Goal: Task Accomplishment & Management: Complete application form

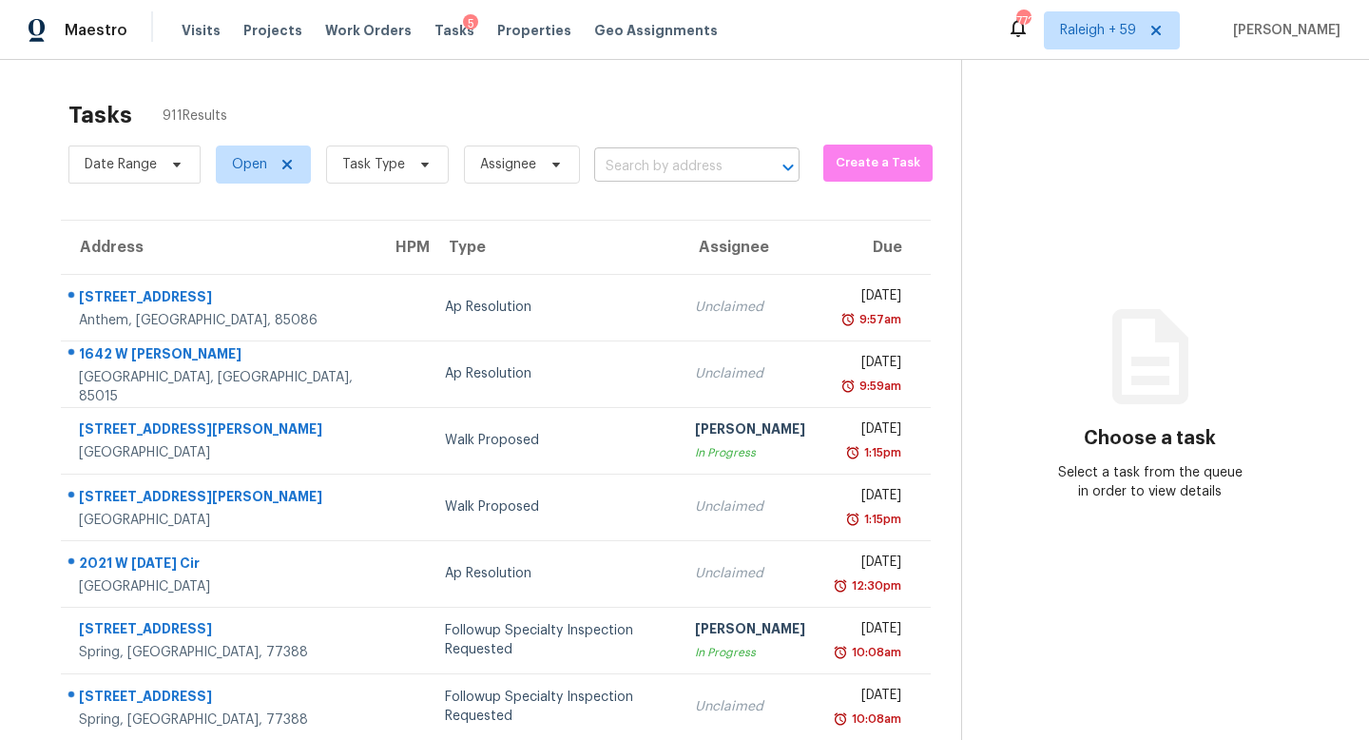
click at [641, 165] on input "text" at bounding box center [670, 166] width 152 height 29
paste input "[STREET_ADDRESS]"
type input "[STREET_ADDRESS]"
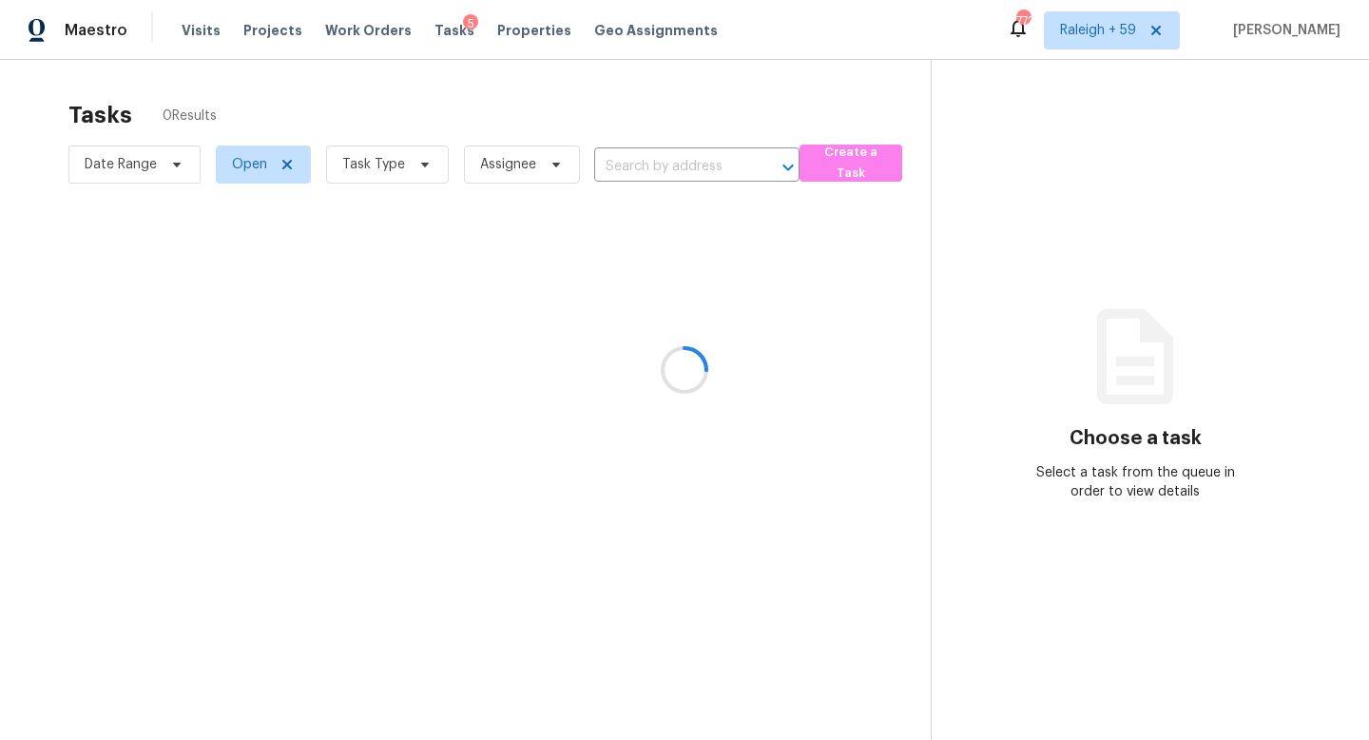
type input "[STREET_ADDRESS]"
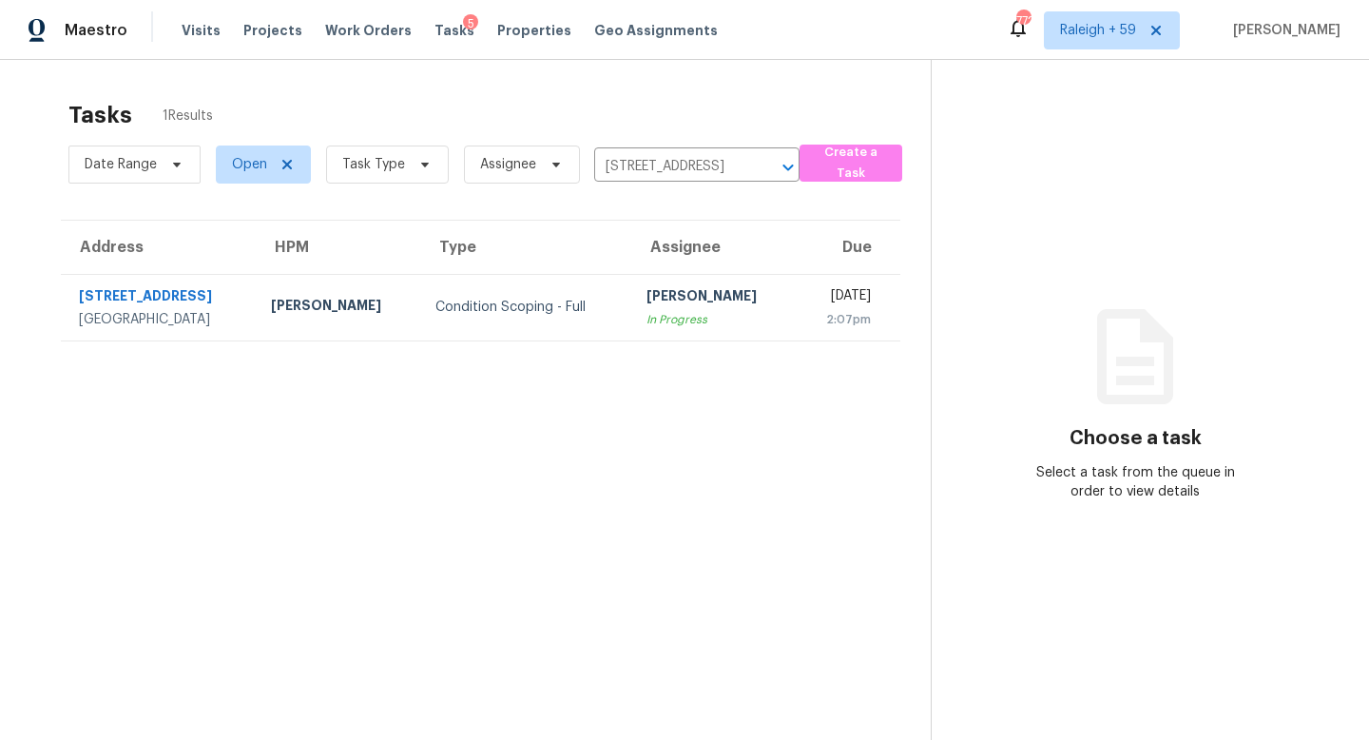
click at [630, 341] on section "Tasks 1 Results Date Range Open Task Type Assignee [STREET_ADDRESS] ​ Create a …" at bounding box center [480, 444] width 900 height 709
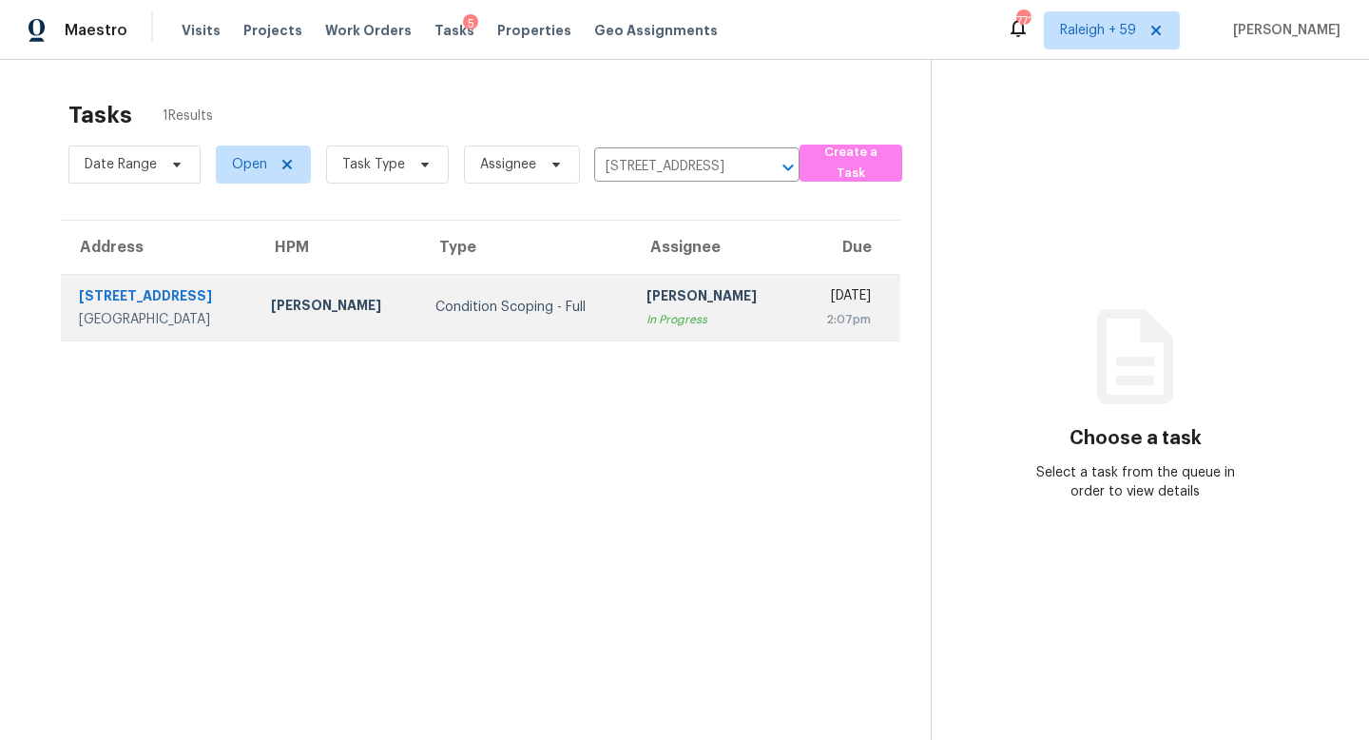
click at [647, 329] on div "In Progress" at bounding box center [714, 319] width 134 height 19
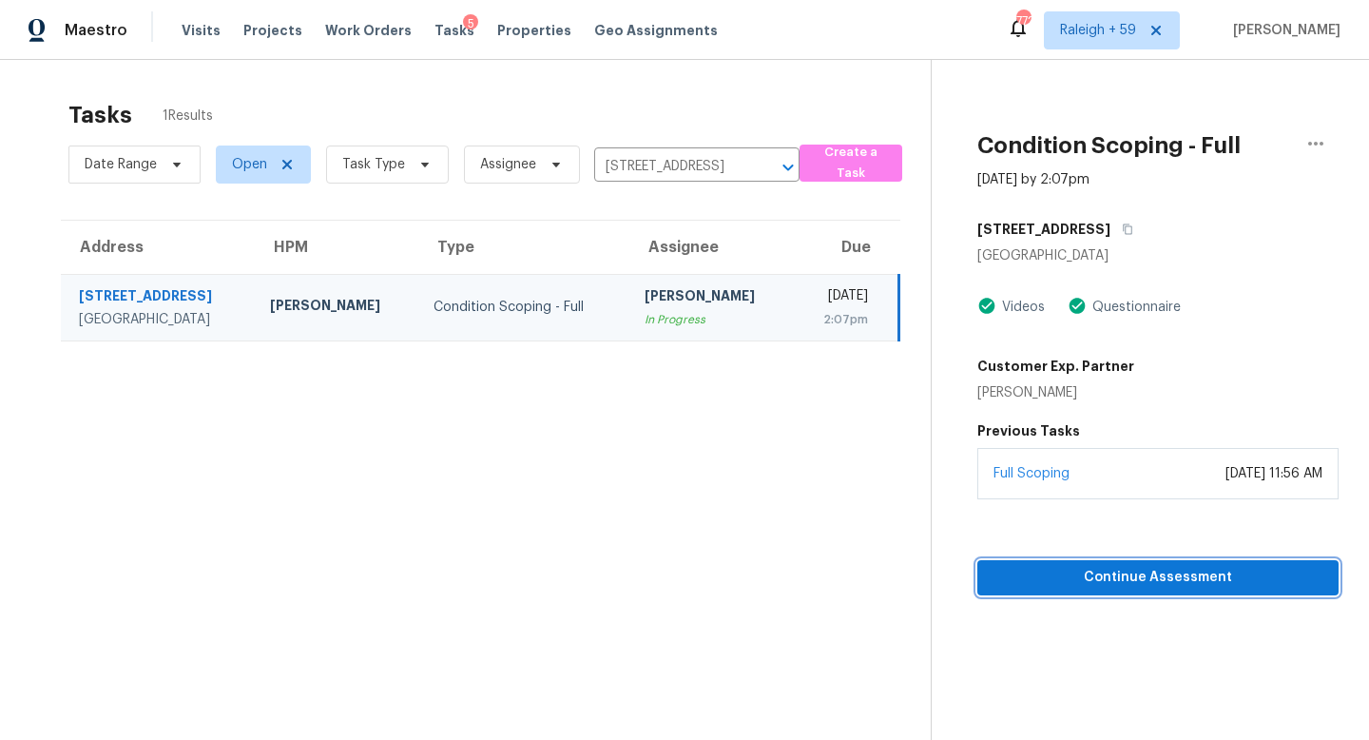
click at [1056, 571] on span "Continue Assessment" at bounding box center [1158, 578] width 331 height 24
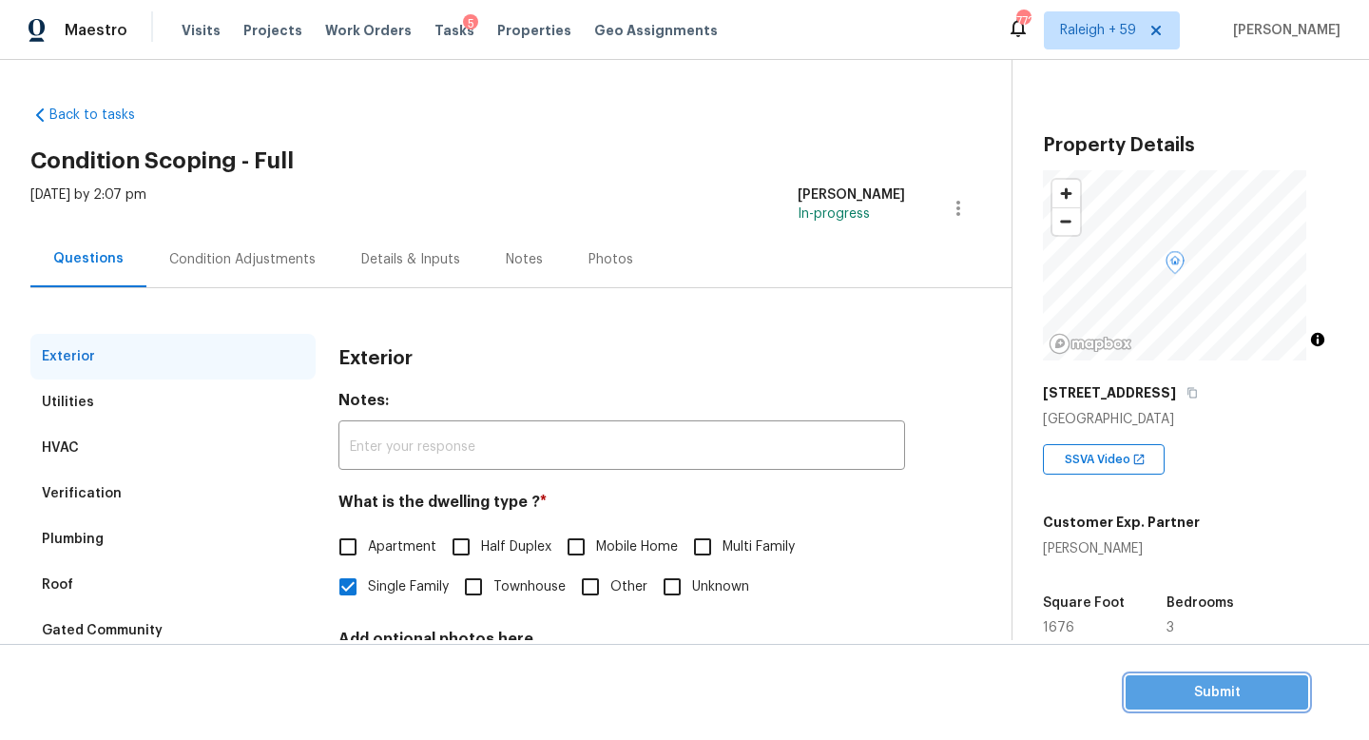
click at [1221, 692] on span "Submit" at bounding box center [1217, 693] width 152 height 24
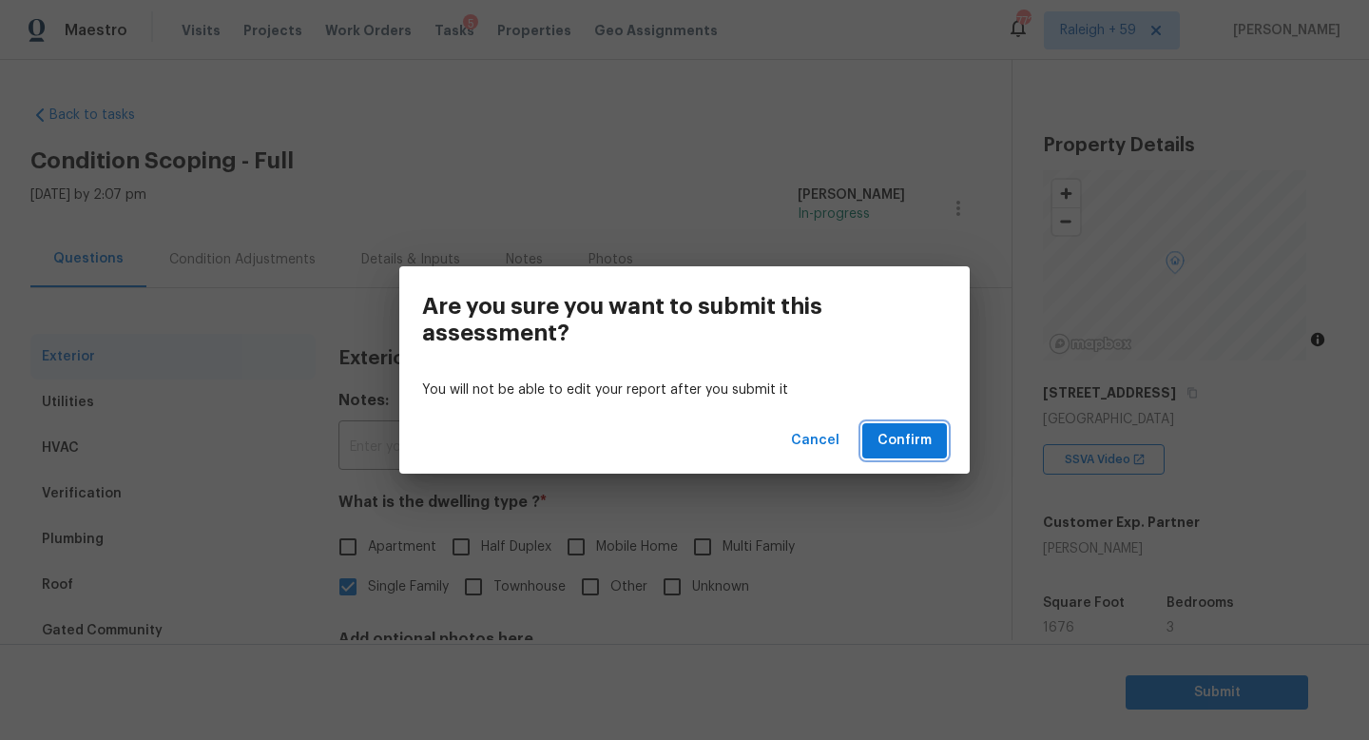
click at [911, 433] on span "Confirm" at bounding box center [905, 441] width 54 height 24
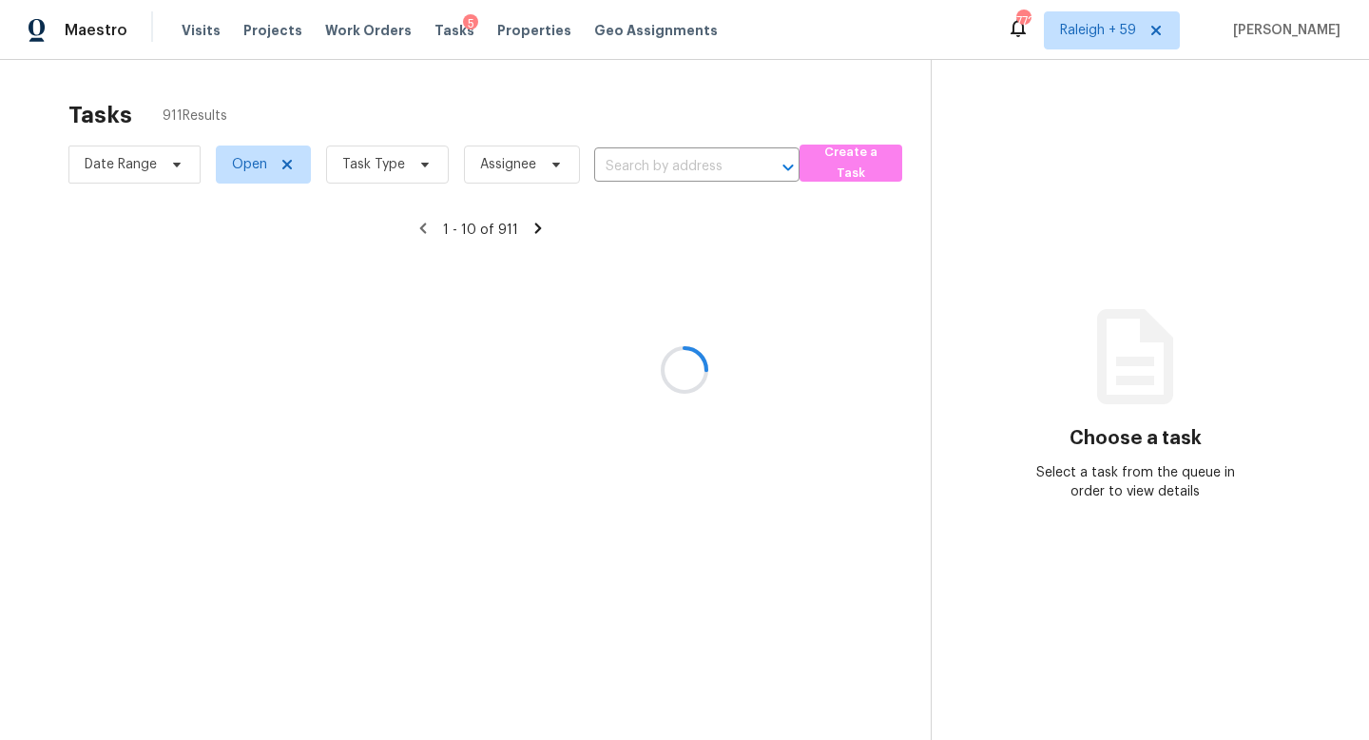
click at [646, 167] on div at bounding box center [684, 370] width 1369 height 740
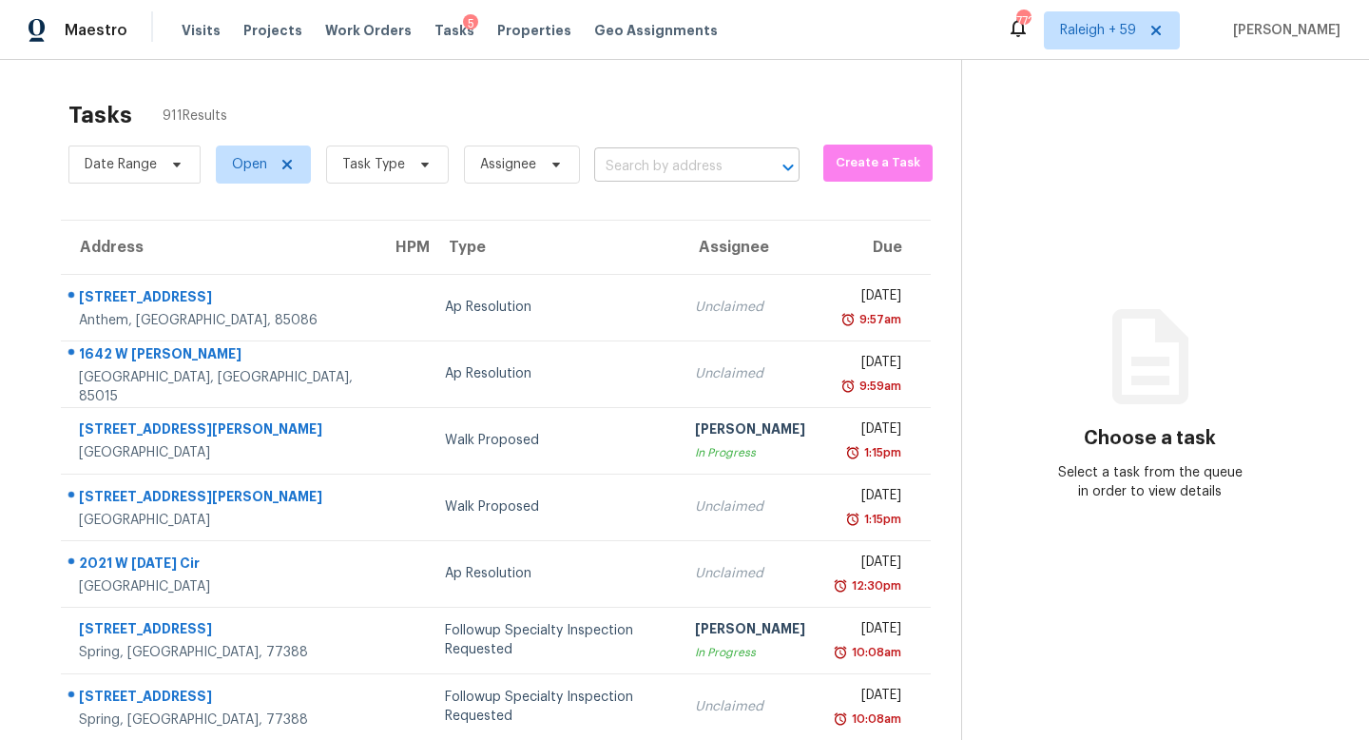
click at [643, 175] on input "text" at bounding box center [670, 166] width 152 height 29
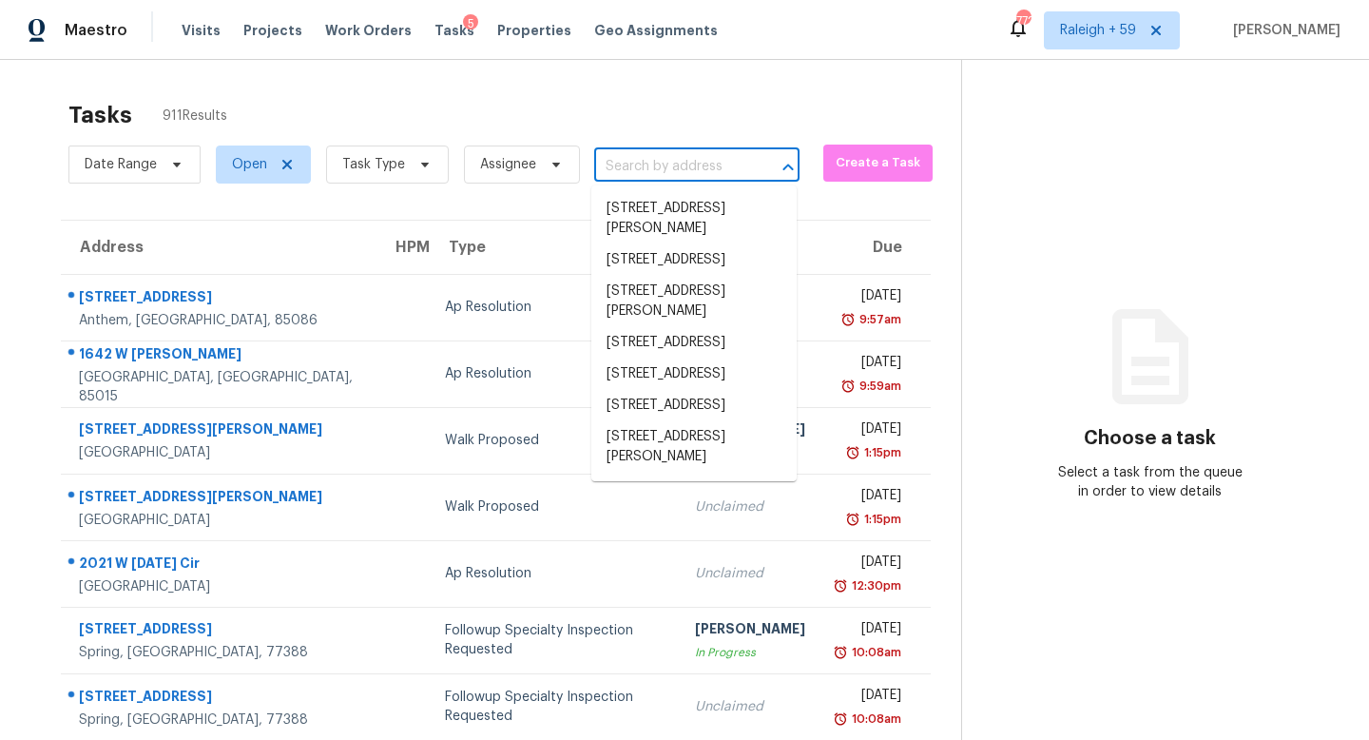
paste input "[STREET_ADDRESS]"
type input "[STREET_ADDRESS]"
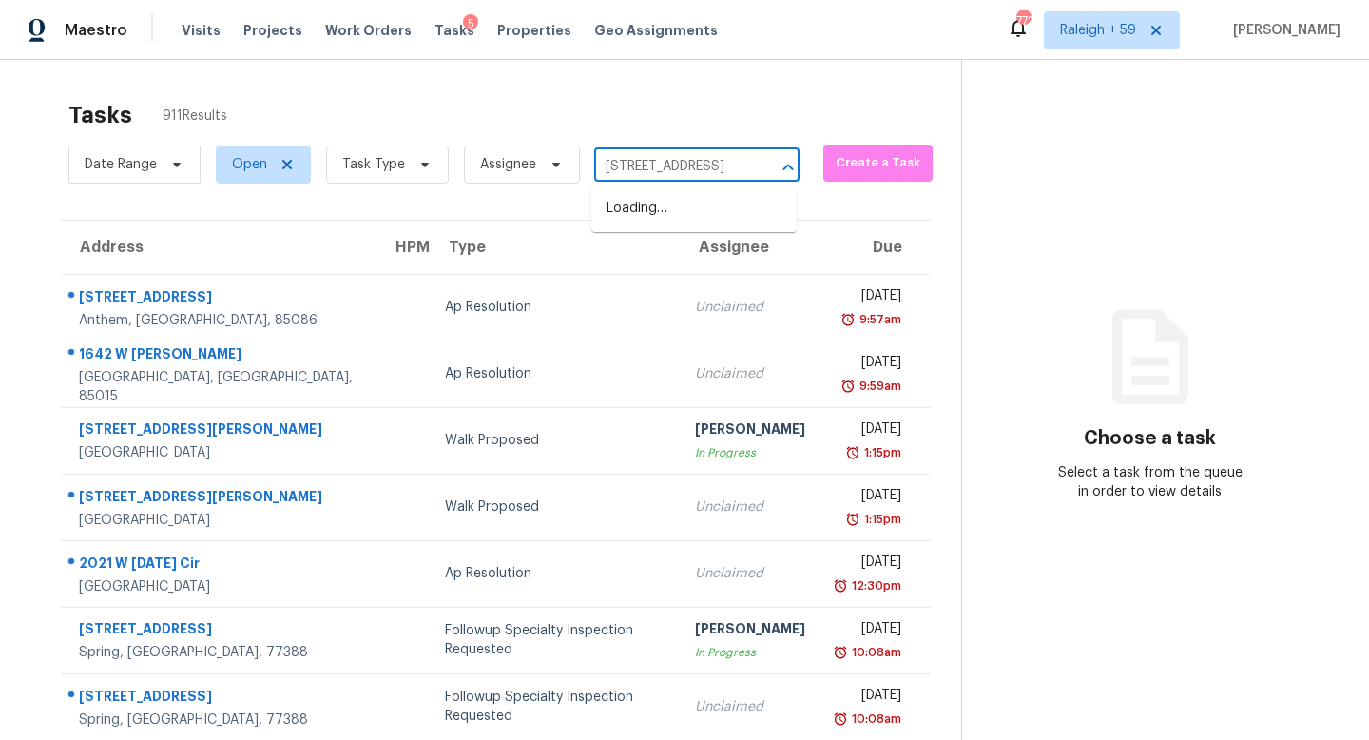
scroll to position [0, 81]
click at [670, 213] on li "[STREET_ADDRESS]" at bounding box center [693, 208] width 205 height 31
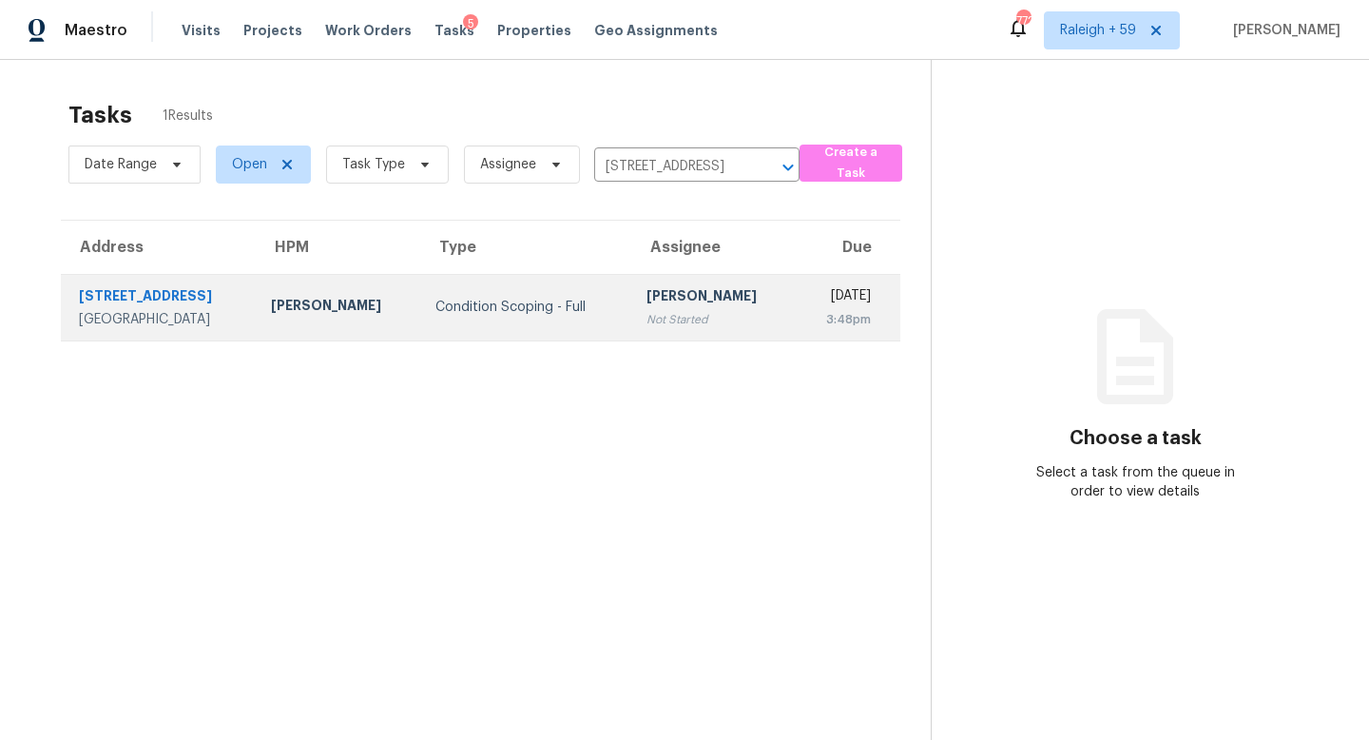
click at [647, 306] on div "[PERSON_NAME]" at bounding box center [714, 298] width 134 height 24
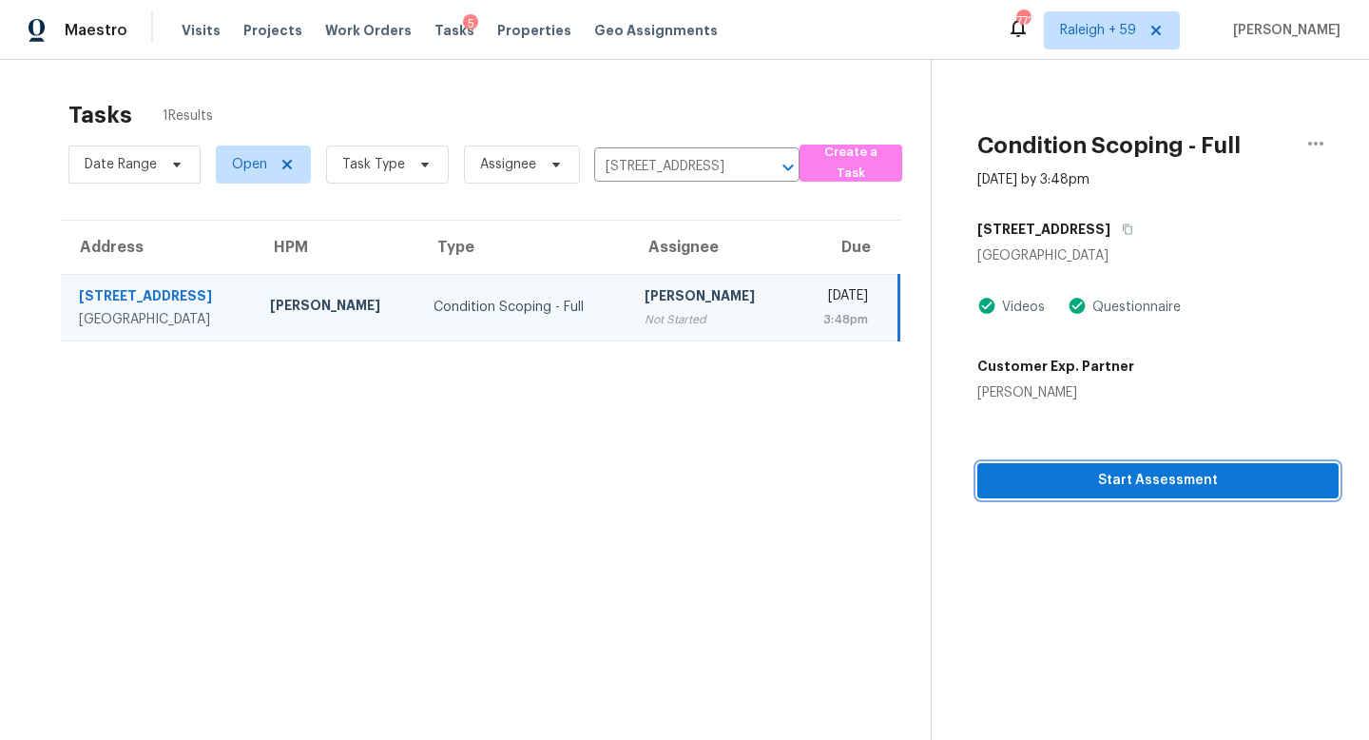
click at [1054, 484] on span "Start Assessment" at bounding box center [1158, 481] width 331 height 24
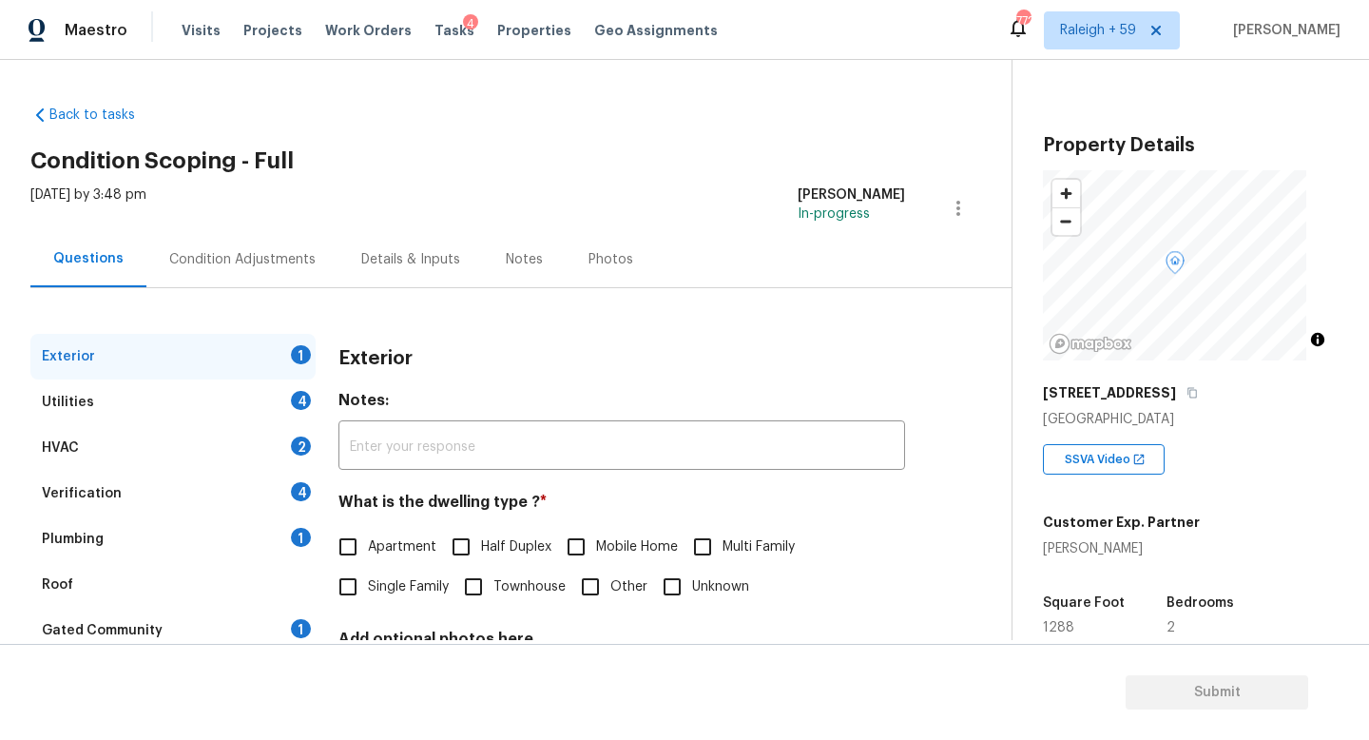
click at [405, 590] on span "Single Family" at bounding box center [408, 587] width 81 height 20
click at [368, 590] on input "Single Family" at bounding box center [348, 587] width 40 height 40
checkbox input "true"
click at [269, 496] on div "Verification 4" at bounding box center [172, 494] width 285 height 46
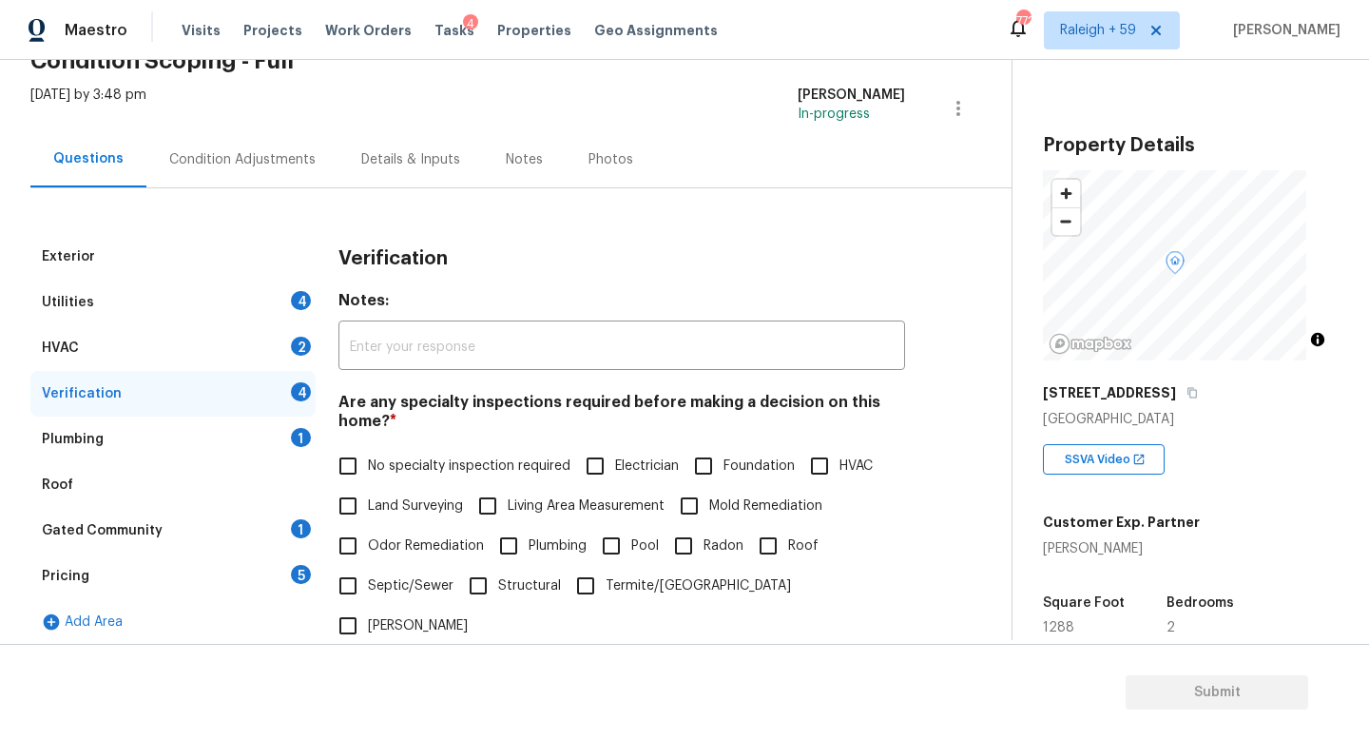
scroll to position [367, 0]
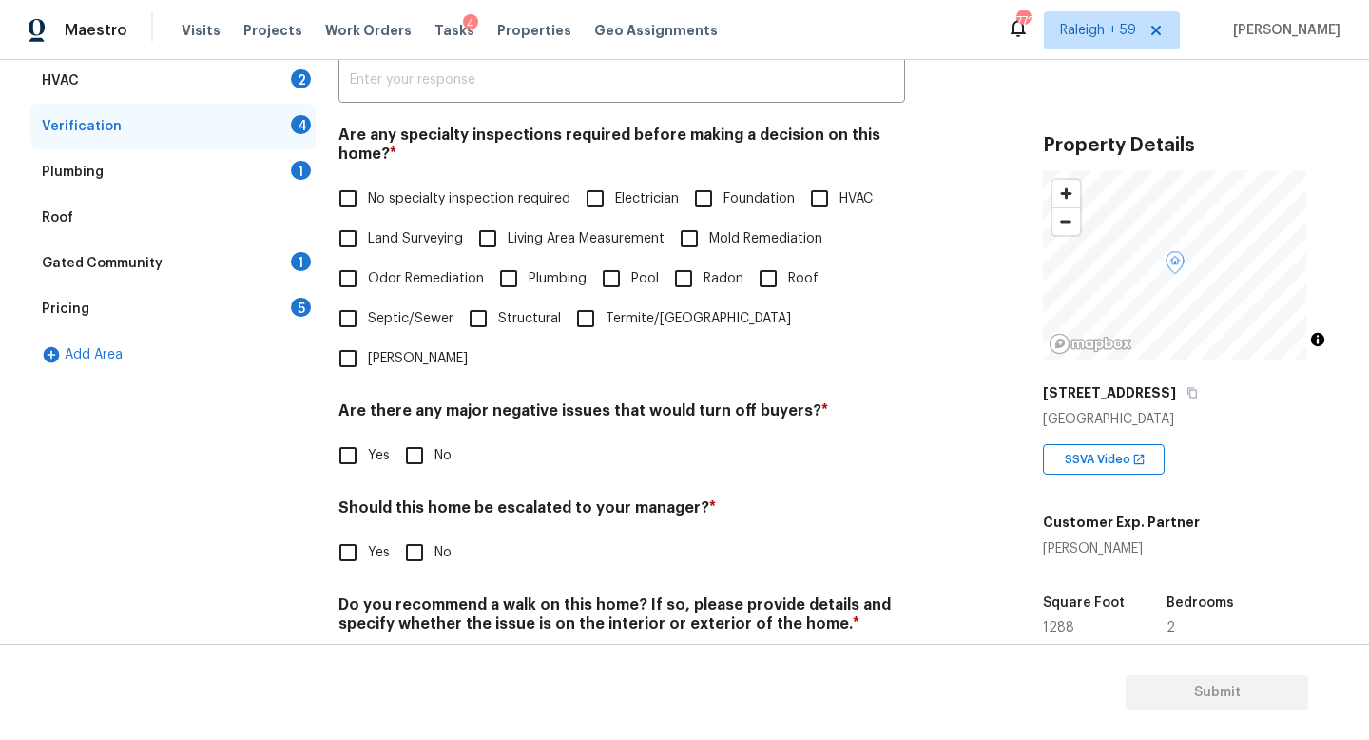
click at [433, 203] on span "No specialty inspection required" at bounding box center [469, 199] width 203 height 20
click at [368, 203] on input "No specialty inspection required" at bounding box center [348, 199] width 40 height 40
checkbox input "true"
click at [412, 450] on input "No" at bounding box center [415, 456] width 40 height 40
checkbox input "true"
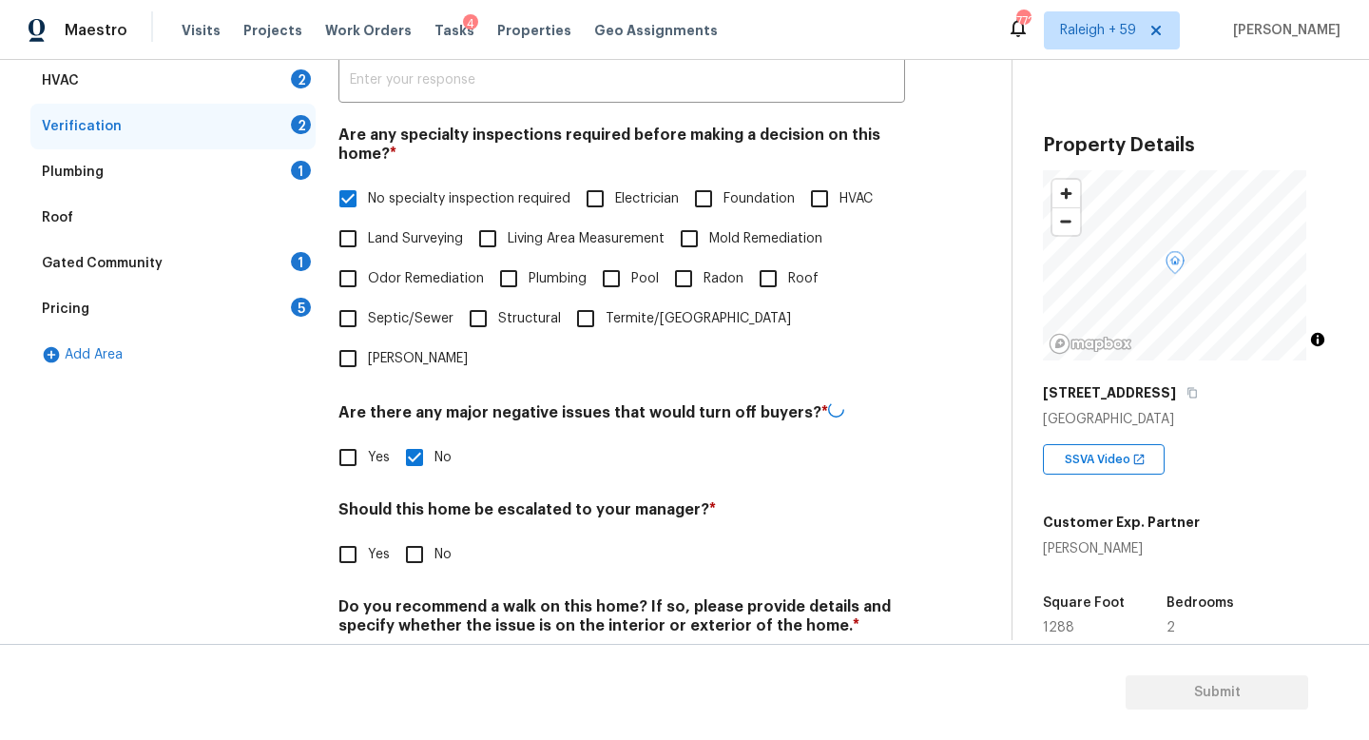
click at [359, 529] on div "Should this home be escalated to your manager? * Yes No" at bounding box center [622, 537] width 567 height 74
click at [353, 541] on input "Yes" at bounding box center [348, 552] width 40 height 40
checkbox input "true"
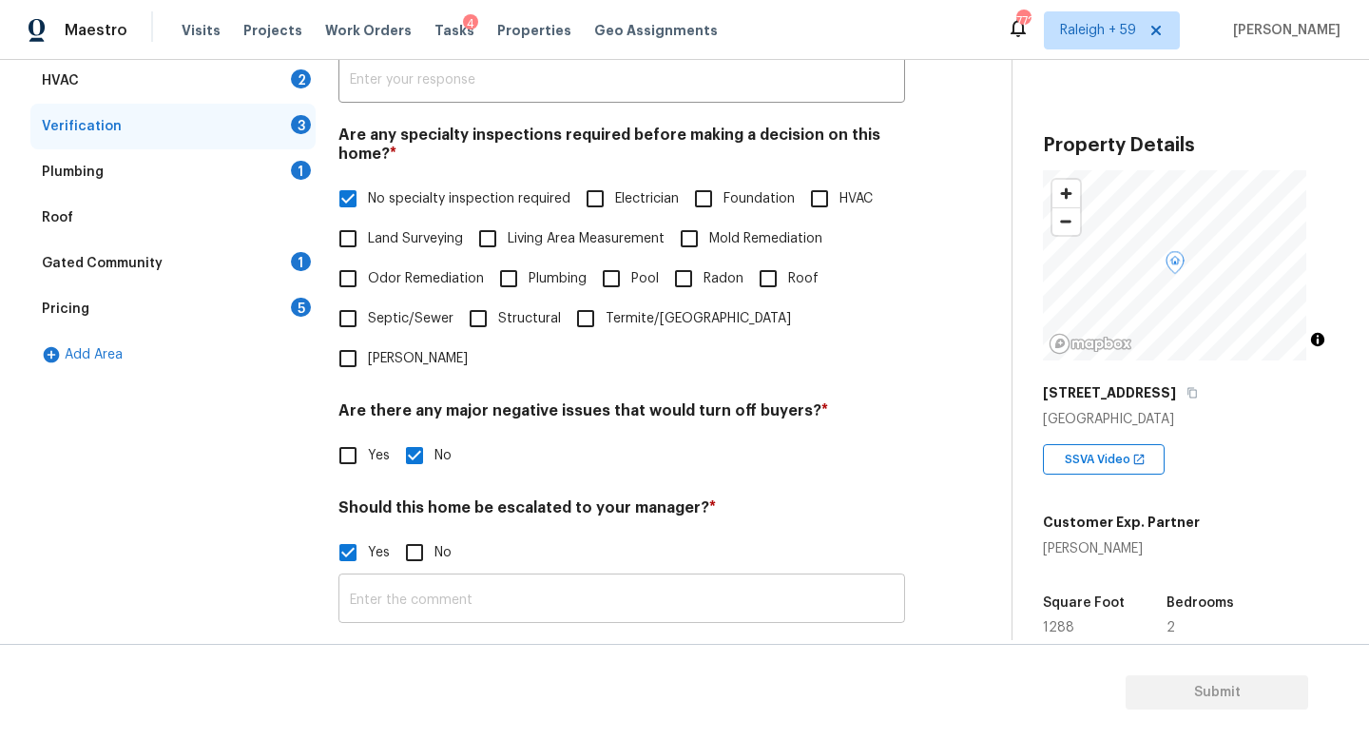
click at [406, 584] on input "text" at bounding box center [622, 600] width 567 height 45
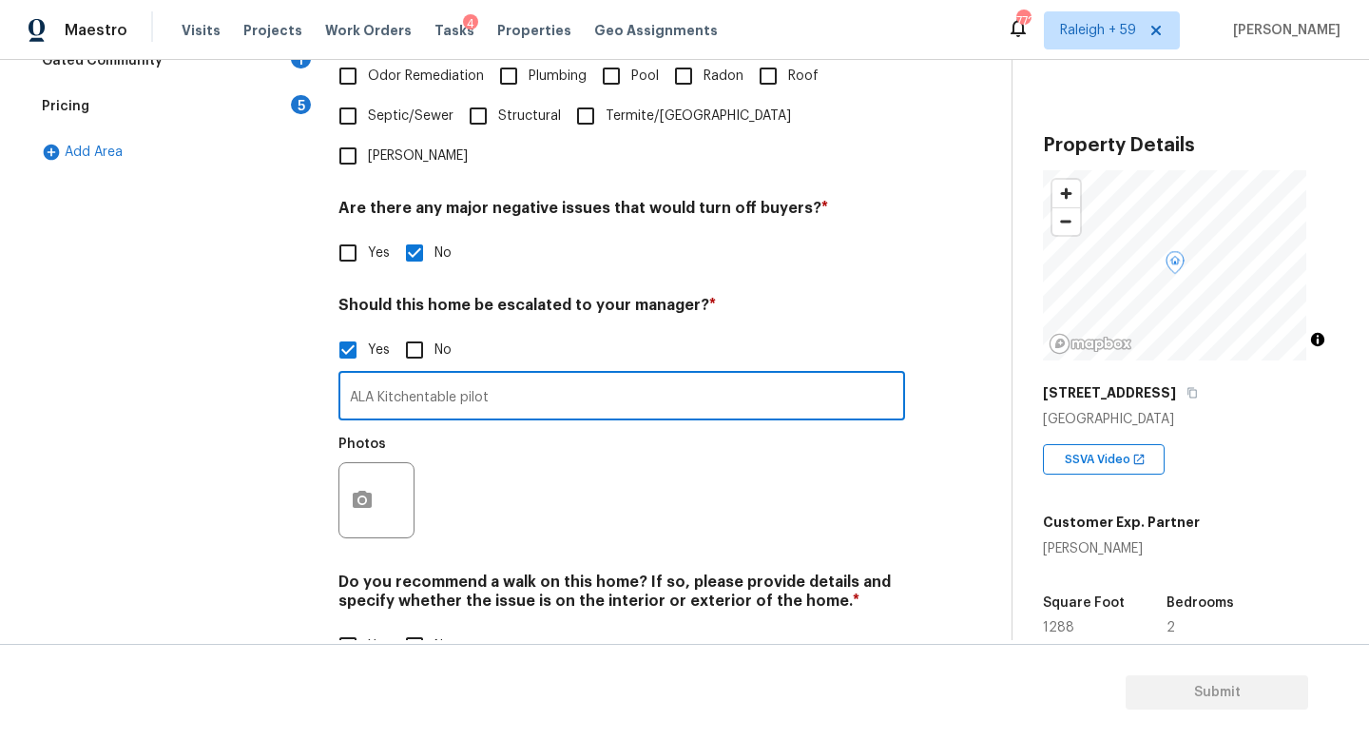
scroll to position [639, 0]
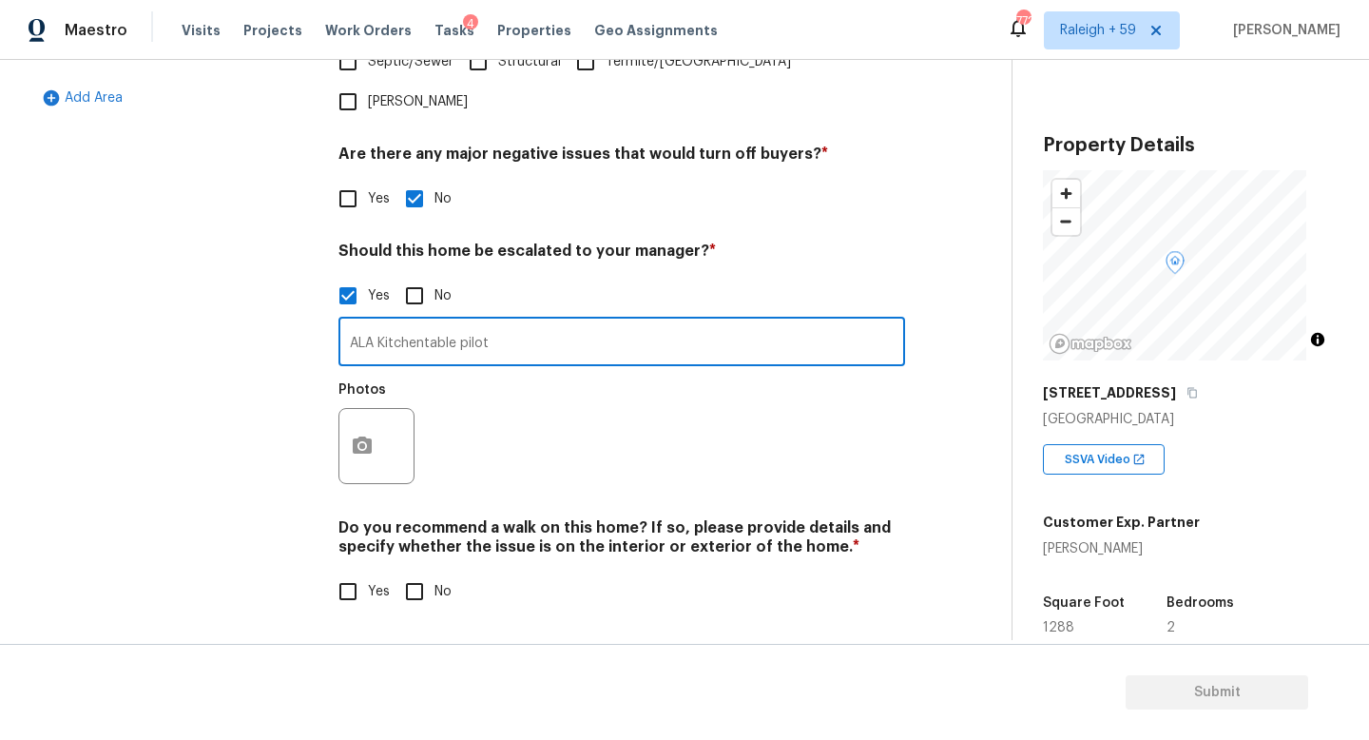
type input "ALA Kitchentable pilot"
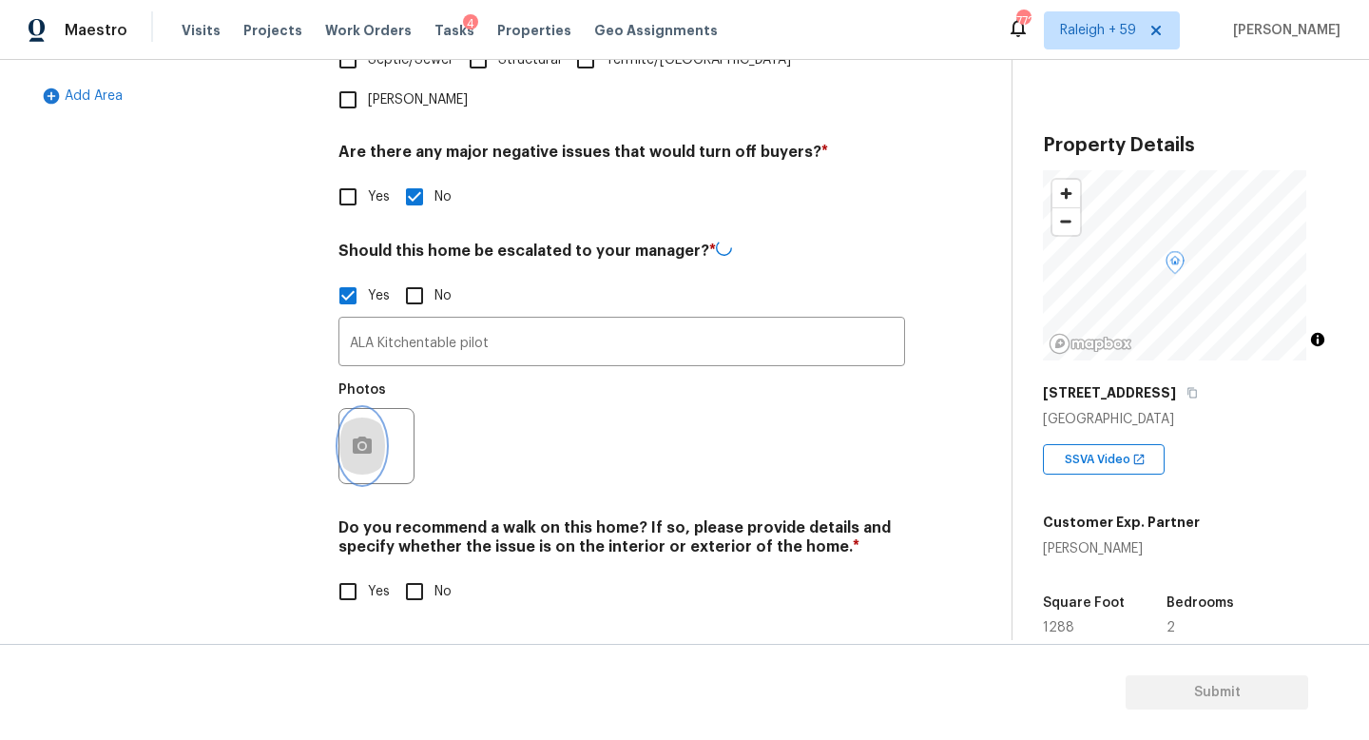
click at [378, 423] on button "button" at bounding box center [362, 446] width 46 height 74
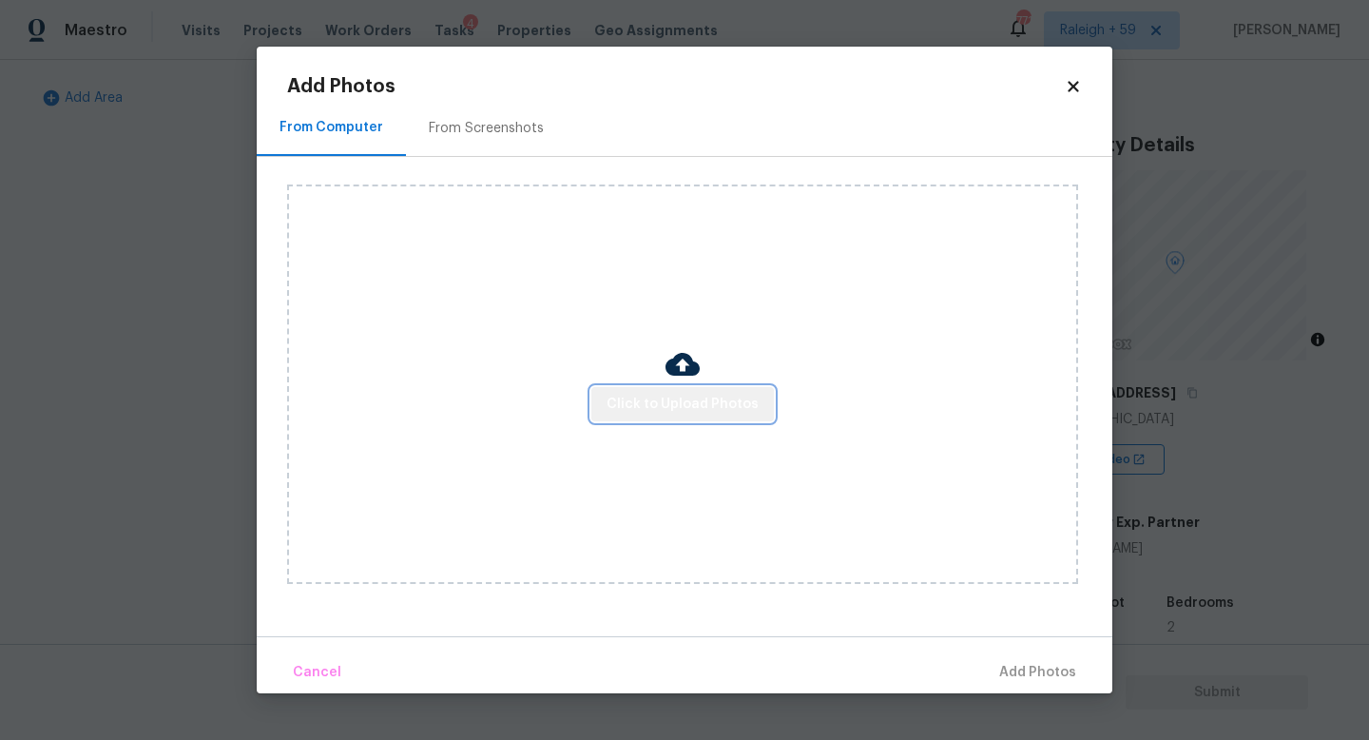
click at [736, 413] on span "Click to Upload Photos" at bounding box center [683, 405] width 152 height 24
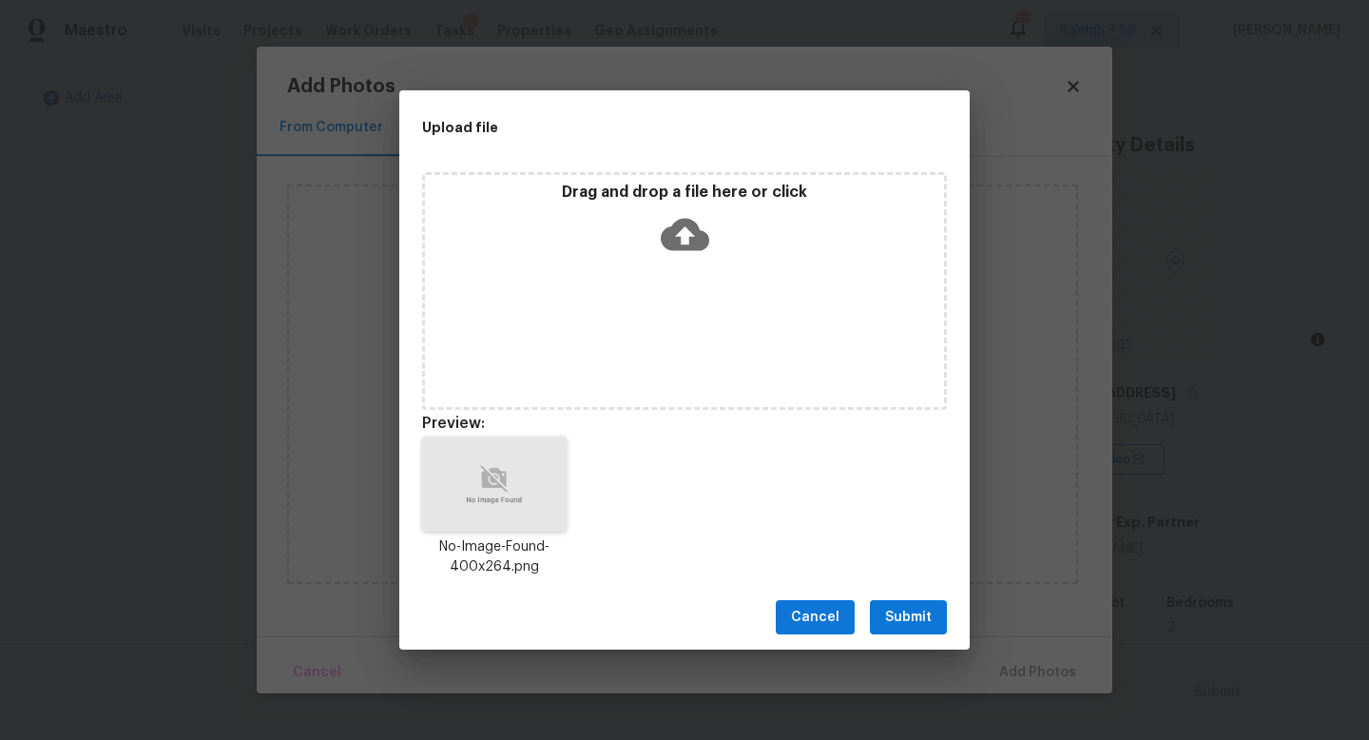
click at [909, 616] on span "Submit" at bounding box center [908, 618] width 47 height 24
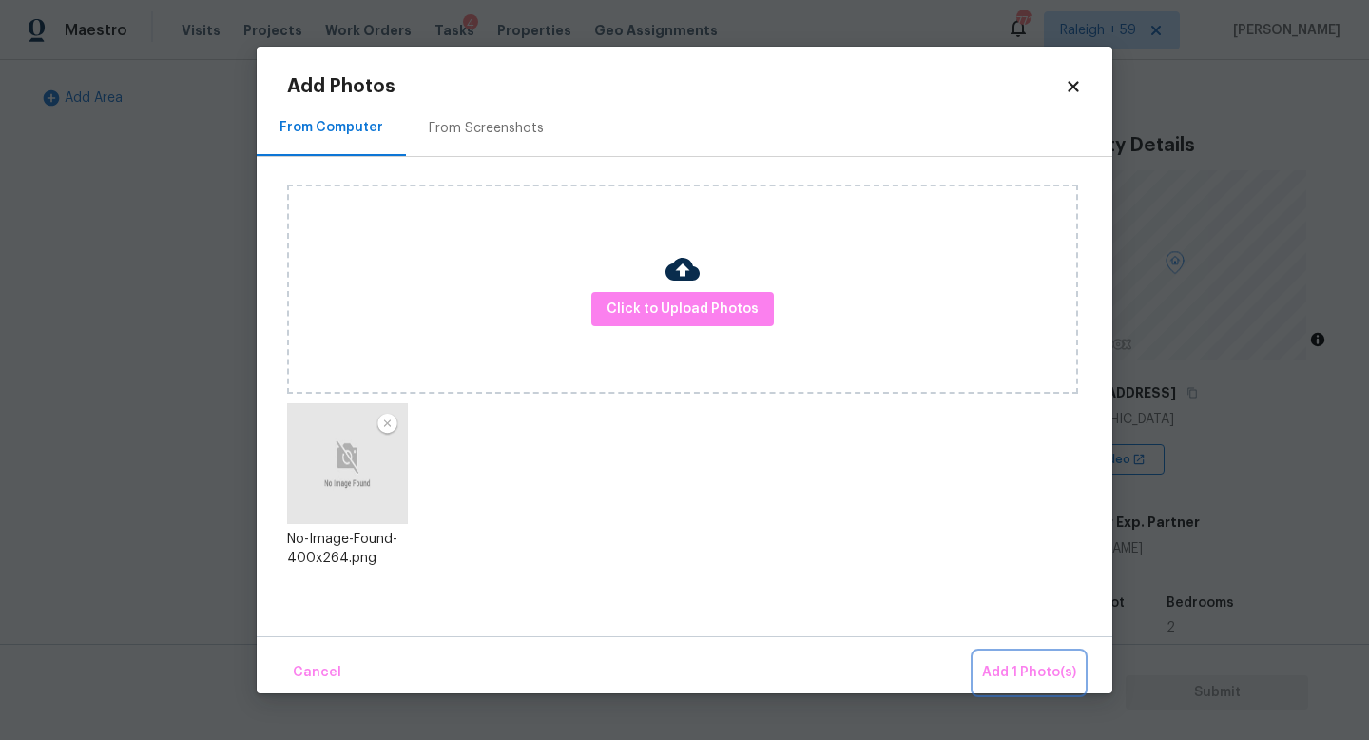
click at [1011, 671] on span "Add 1 Photo(s)" at bounding box center [1029, 673] width 94 height 24
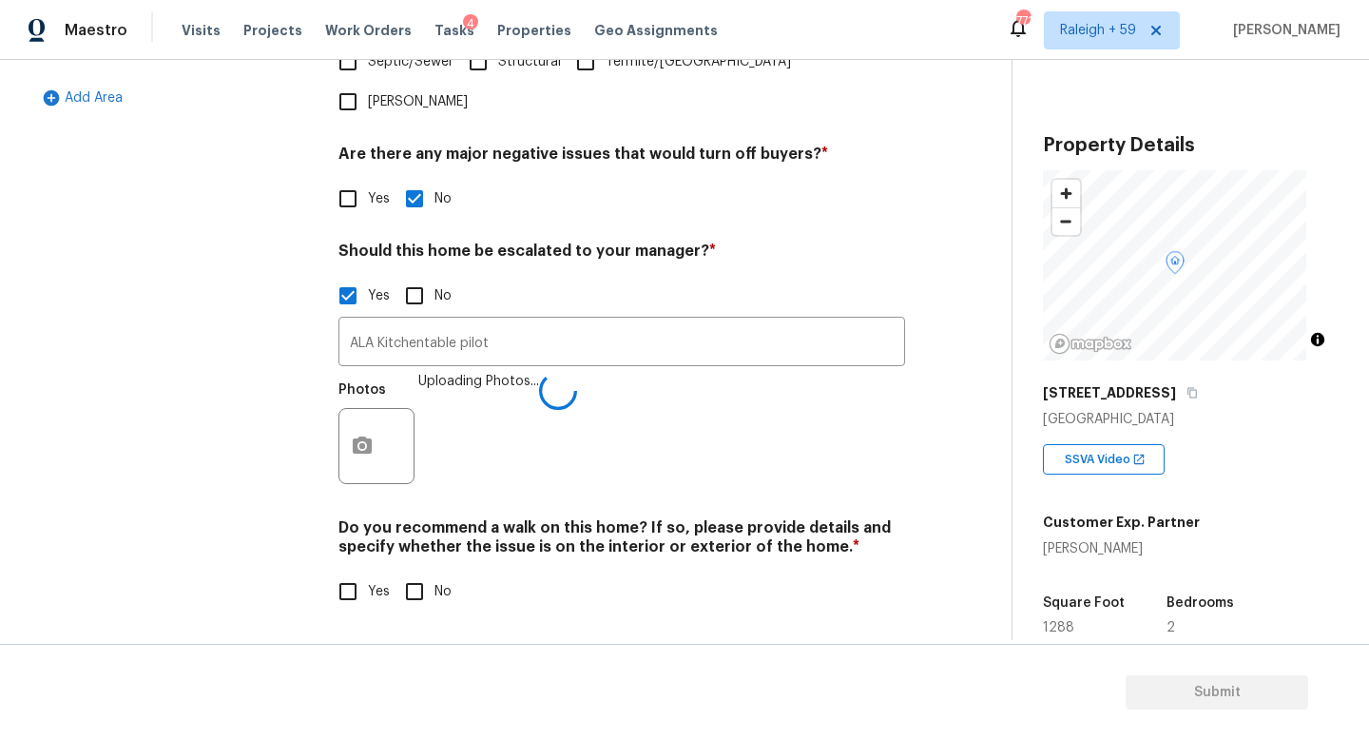
click at [432, 590] on input "No" at bounding box center [415, 591] width 40 height 40
checkbox input "true"
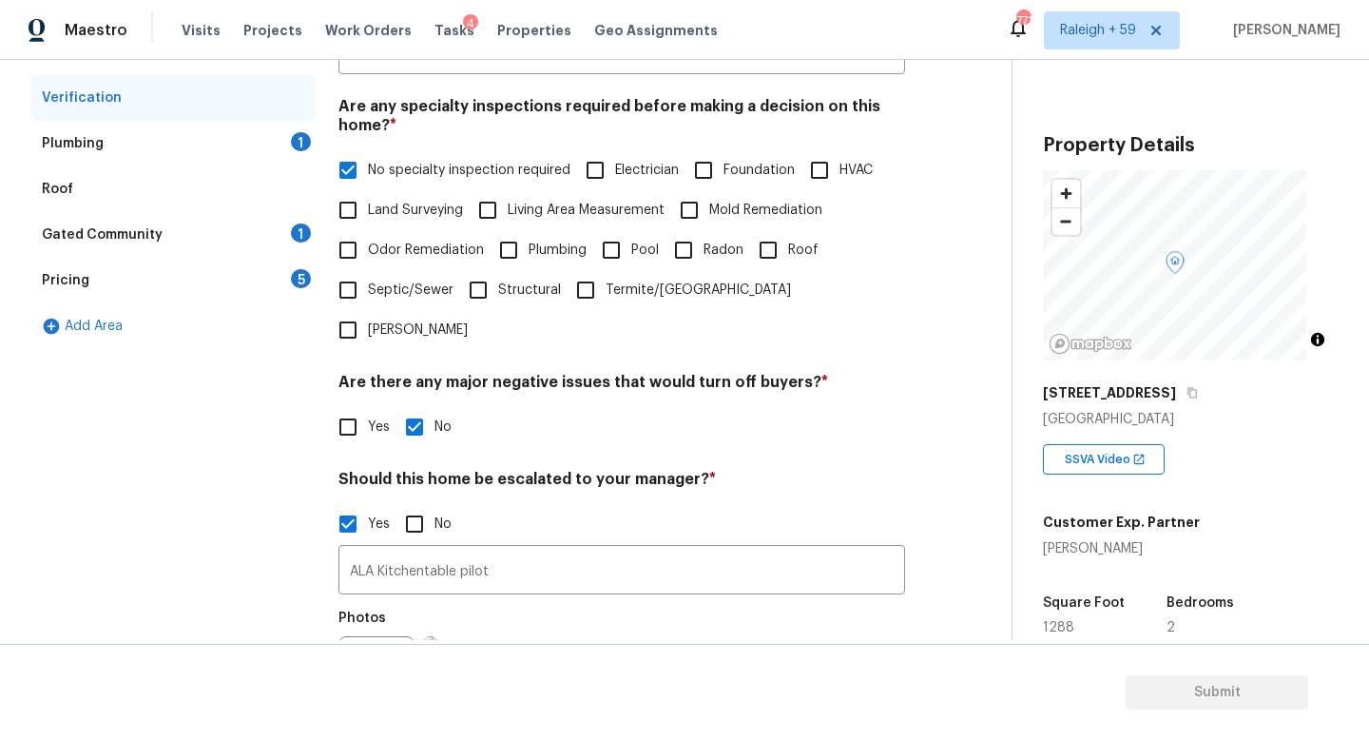
scroll to position [16, 0]
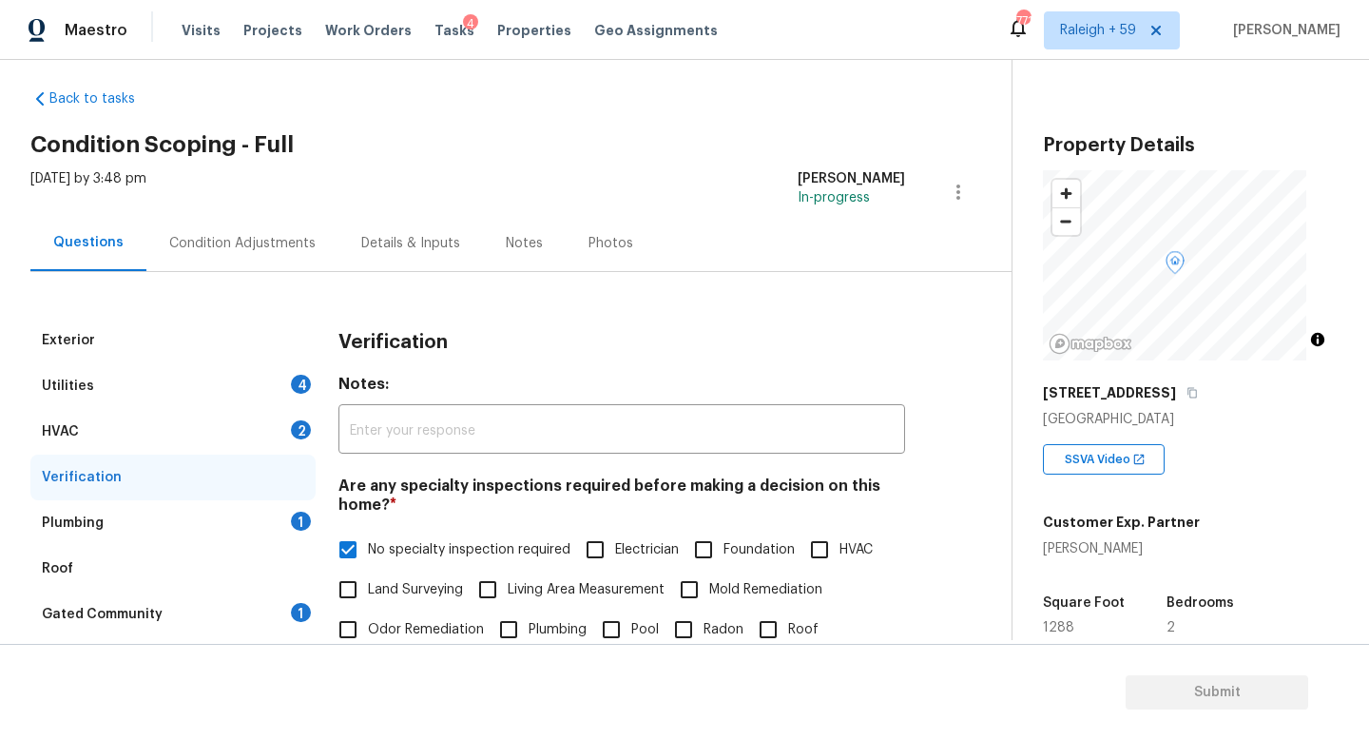
click at [254, 530] on div "Plumbing 1" at bounding box center [172, 523] width 285 height 46
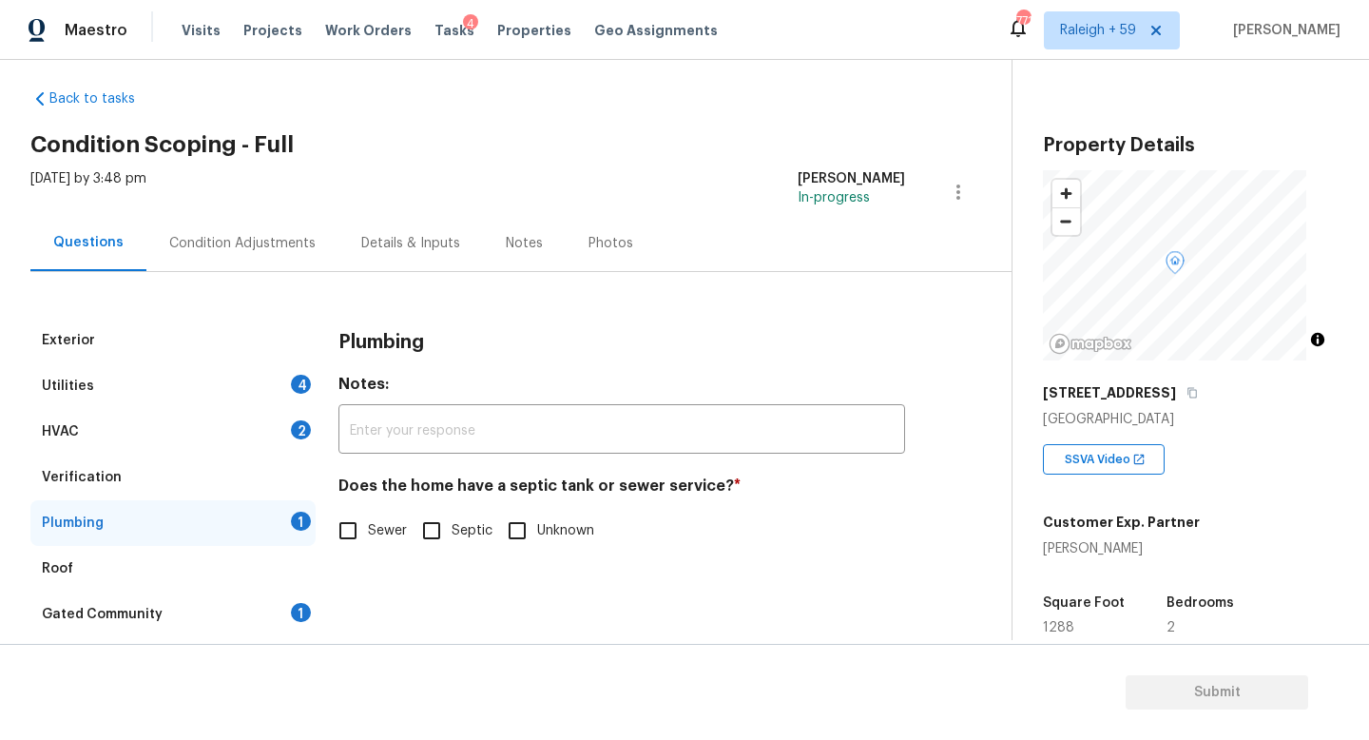
click at [378, 534] on span "Sewer" at bounding box center [387, 531] width 39 height 20
click at [368, 534] on input "Sewer" at bounding box center [348, 531] width 40 height 40
checkbox input "true"
click at [257, 613] on div "Gated Community 1" at bounding box center [172, 614] width 285 height 46
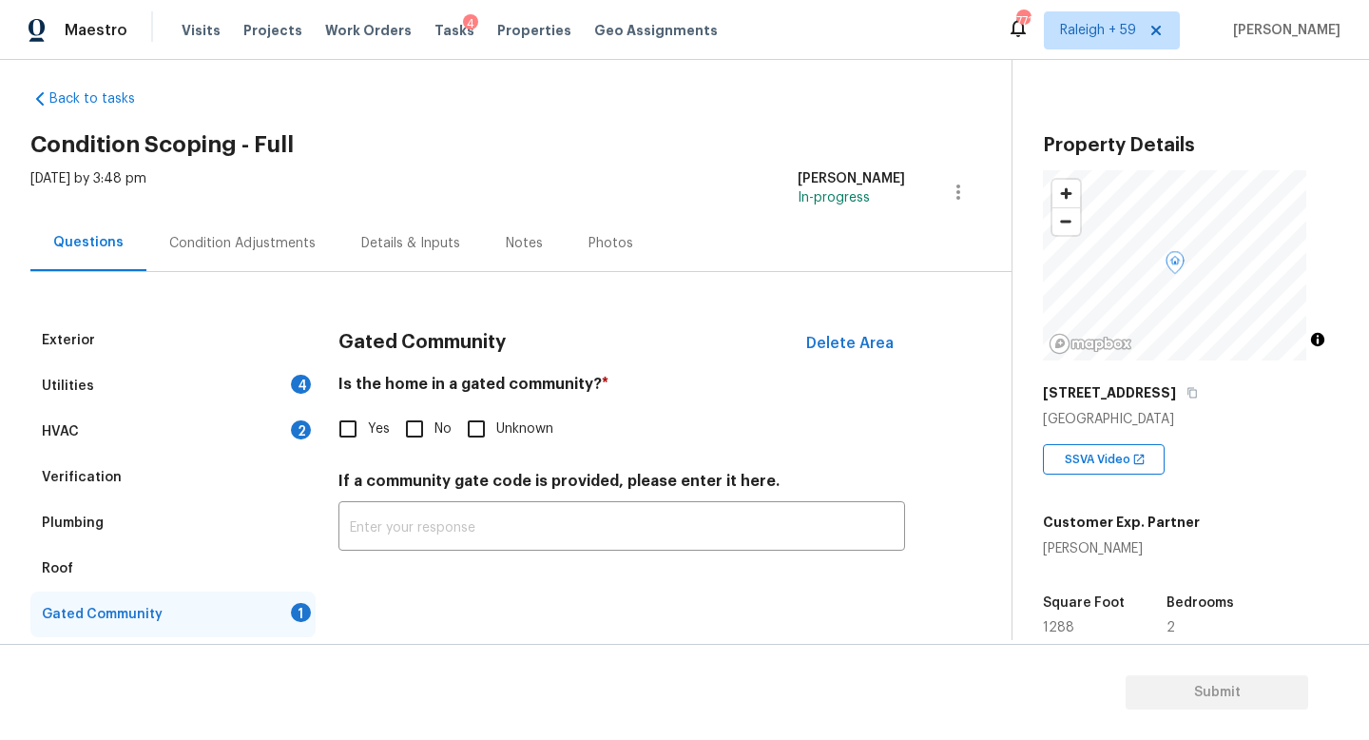
click at [418, 436] on input "No" at bounding box center [415, 429] width 40 height 40
checkbox input "true"
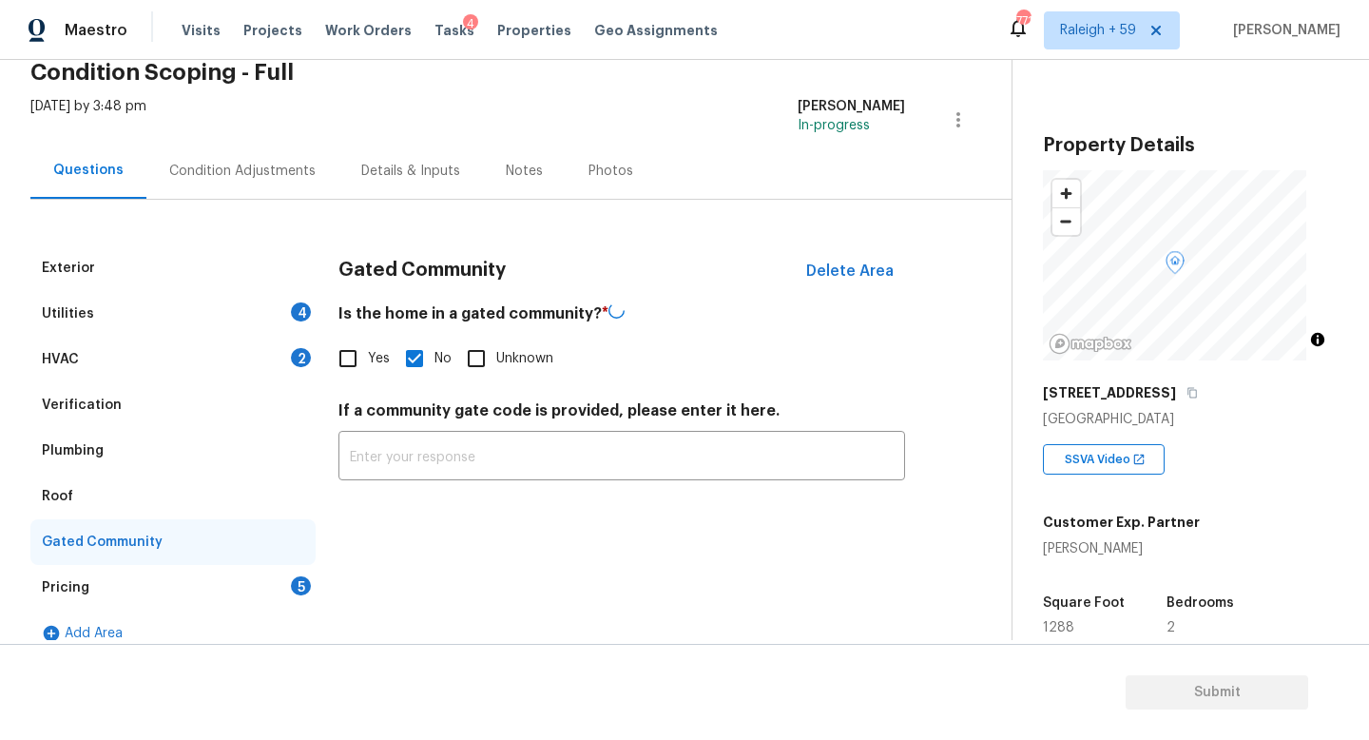
scroll to position [125, 0]
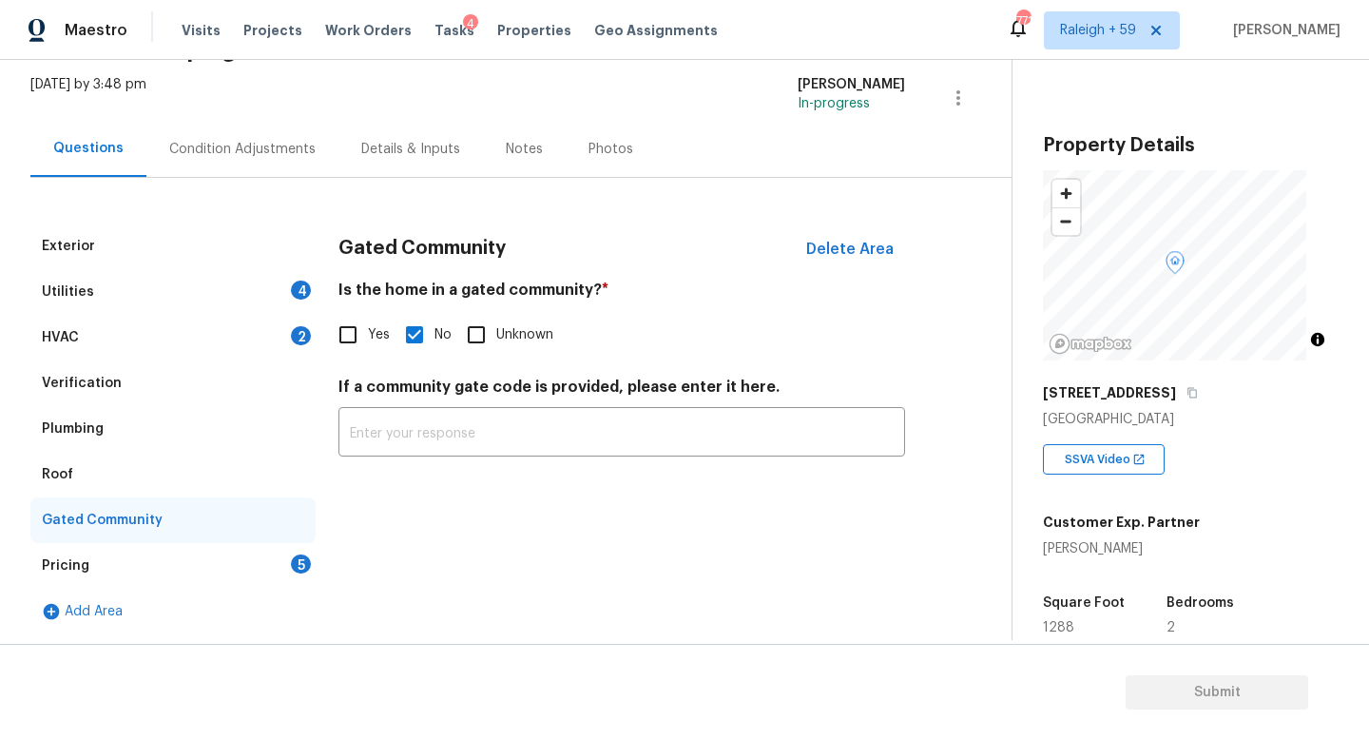
drag, startPoint x: 267, startPoint y: 545, endPoint x: 283, endPoint y: 535, distance: 18.8
click at [266, 543] on div "Pricing 5" at bounding box center [172, 566] width 285 height 46
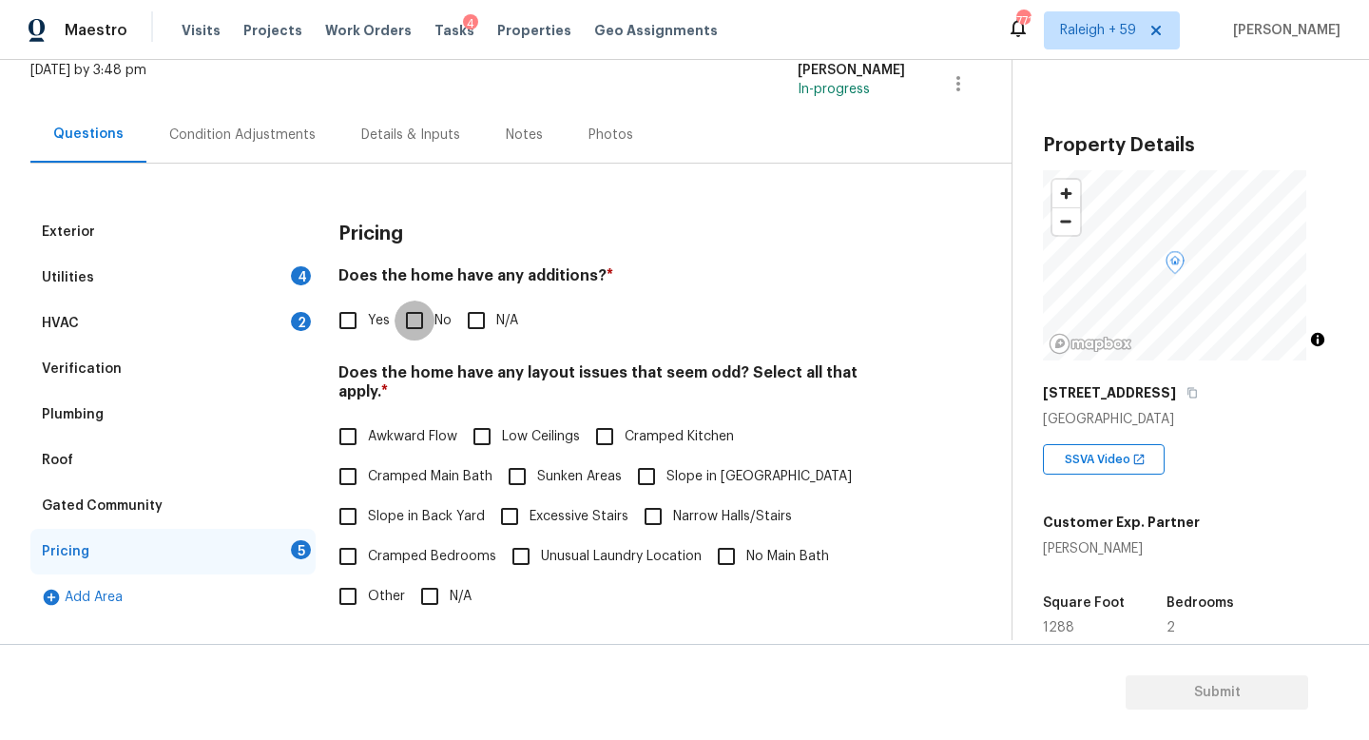
click at [431, 332] on input "No" at bounding box center [415, 320] width 40 height 40
checkbox input "true"
click at [436, 574] on label "Cramped Bedrooms" at bounding box center [412, 558] width 168 height 40
click at [368, 574] on input "Cramped Bedrooms" at bounding box center [348, 558] width 40 height 40
checkbox input "true"
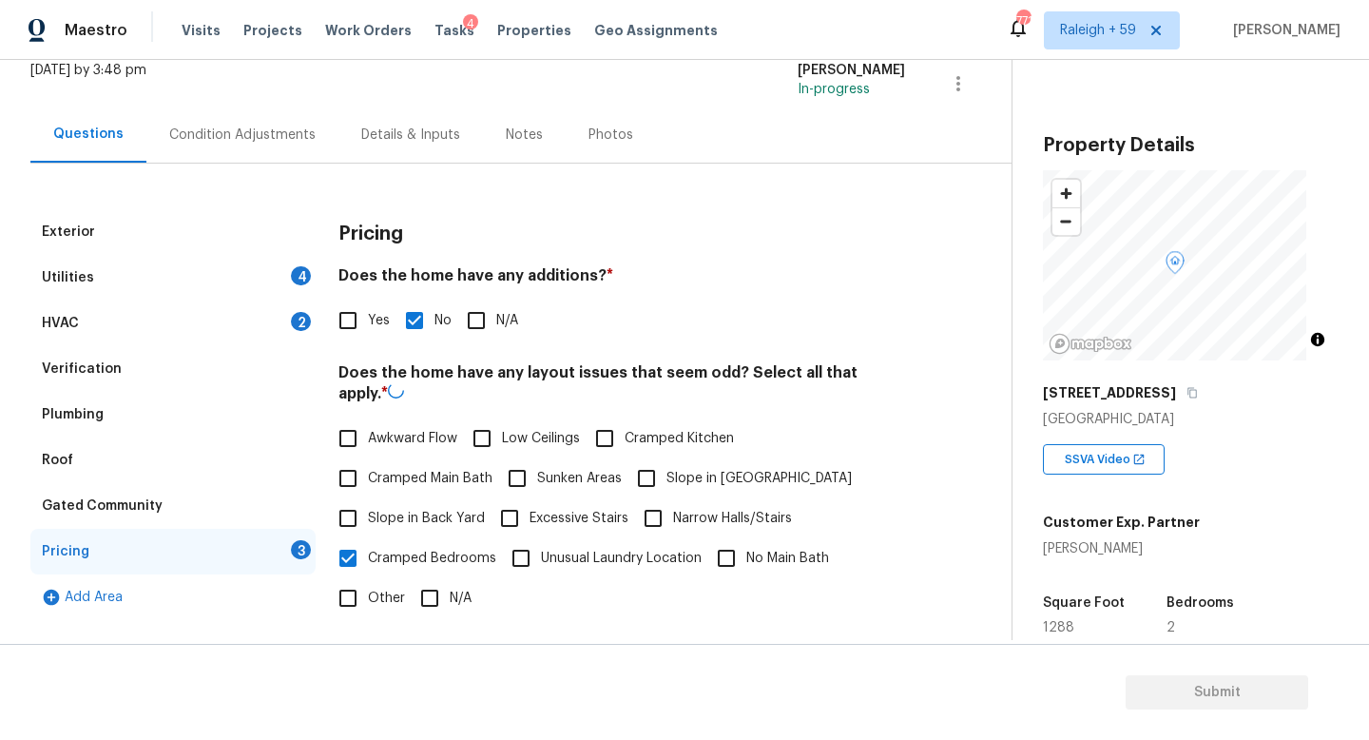
click at [435, 589] on input "N/A" at bounding box center [430, 598] width 40 height 40
checkbox input "true"
click at [440, 546] on label "Cramped Bedrooms" at bounding box center [412, 558] width 168 height 40
click at [368, 546] on input "Cramped Bedrooms" at bounding box center [348, 558] width 40 height 40
checkbox input "false"
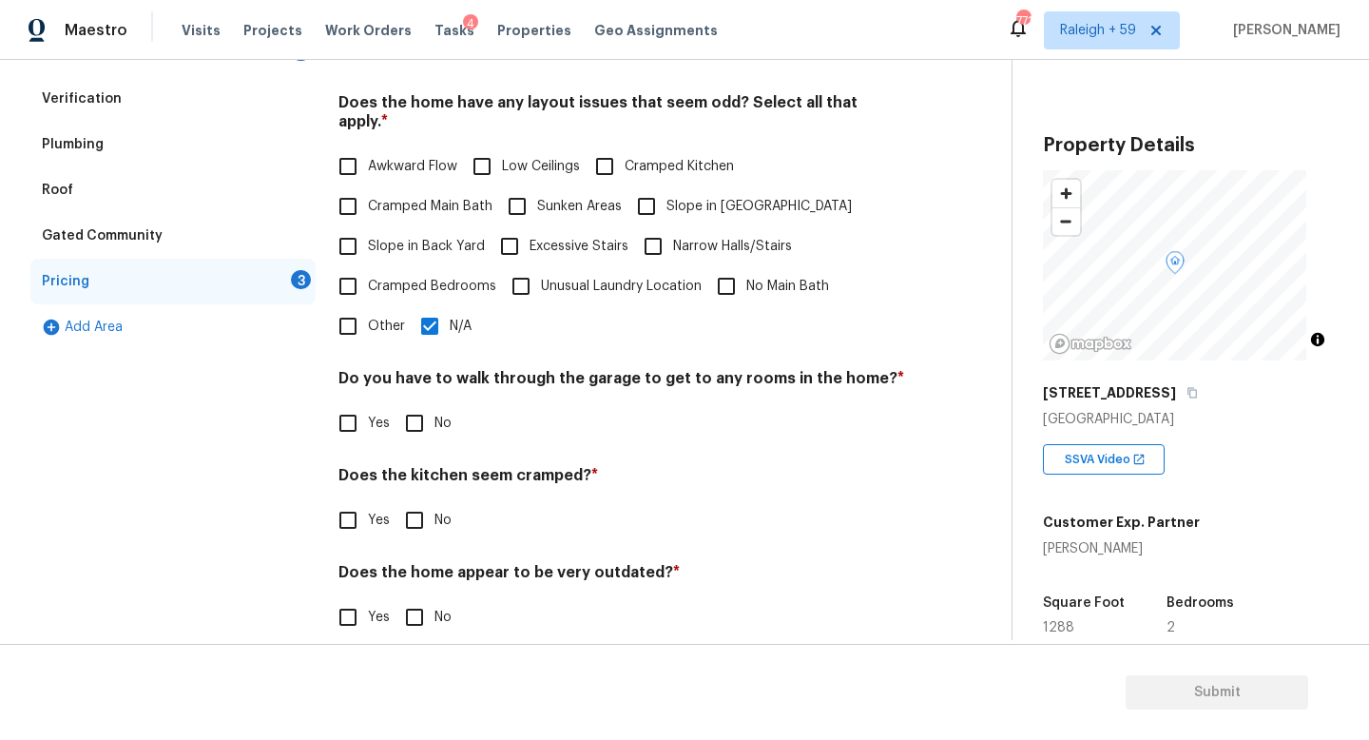
scroll to position [435, 0]
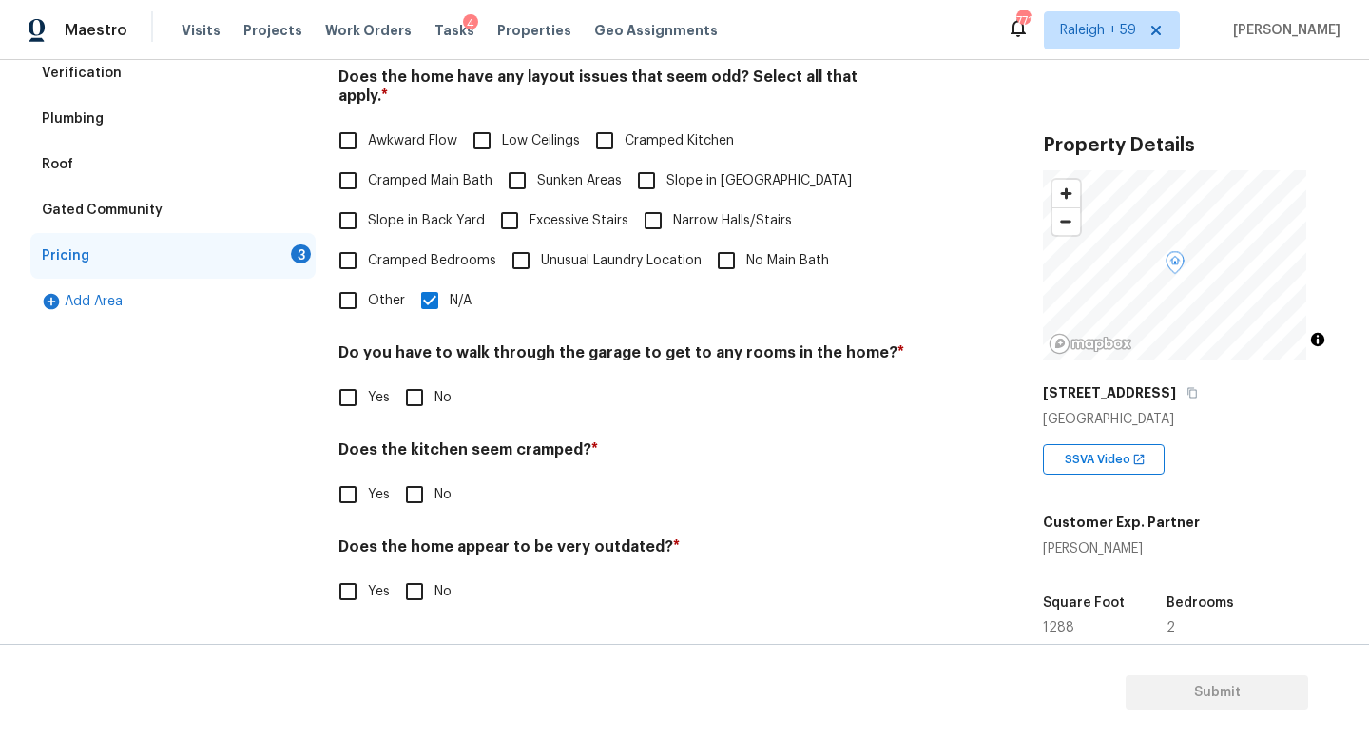
click at [433, 458] on div "Does the kitchen seem cramped? * Yes No" at bounding box center [622, 477] width 567 height 74
click at [428, 380] on input "No" at bounding box center [415, 398] width 40 height 40
checkbox input "true"
click at [427, 494] on input "No" at bounding box center [415, 494] width 40 height 40
checkbox input "true"
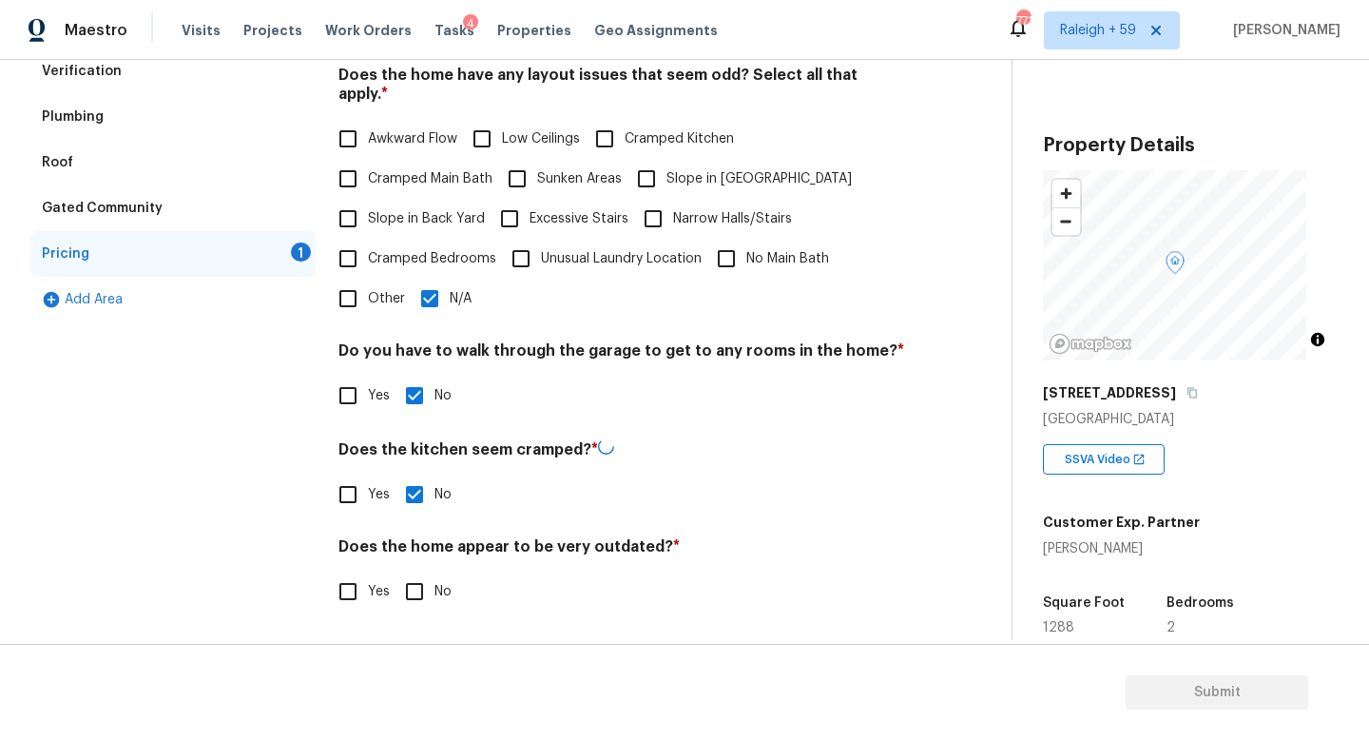
click at [422, 590] on input "No" at bounding box center [415, 591] width 40 height 40
checkbox input "true"
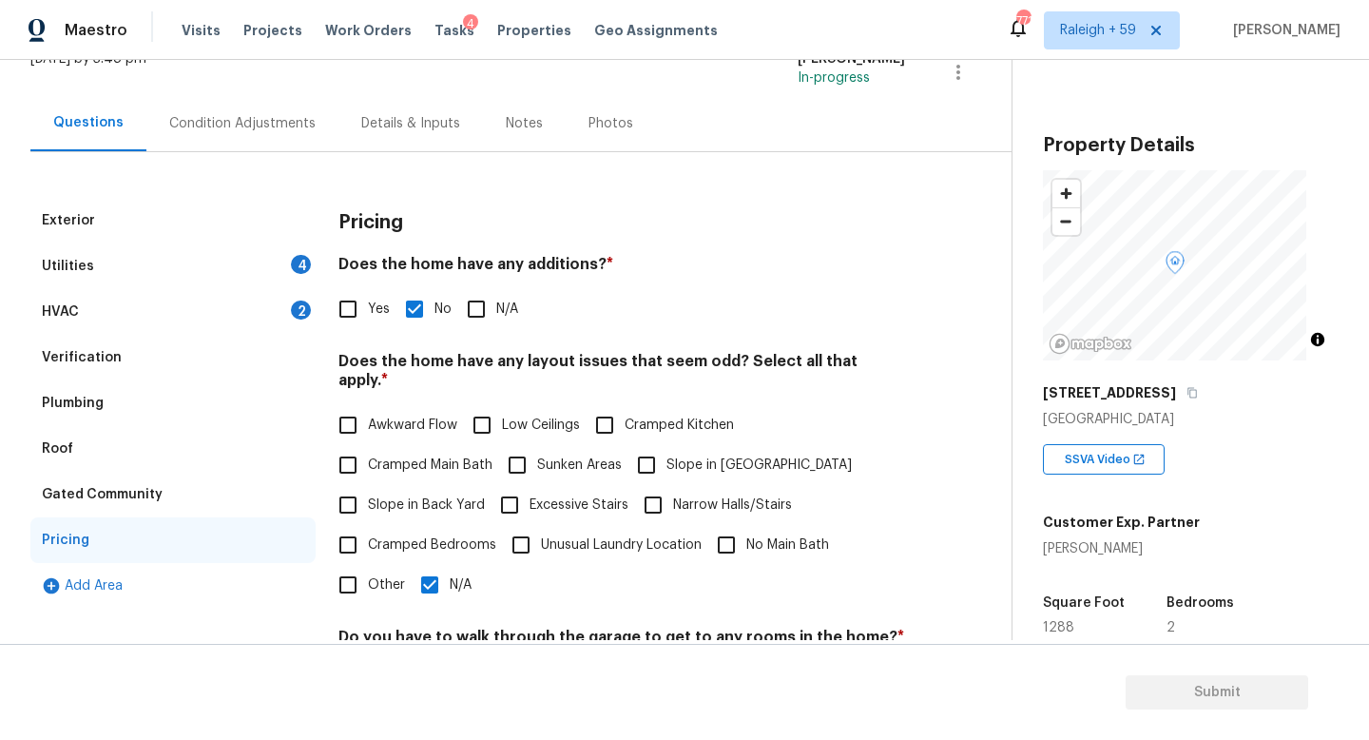
scroll to position [0, 0]
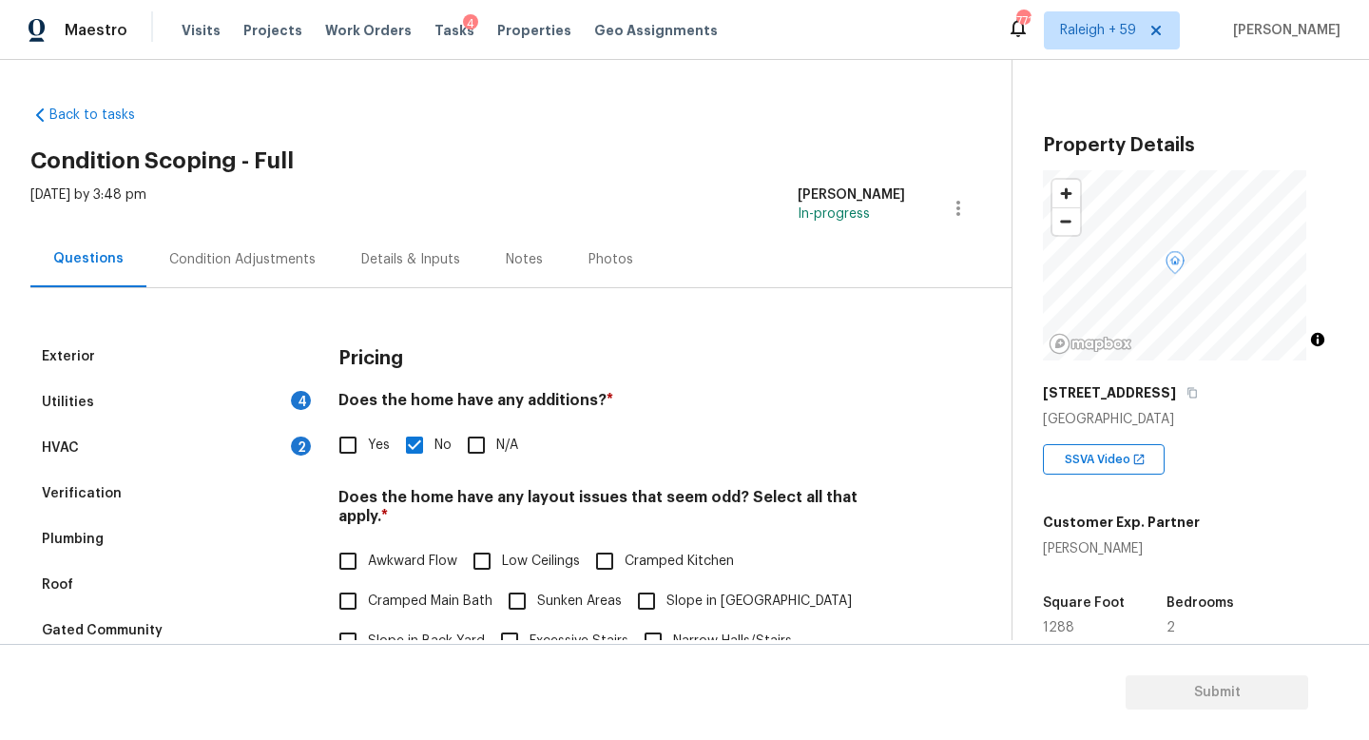
click at [294, 453] on div "HVAC 2" at bounding box center [172, 448] width 285 height 46
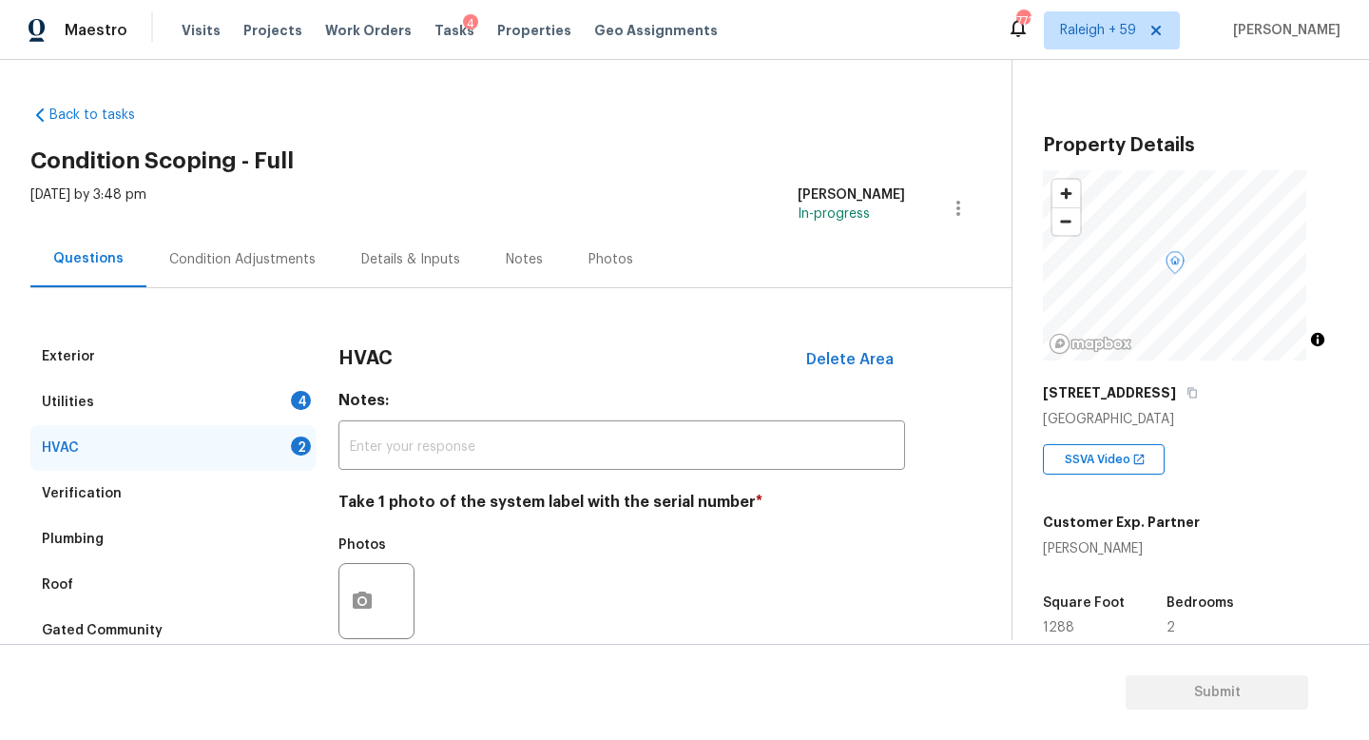
click at [278, 403] on div "Utilities 4" at bounding box center [172, 402] width 285 height 46
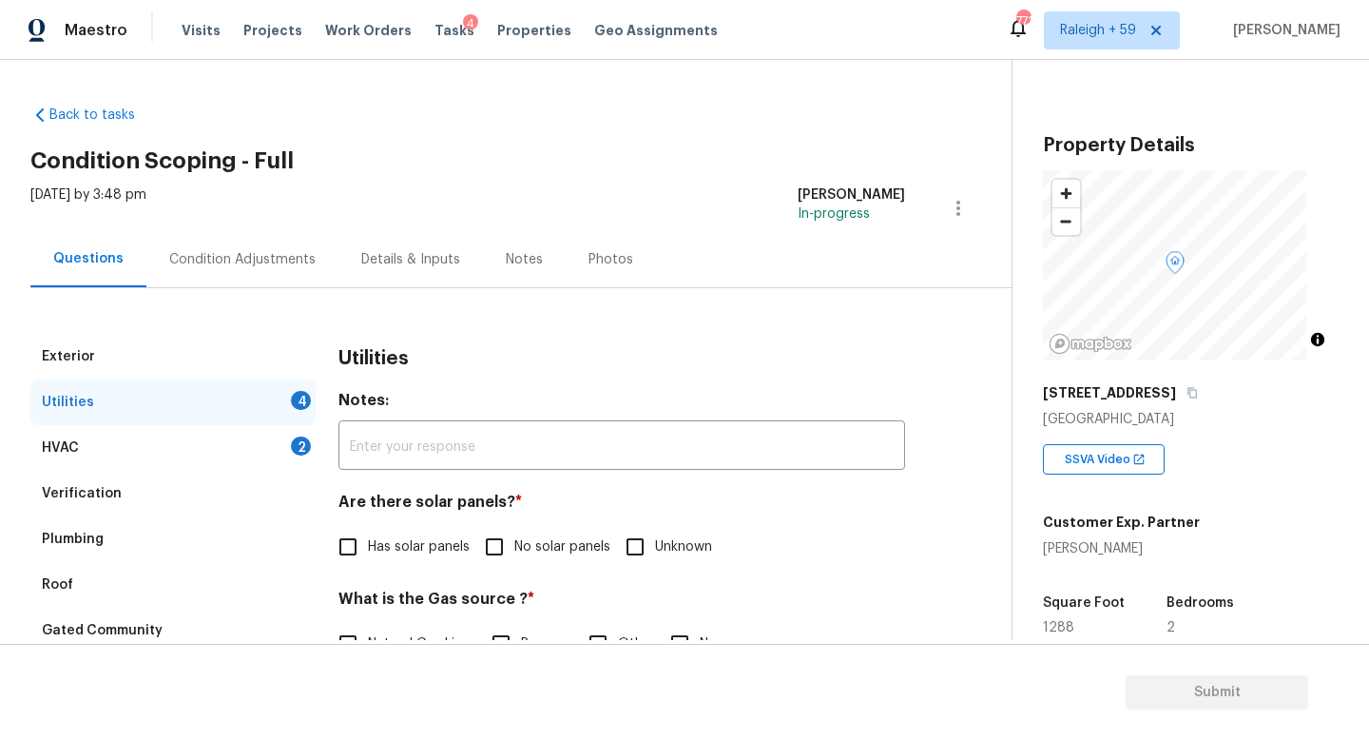
click at [507, 558] on input "No solar panels" at bounding box center [494, 547] width 40 height 40
checkbox input "true"
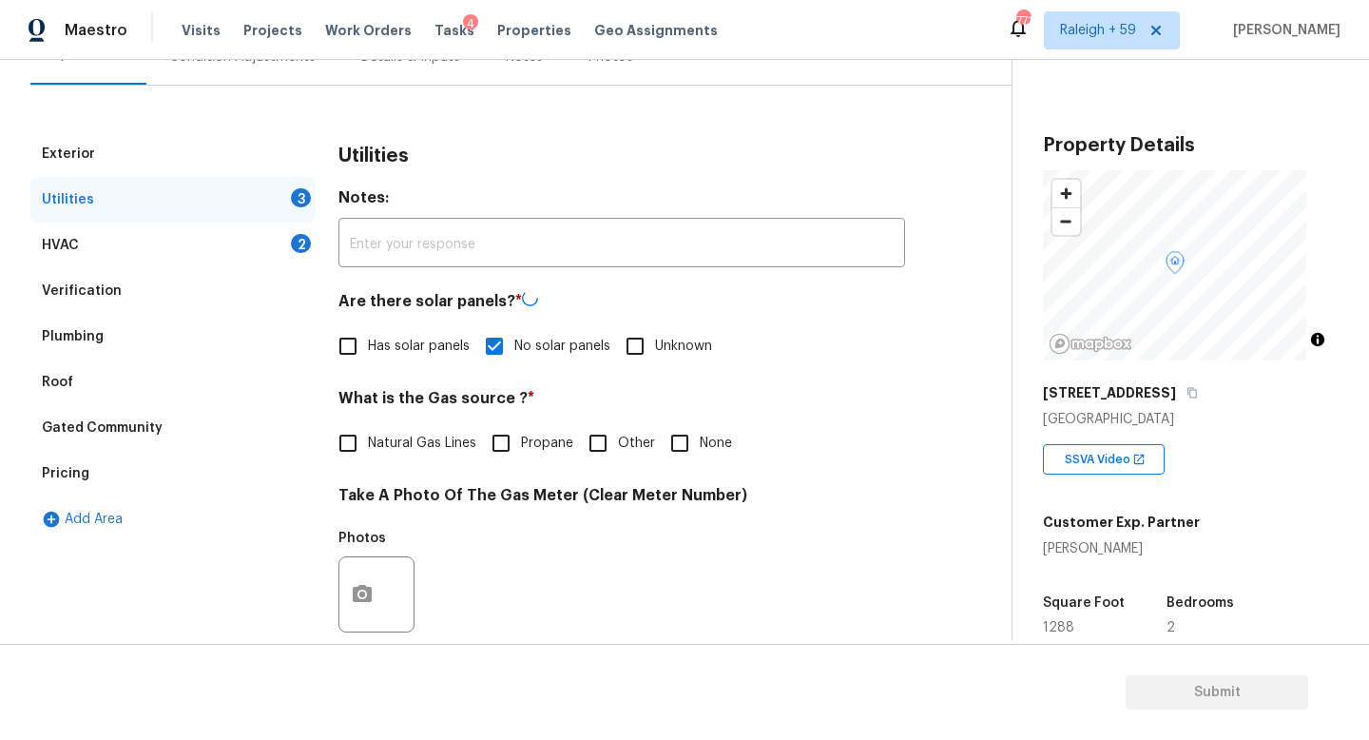
scroll to position [385, 0]
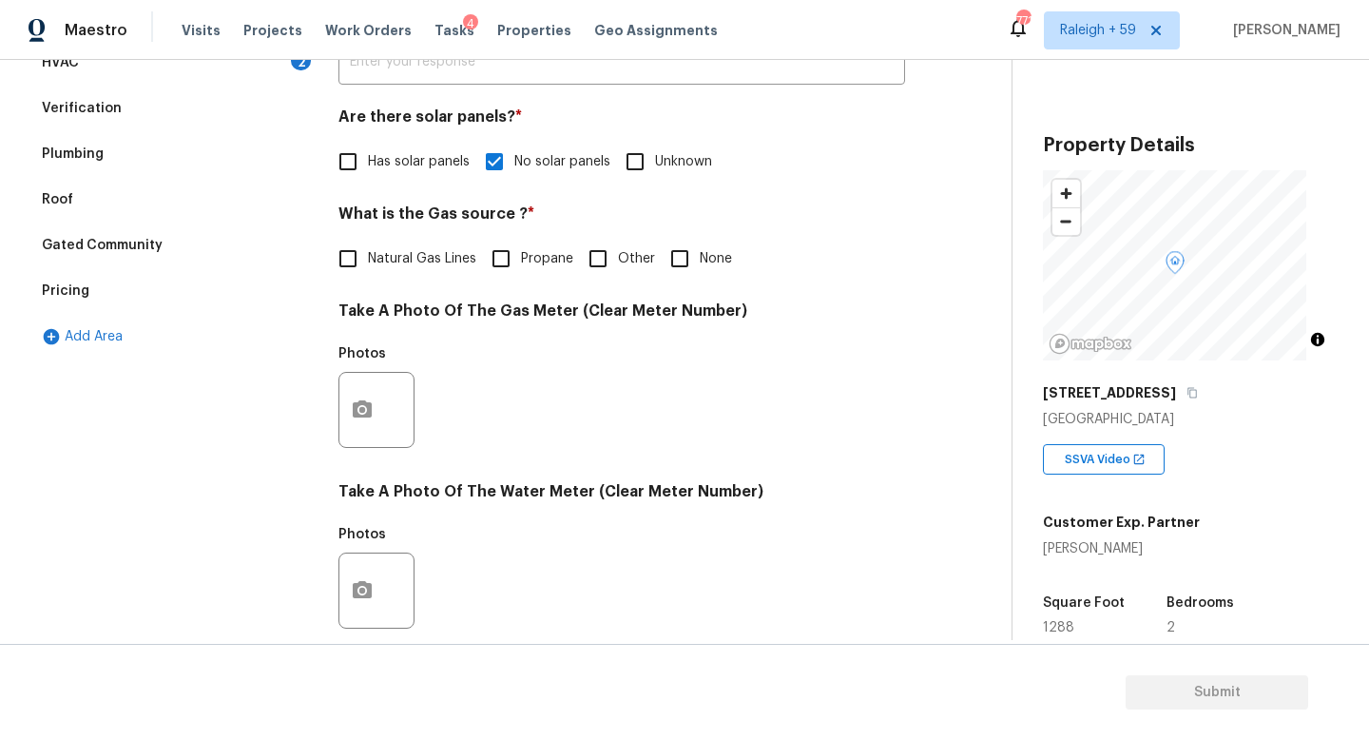
click at [387, 255] on span "Natural Gas Lines" at bounding box center [422, 259] width 108 height 20
click at [368, 255] on input "Natural Gas Lines" at bounding box center [348, 259] width 40 height 40
checkbox input "true"
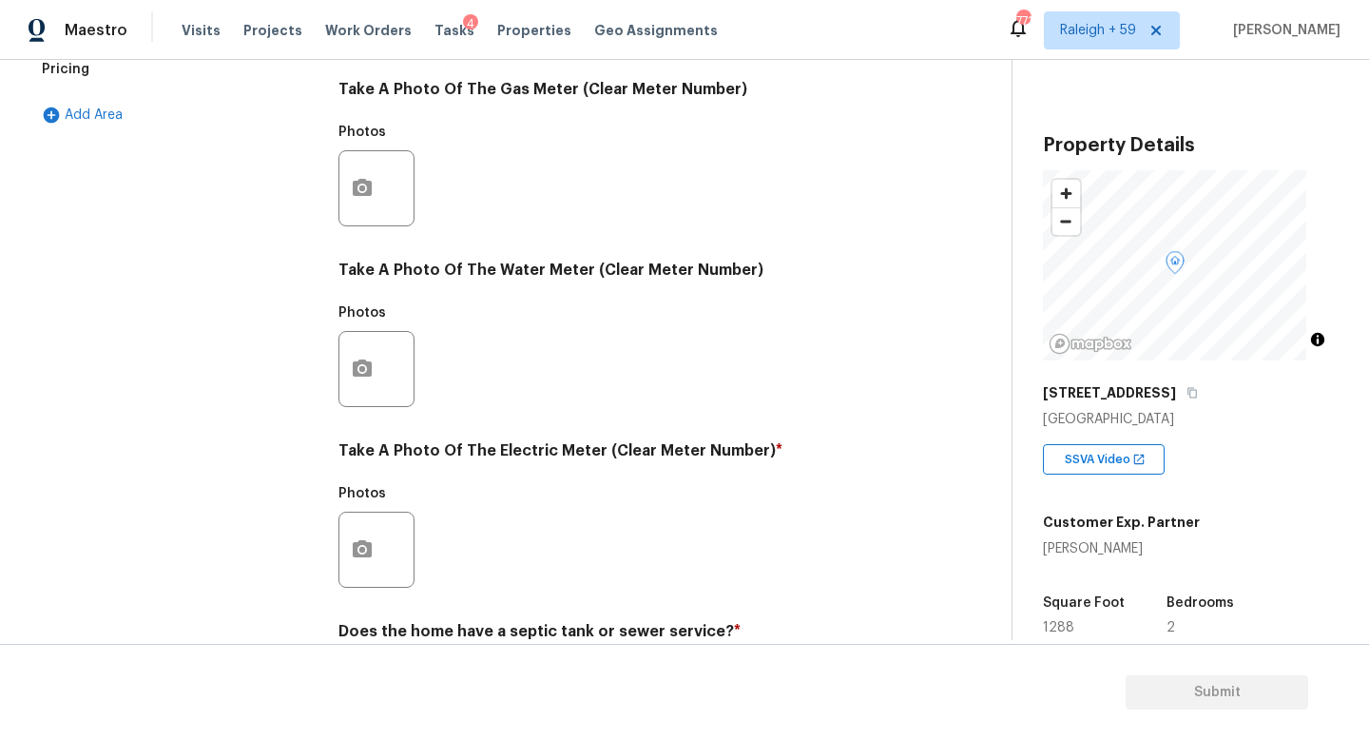
scroll to position [706, 0]
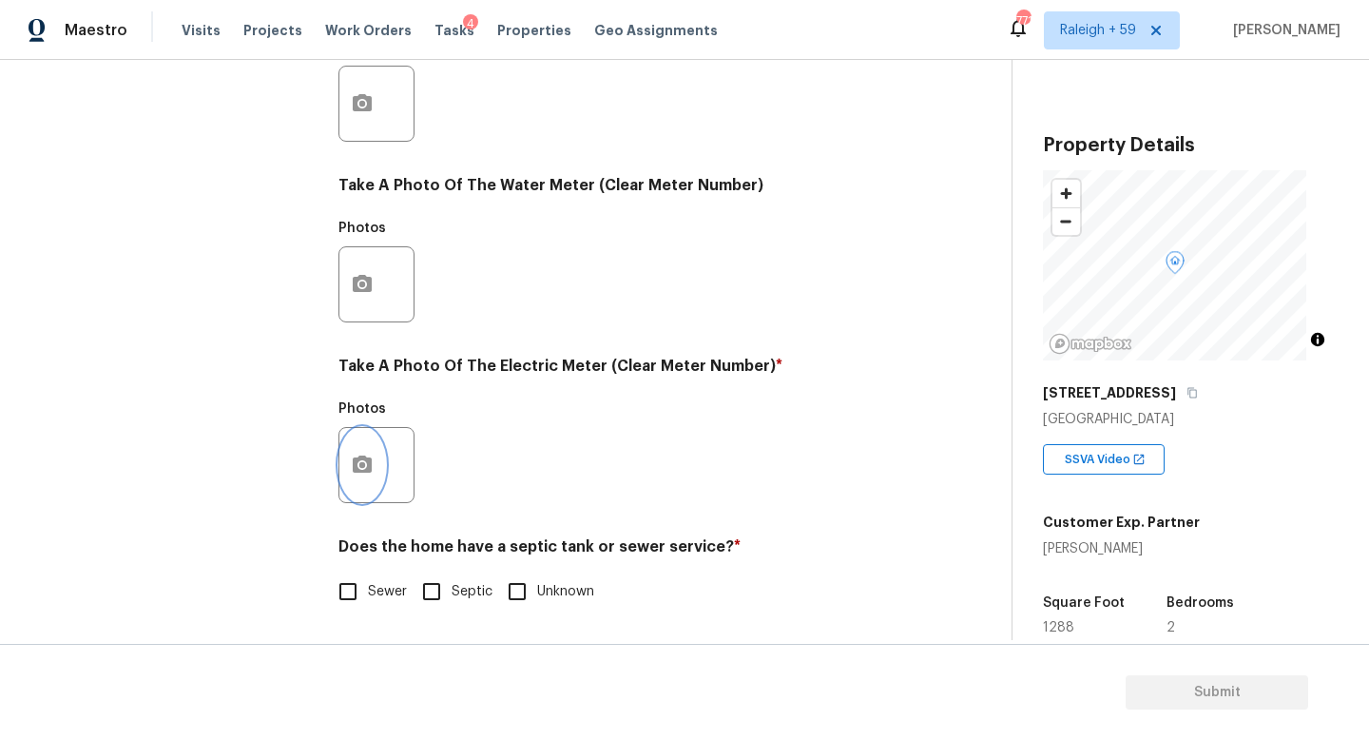
click at [375, 454] on button "button" at bounding box center [362, 465] width 46 height 74
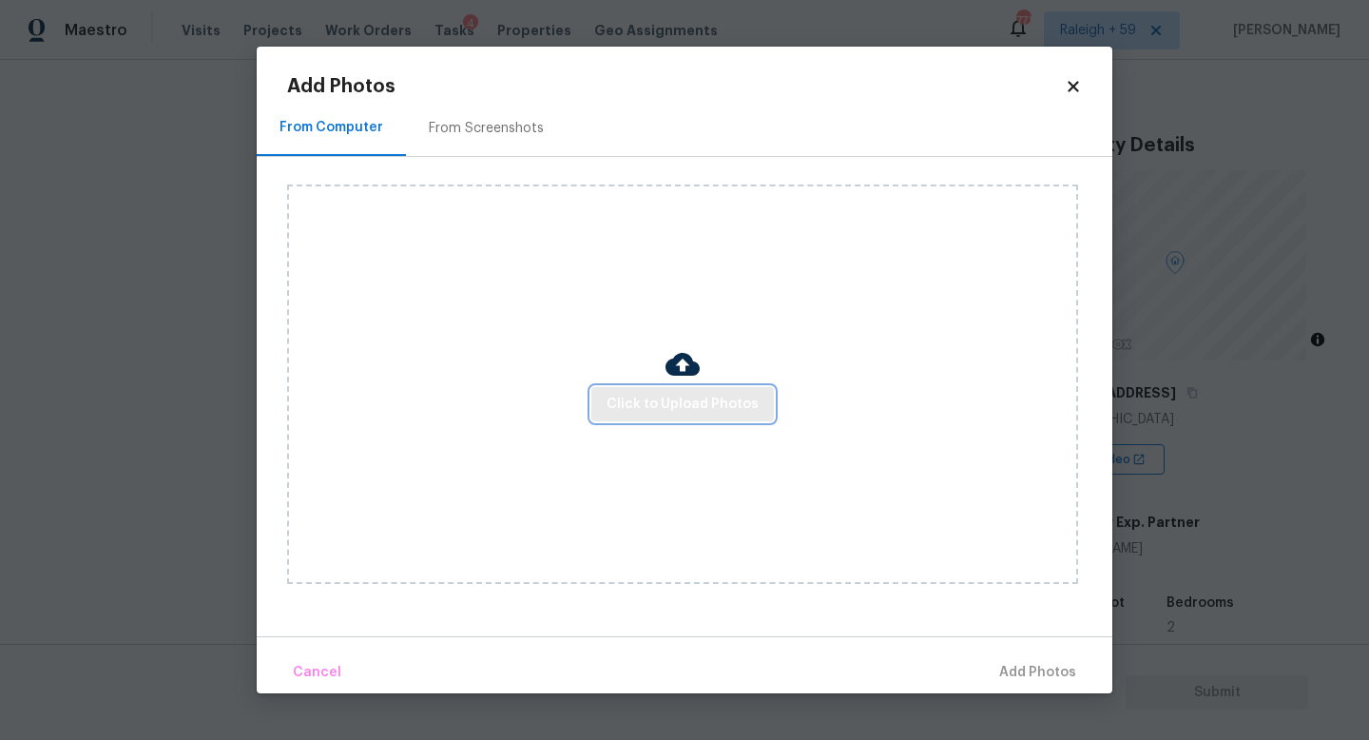
click at [707, 397] on span "Click to Upload Photos" at bounding box center [683, 405] width 152 height 24
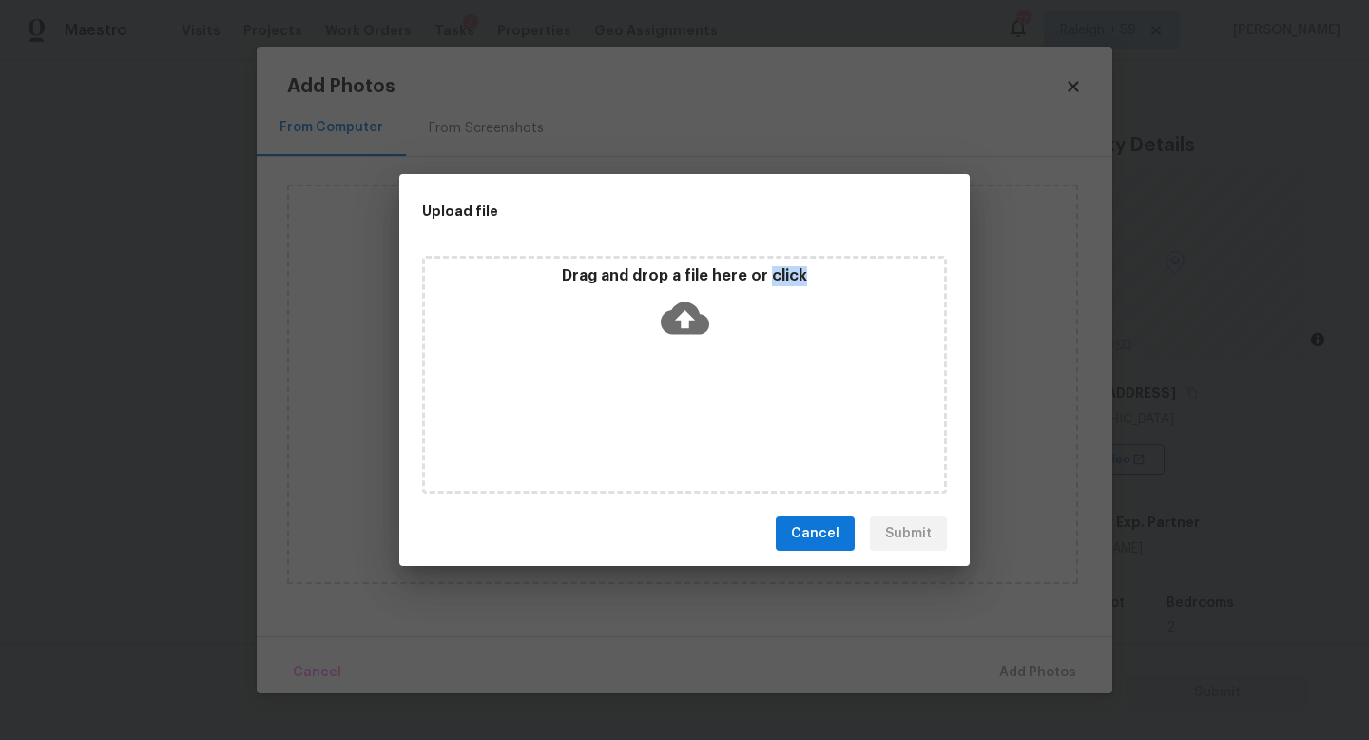
click at [707, 397] on div "Drag and drop a file here or click" at bounding box center [684, 375] width 525 height 238
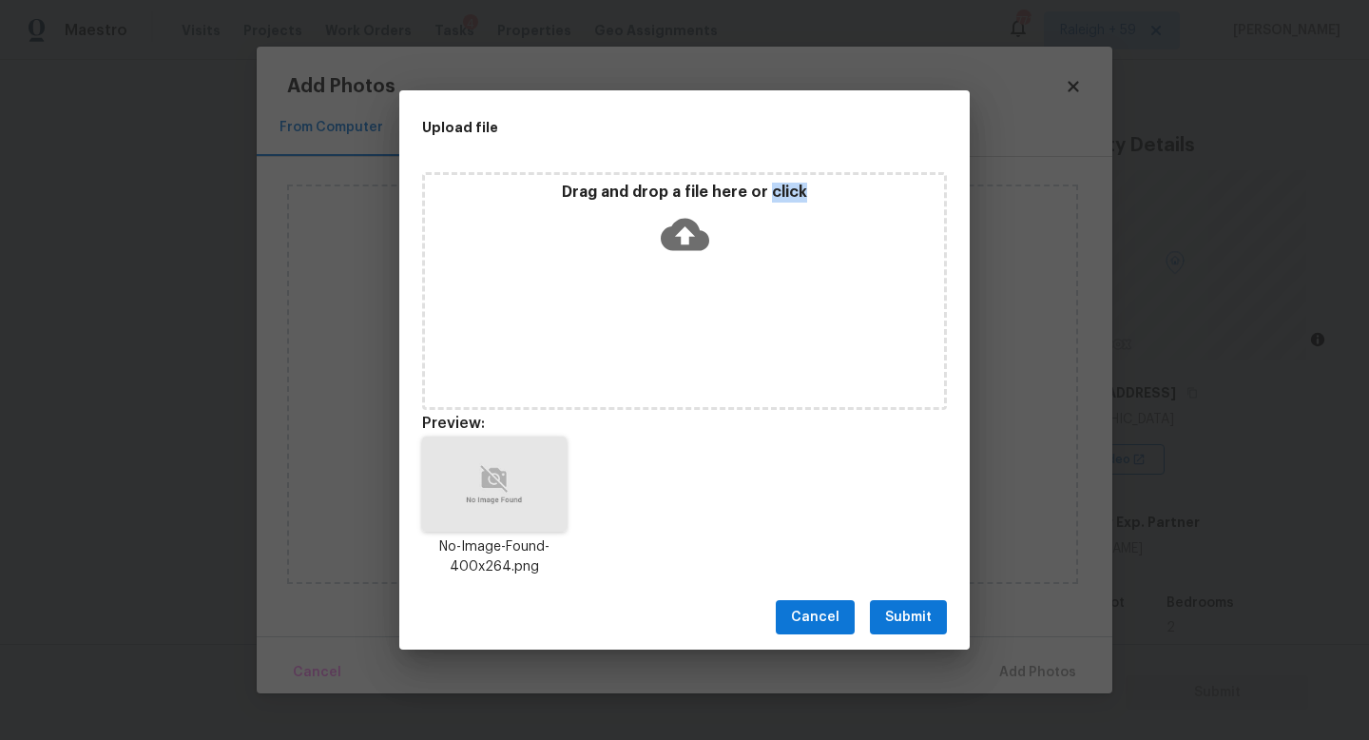
click at [908, 619] on span "Submit" at bounding box center [908, 618] width 47 height 24
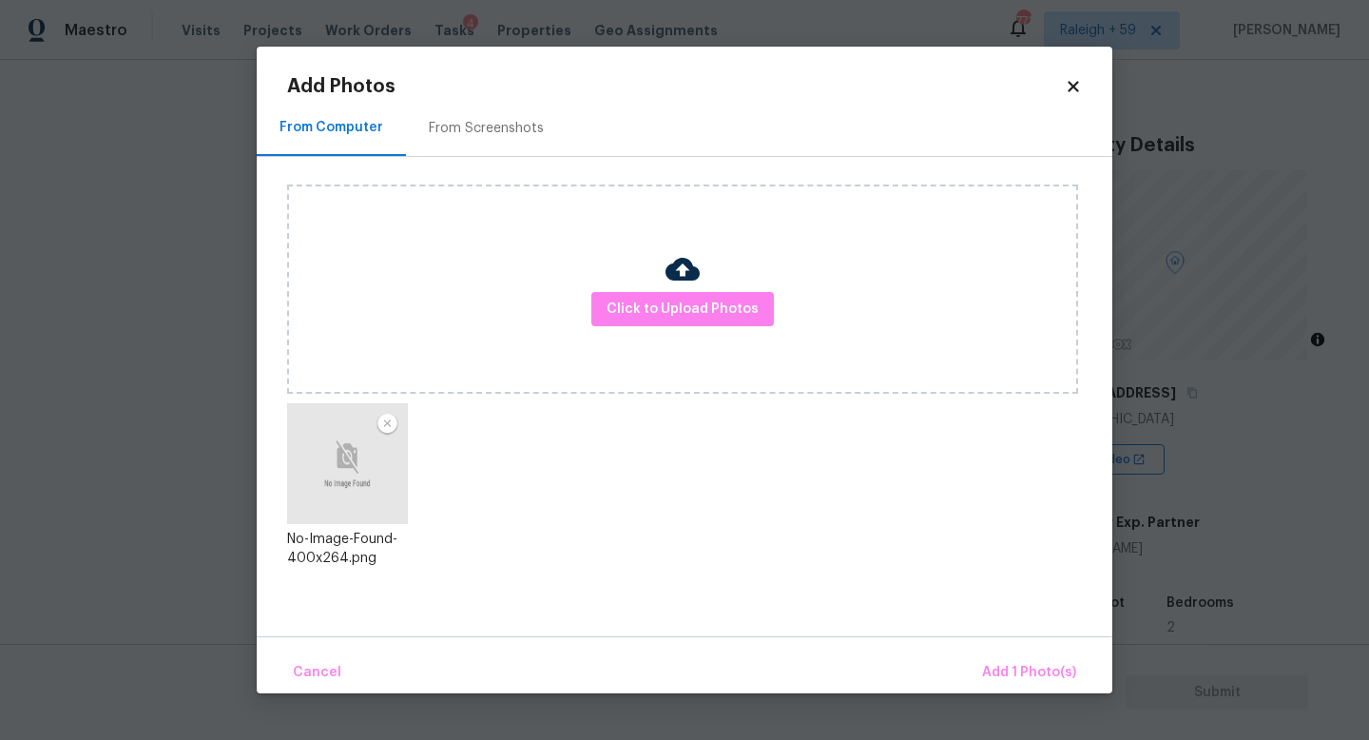
click at [989, 638] on div "Cancel Add 1 Photo(s)" at bounding box center [685, 664] width 856 height 57
click at [988, 662] on span "Add 1 Photo(s)" at bounding box center [1029, 673] width 94 height 24
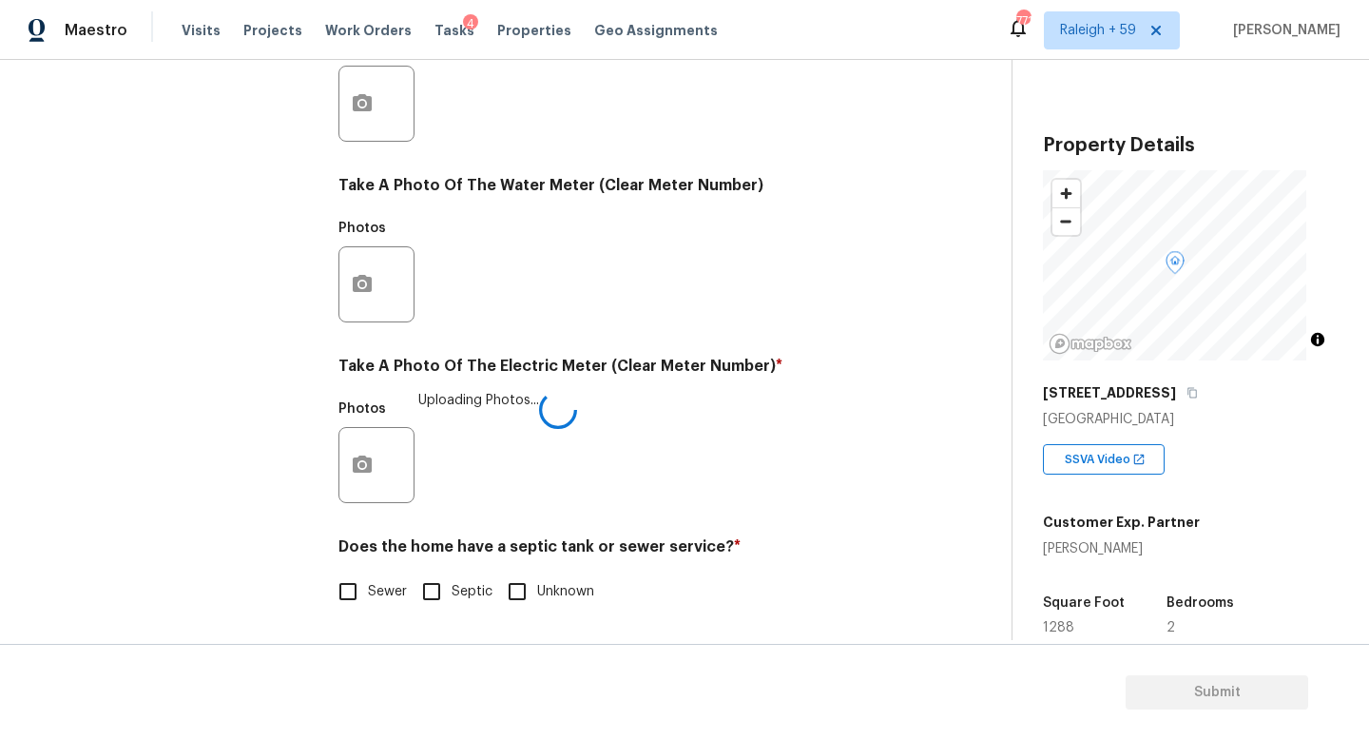
click at [436, 571] on input "Septic" at bounding box center [432, 591] width 40 height 40
checkbox input "true"
click at [394, 582] on span "Sewer" at bounding box center [387, 592] width 39 height 20
click at [368, 571] on input "Sewer" at bounding box center [348, 591] width 40 height 40
checkbox input "true"
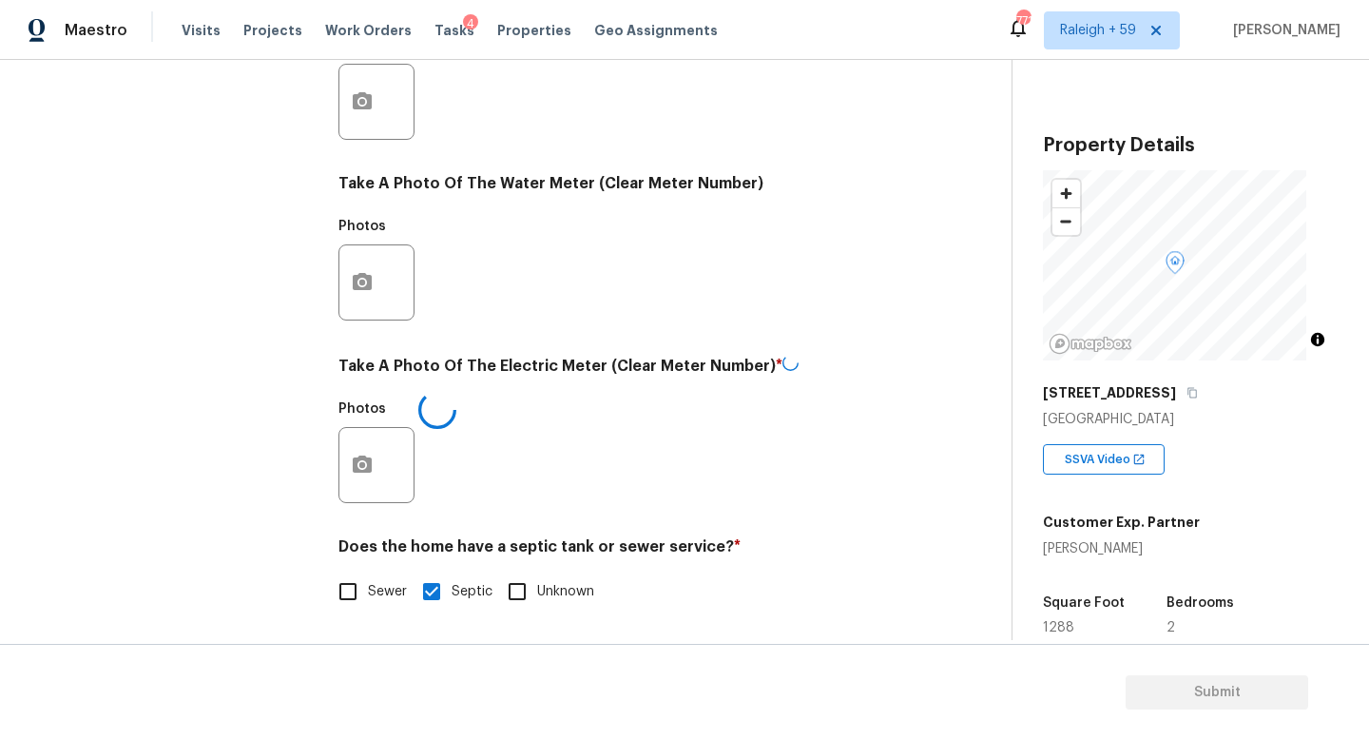
checkbox input "false"
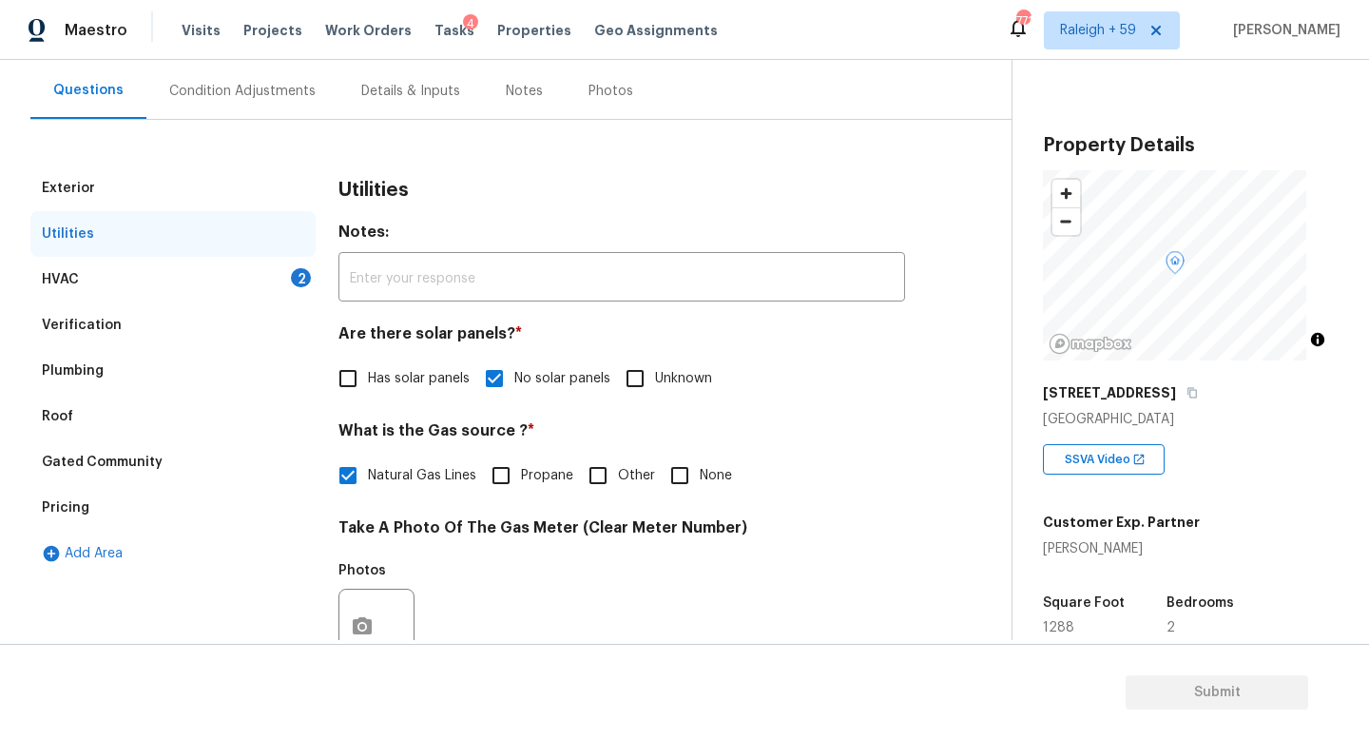
scroll to position [37, 0]
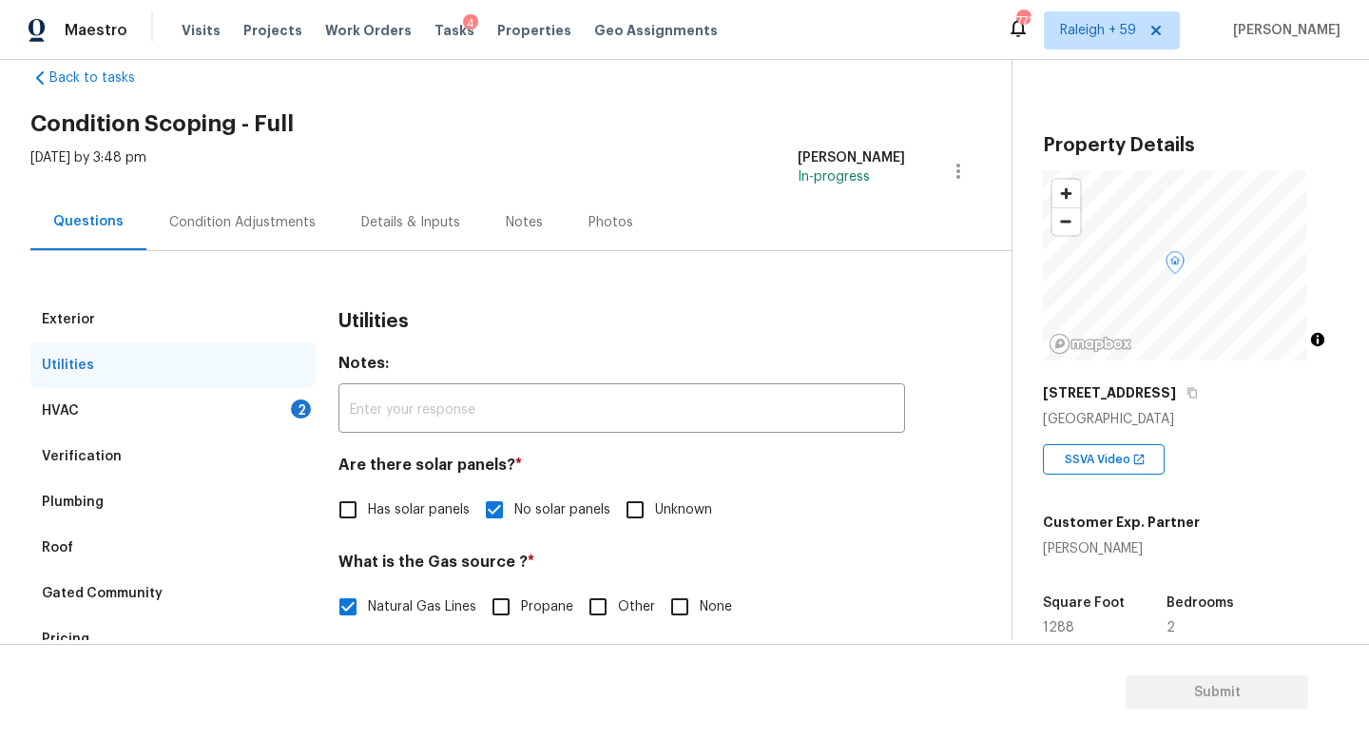
click at [399, 215] on div "Details & Inputs" at bounding box center [410, 222] width 99 height 19
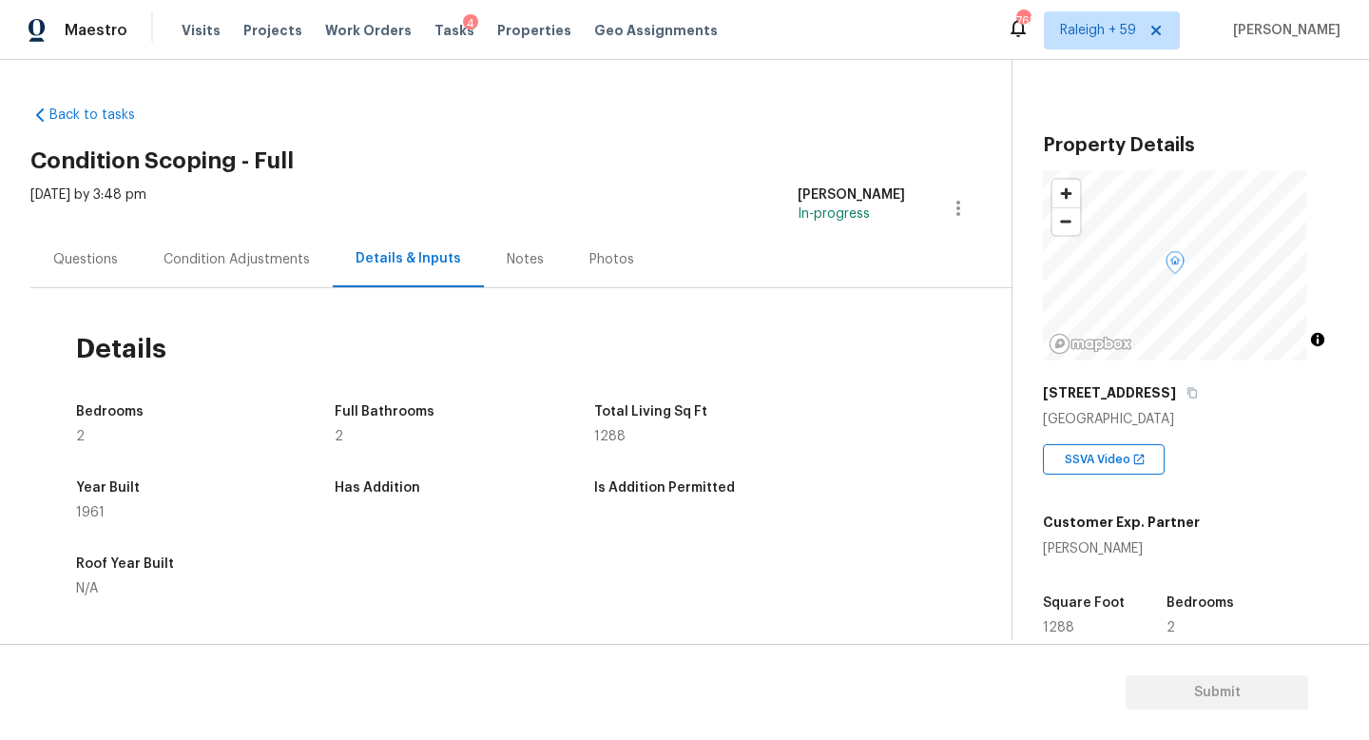
click at [104, 225] on div "[DATE] by 3:48 pm" at bounding box center [88, 208] width 116 height 46
click at [114, 265] on div "Questions" at bounding box center [85, 259] width 65 height 19
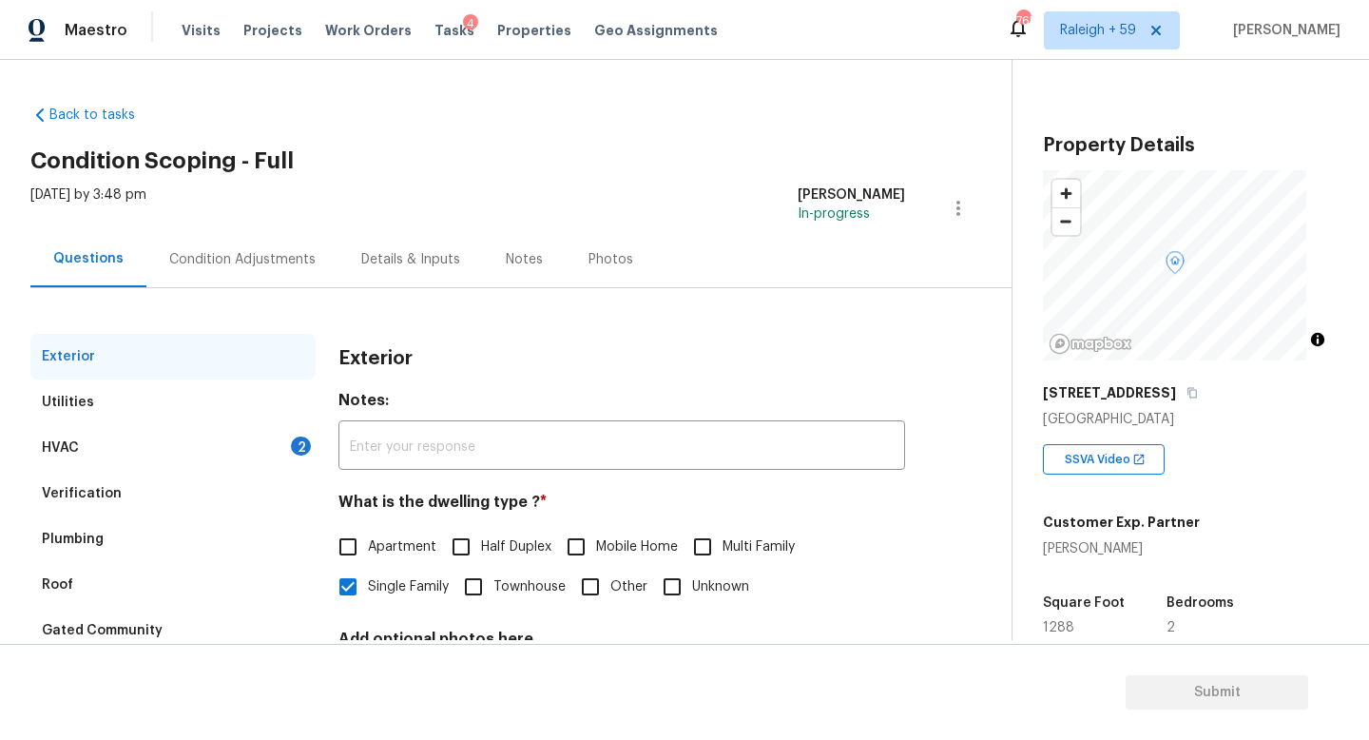
drag, startPoint x: 185, startPoint y: 398, endPoint x: 241, endPoint y: 412, distance: 56.7
click at [186, 398] on div "Utilities" at bounding box center [172, 402] width 285 height 46
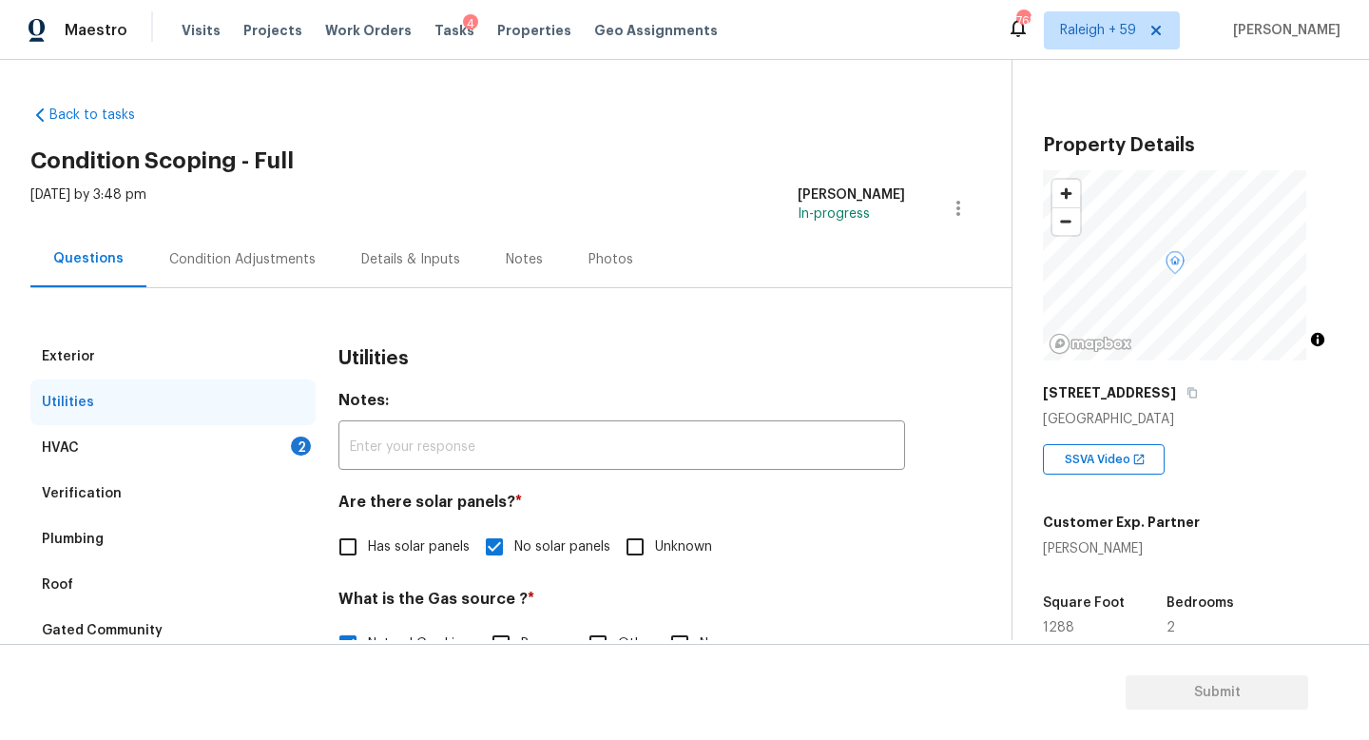
click at [404, 531] on label "Has solar panels" at bounding box center [399, 547] width 142 height 40
click at [368, 531] on input "Has solar panels" at bounding box center [348, 547] width 40 height 40
checkbox input "true"
checkbox input "false"
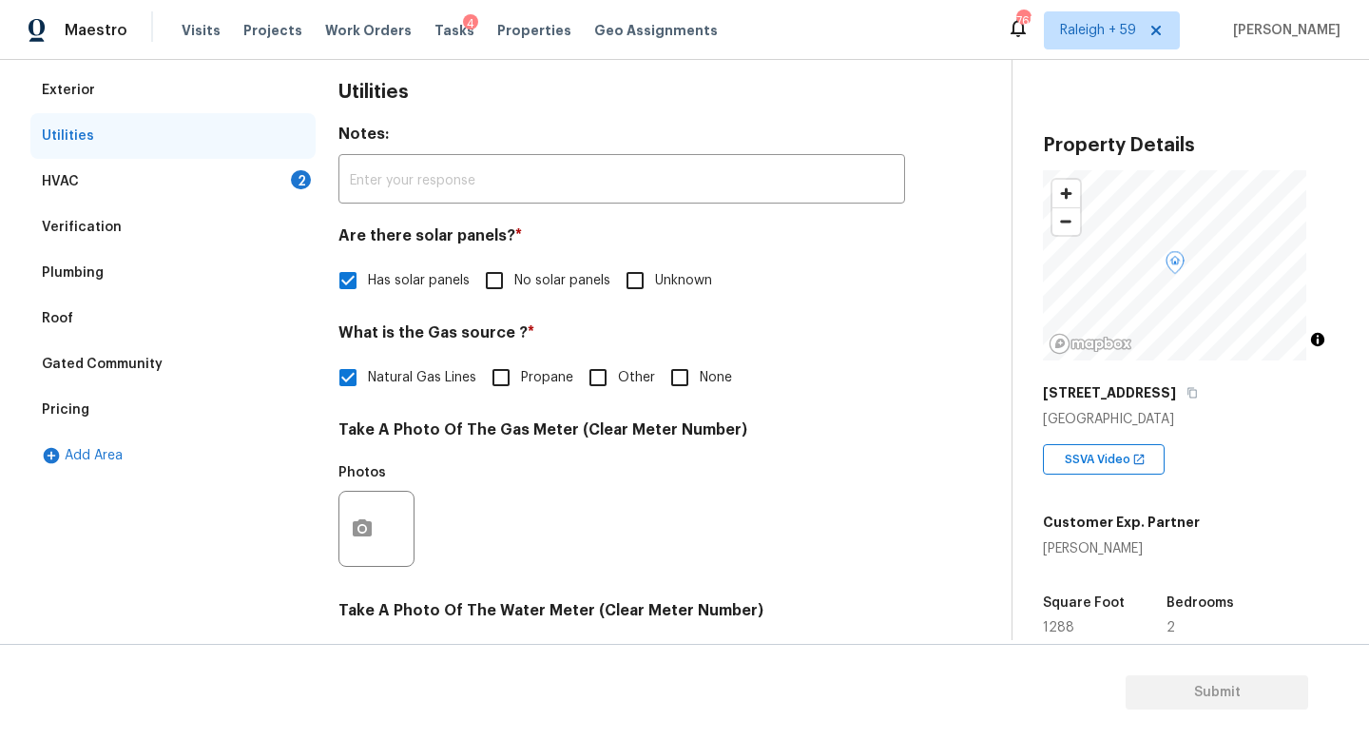
click at [268, 182] on div "HVAC 2" at bounding box center [172, 182] width 285 height 46
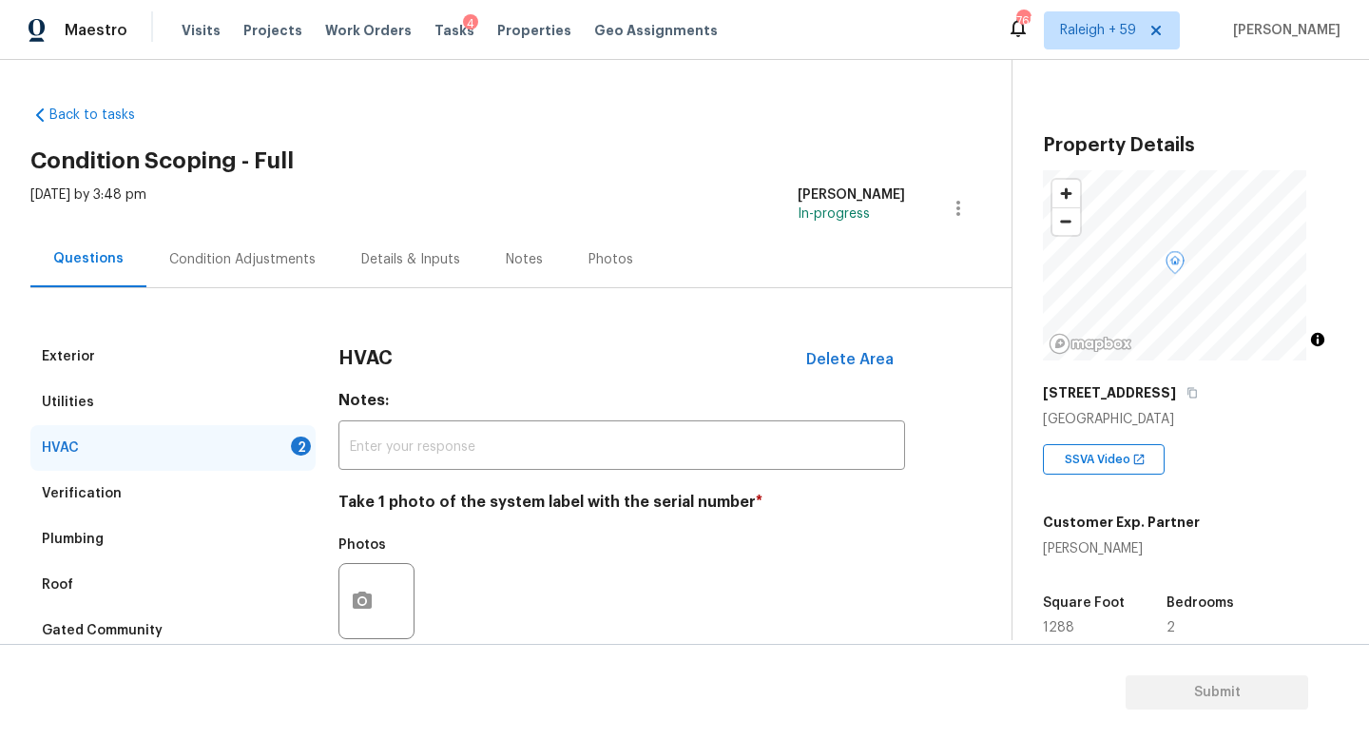
click at [386, 245] on div "Details & Inputs" at bounding box center [411, 259] width 145 height 56
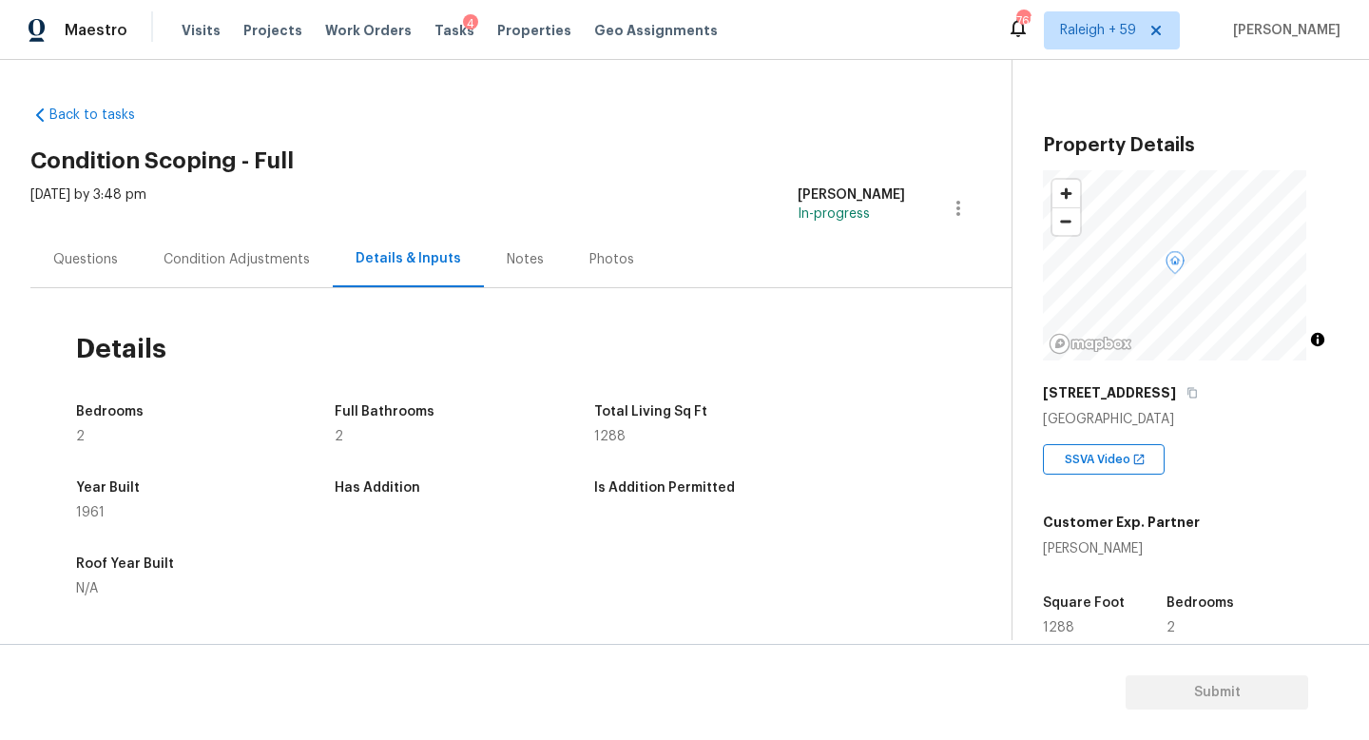
click at [80, 267] on div "Questions" at bounding box center [85, 259] width 65 height 19
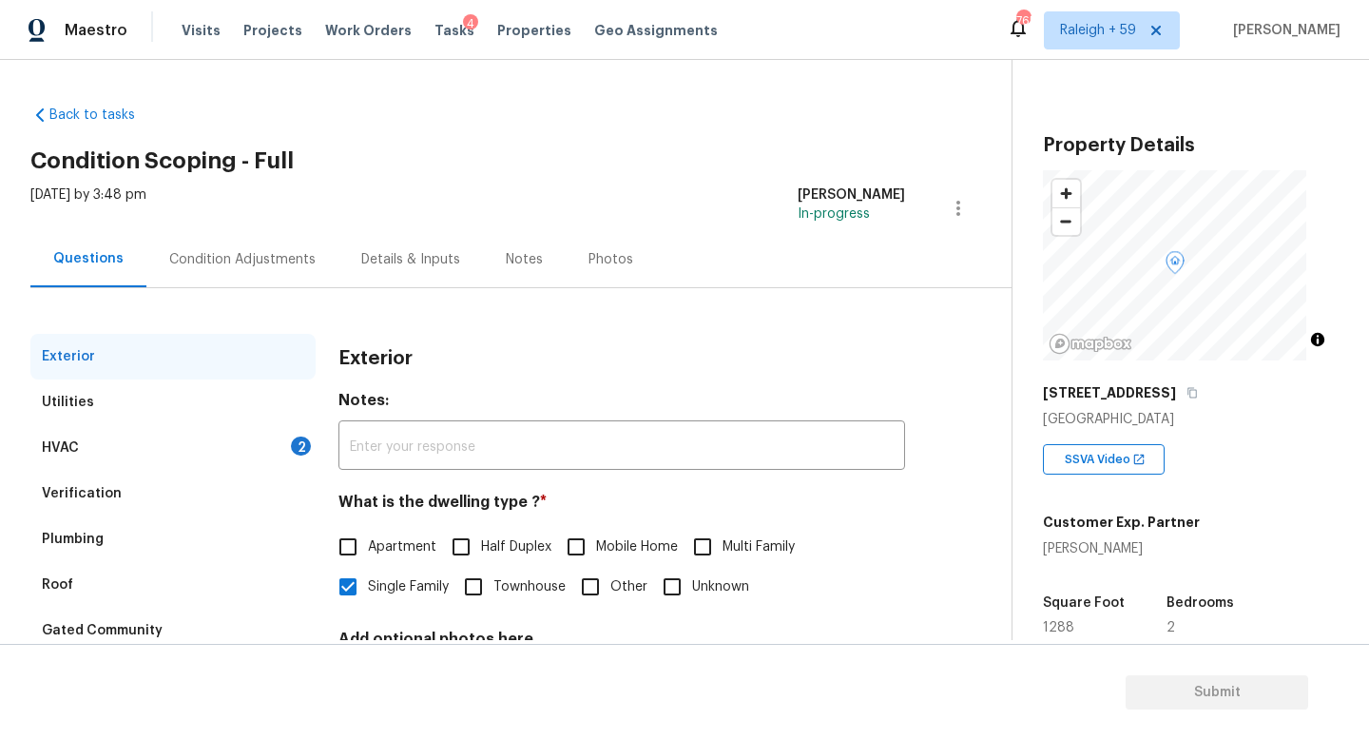
click at [255, 269] on div "Condition Adjustments" at bounding box center [242, 259] width 192 height 56
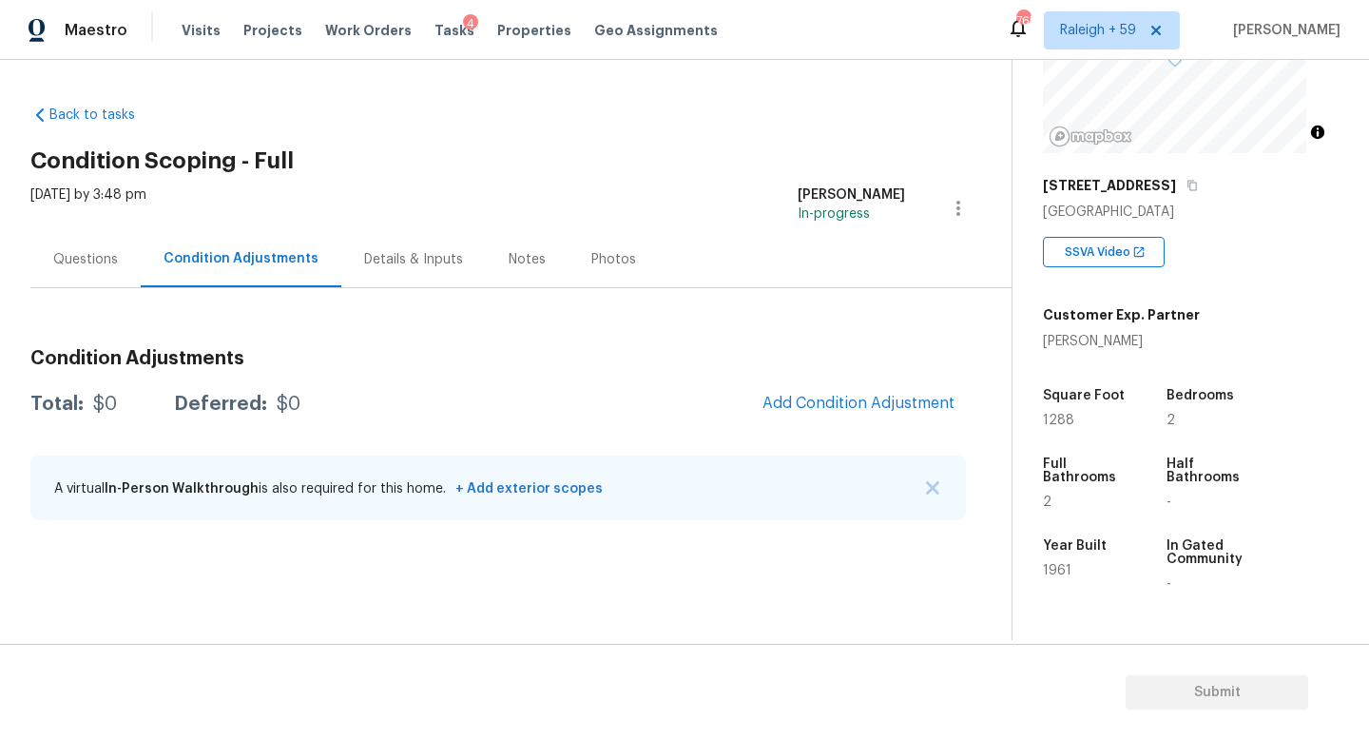
scroll to position [358, 0]
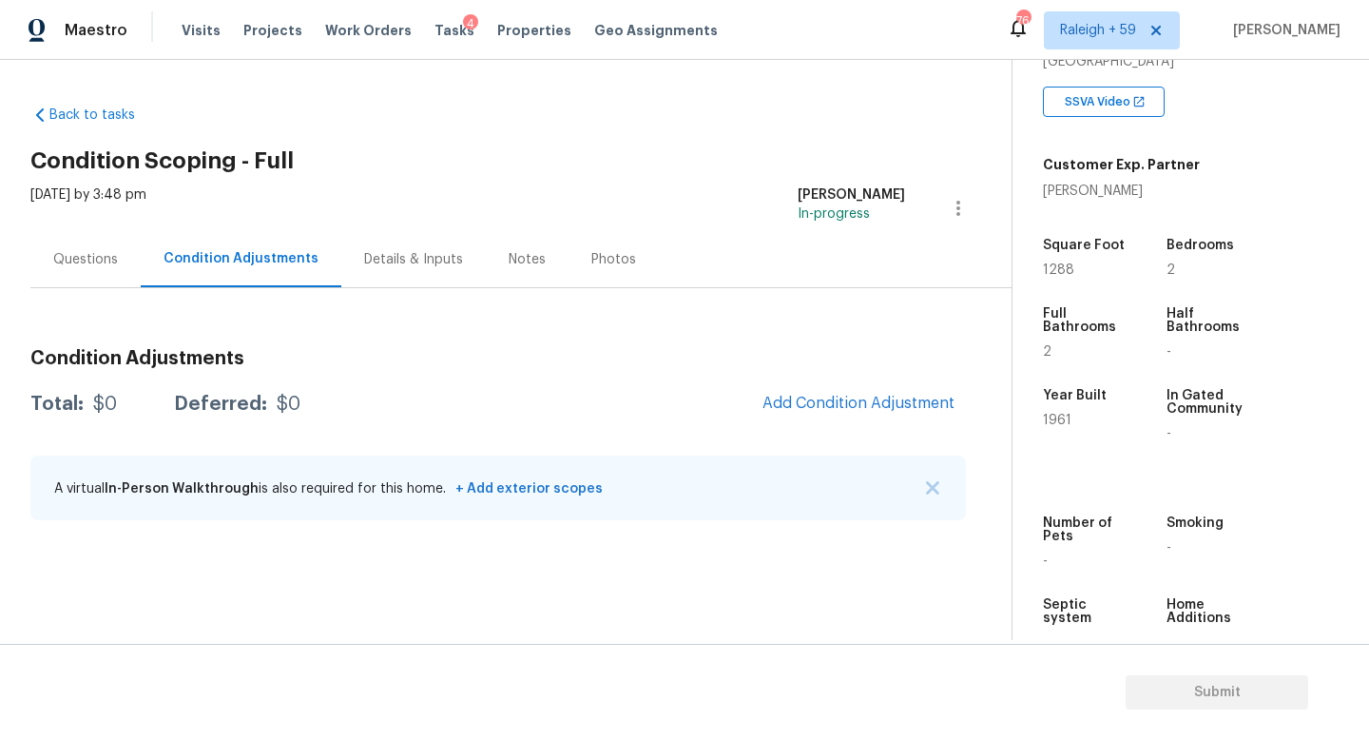
click at [78, 261] on div "Questions" at bounding box center [85, 259] width 65 height 19
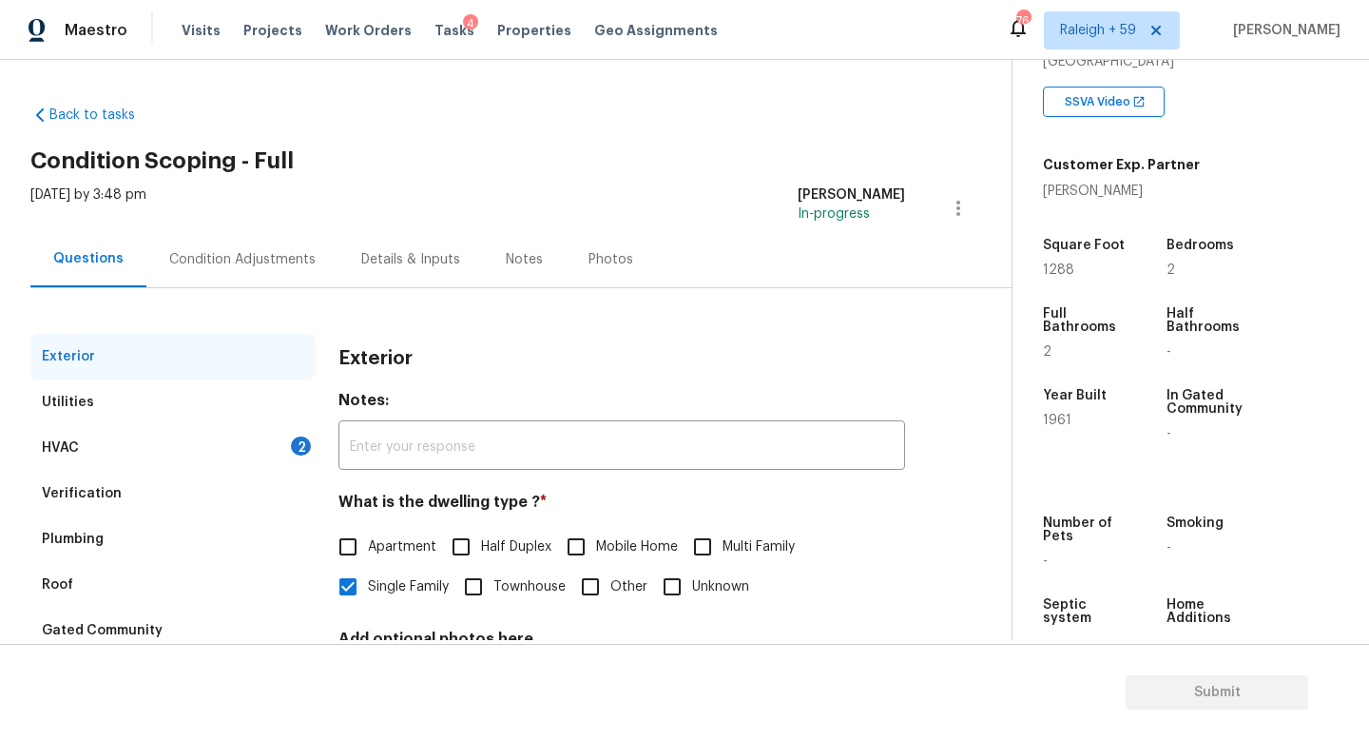
click at [283, 433] on div "HVAC 2" at bounding box center [172, 448] width 285 height 46
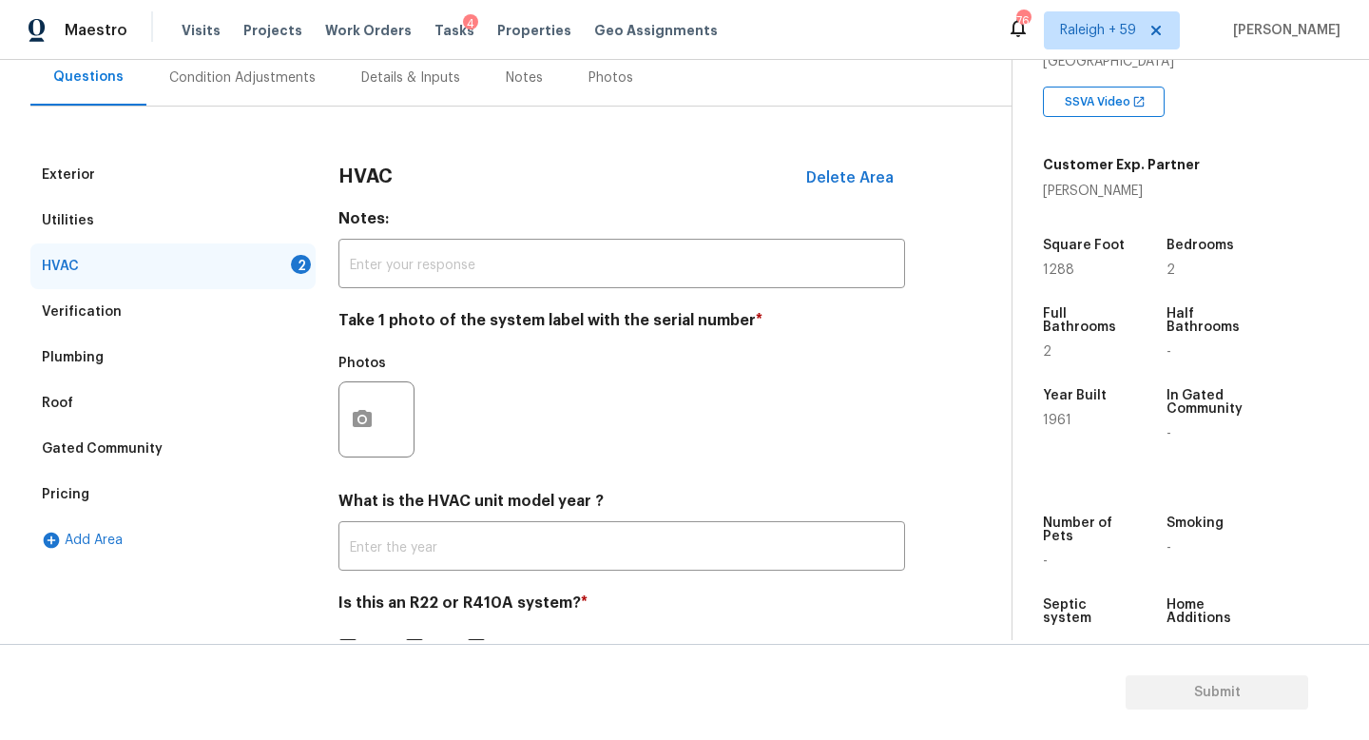
scroll to position [253, 0]
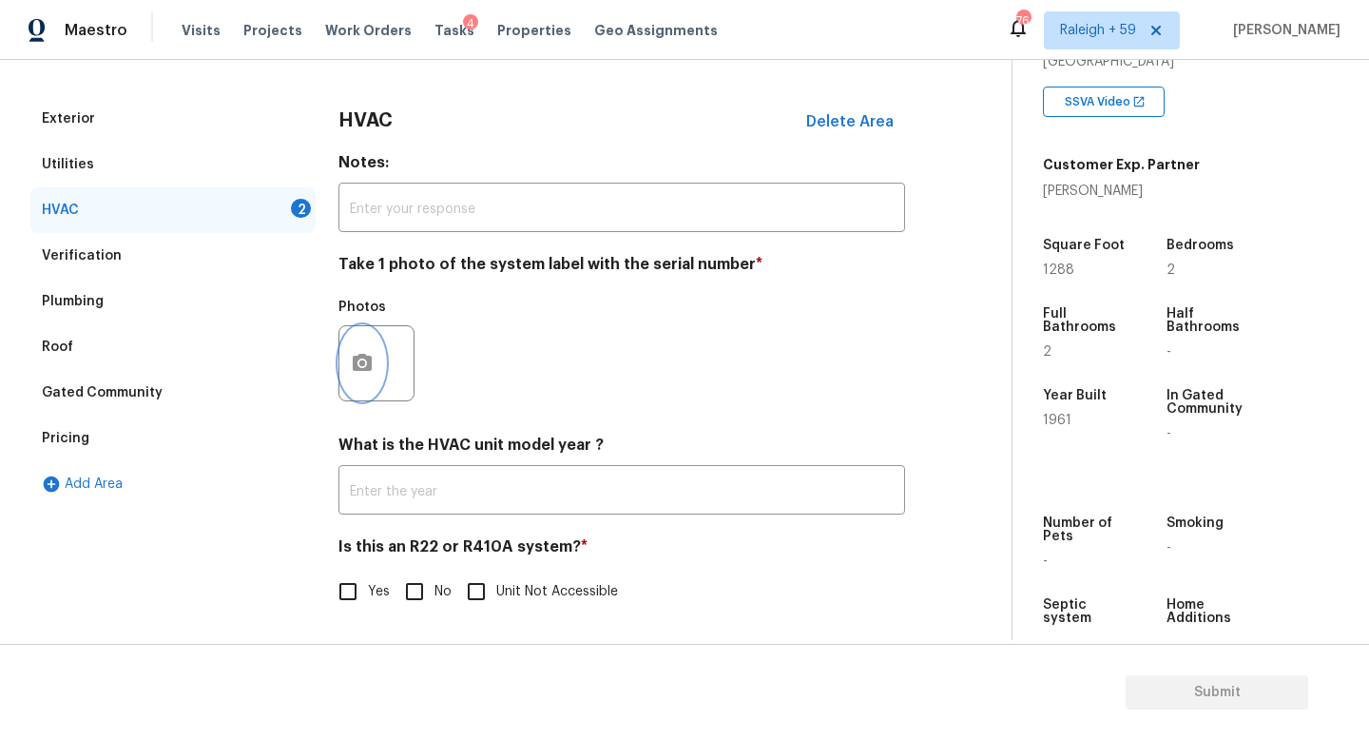
click at [358, 360] on button "button" at bounding box center [362, 363] width 46 height 74
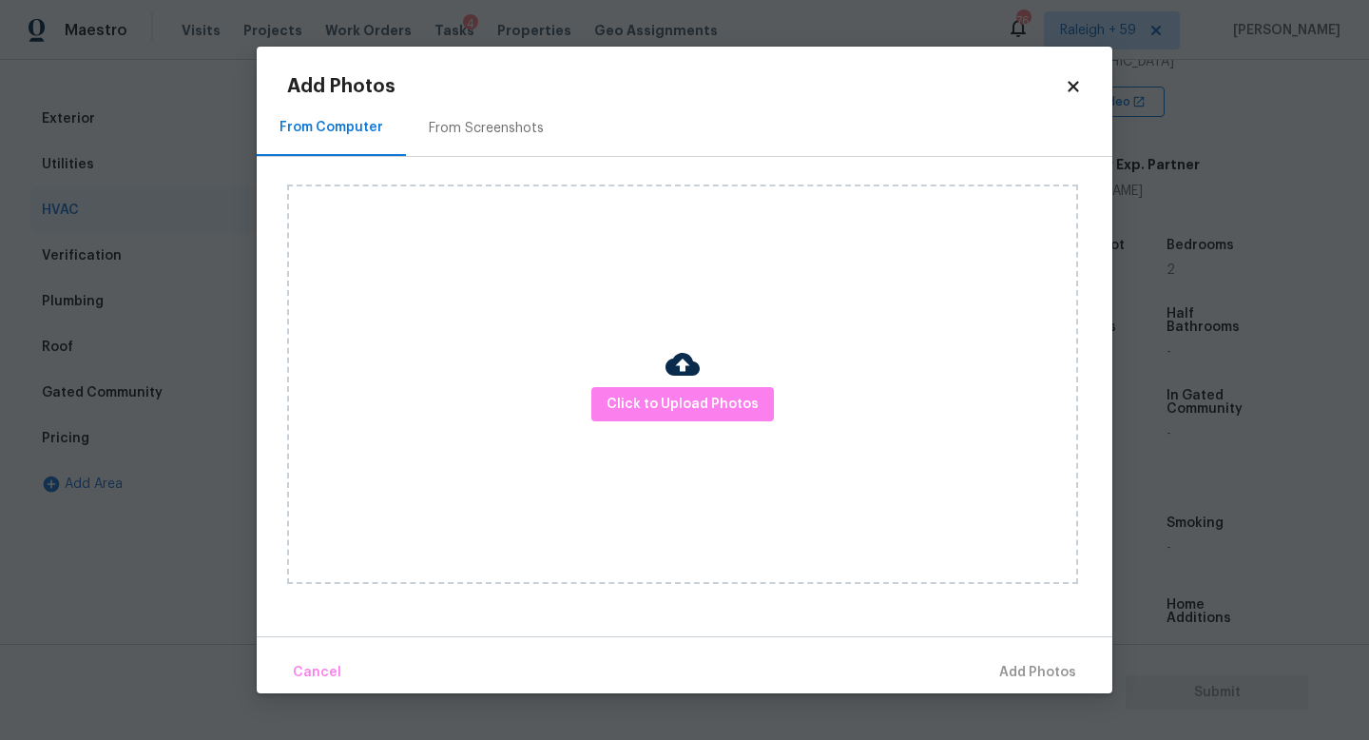
click at [585, 383] on div "Click to Upload Photos" at bounding box center [682, 383] width 791 height 399
click at [626, 397] on span "Click to Upload Photos" at bounding box center [683, 405] width 152 height 24
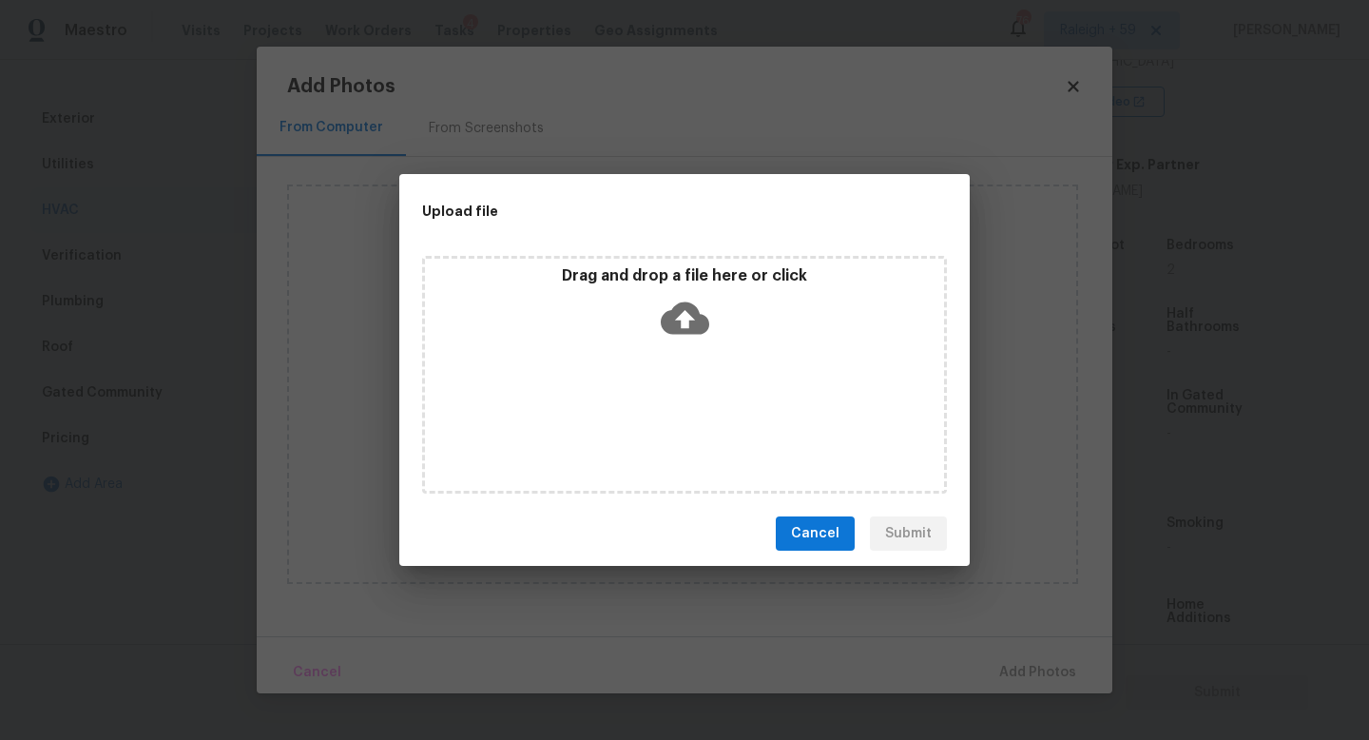
click at [626, 397] on div "Drag and drop a file here or click" at bounding box center [684, 375] width 525 height 238
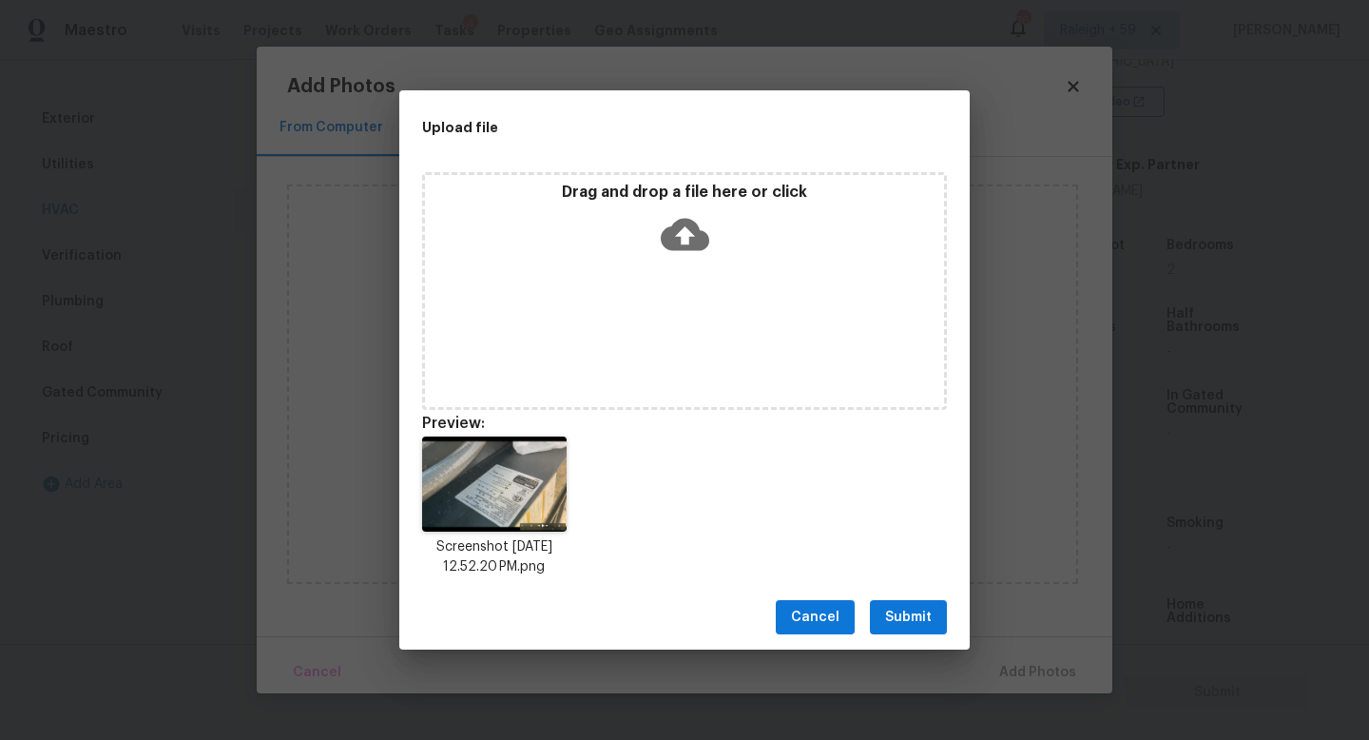
click at [922, 619] on span "Submit" at bounding box center [908, 618] width 47 height 24
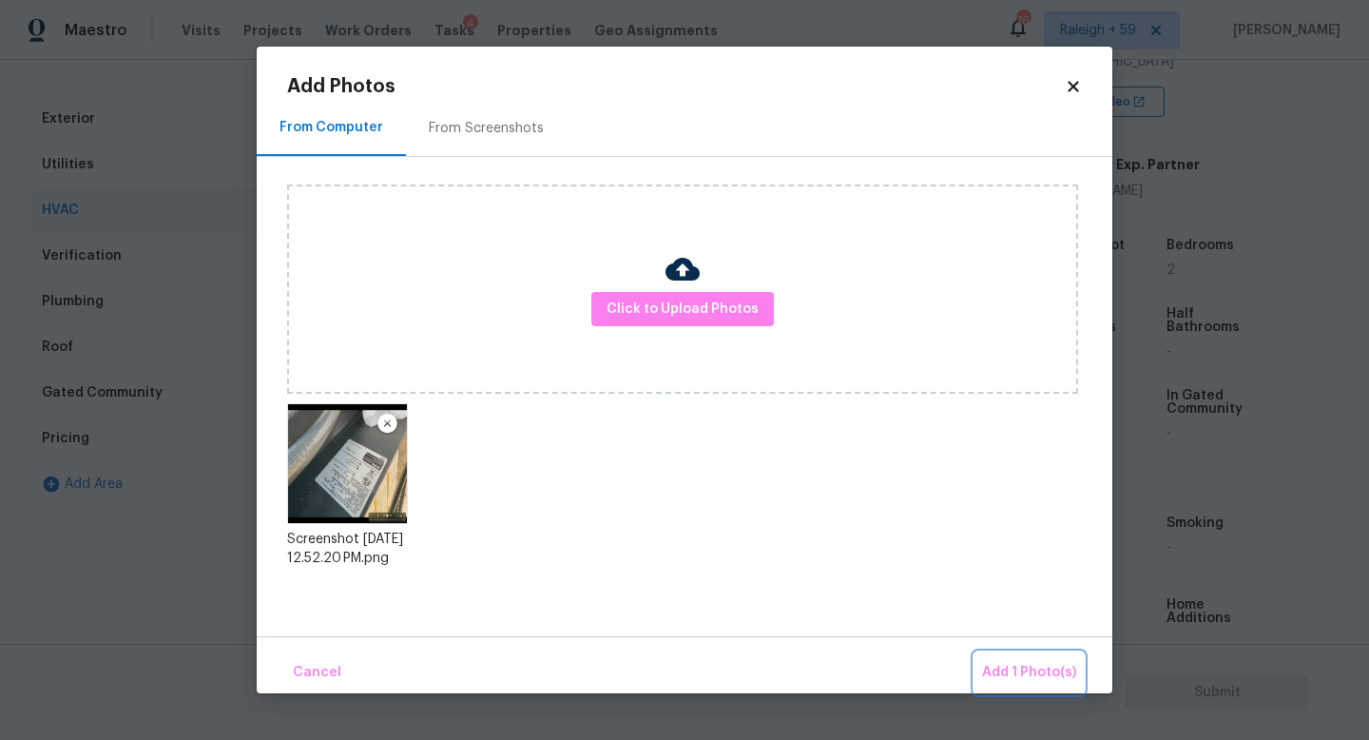
click at [1021, 678] on span "Add 1 Photo(s)" at bounding box center [1029, 673] width 94 height 24
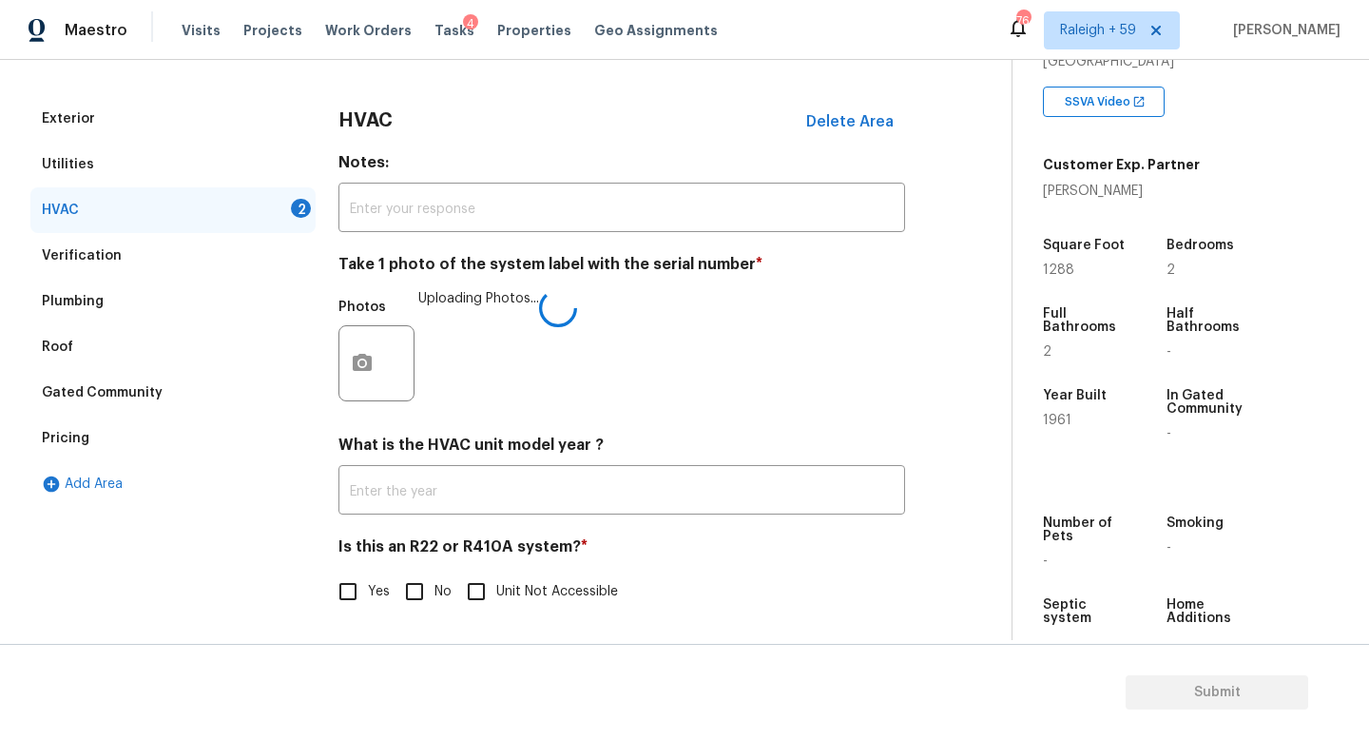
click at [421, 571] on input "No" at bounding box center [415, 591] width 40 height 40
checkbox input "true"
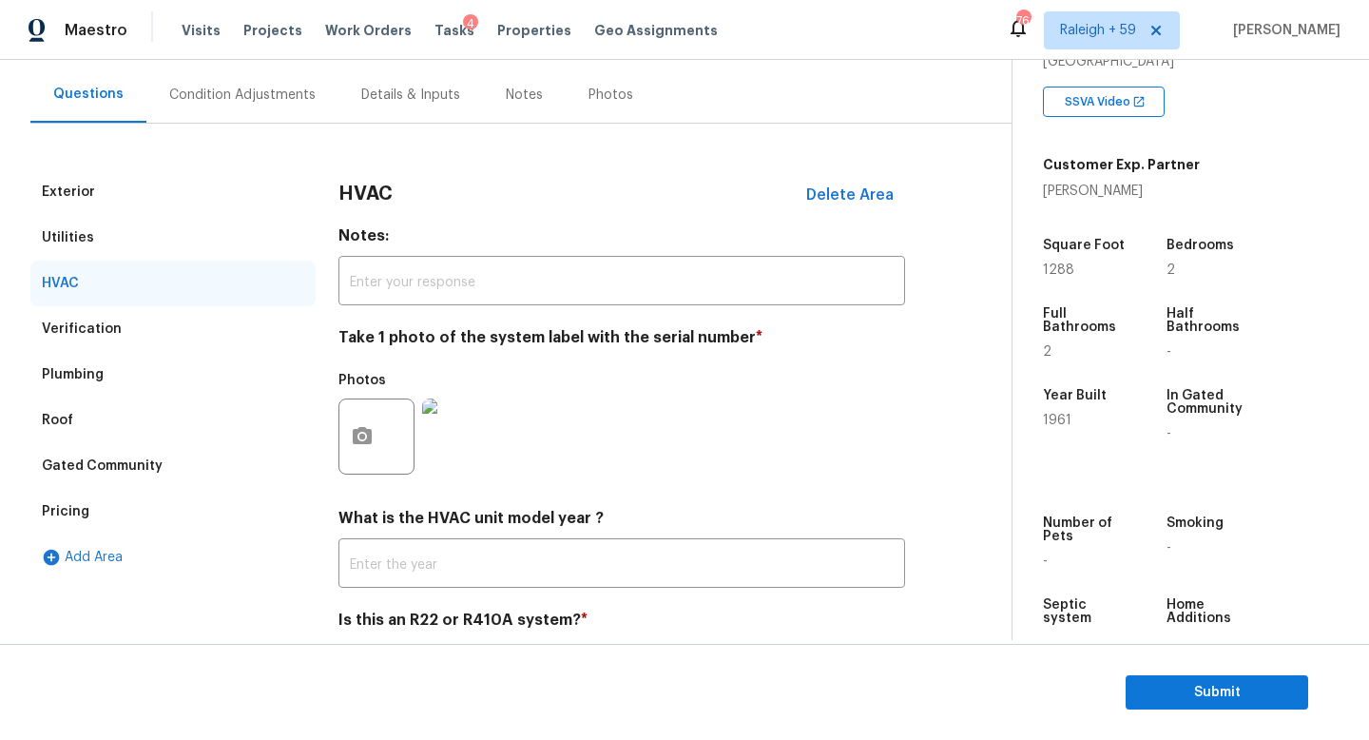
scroll to position [0, 0]
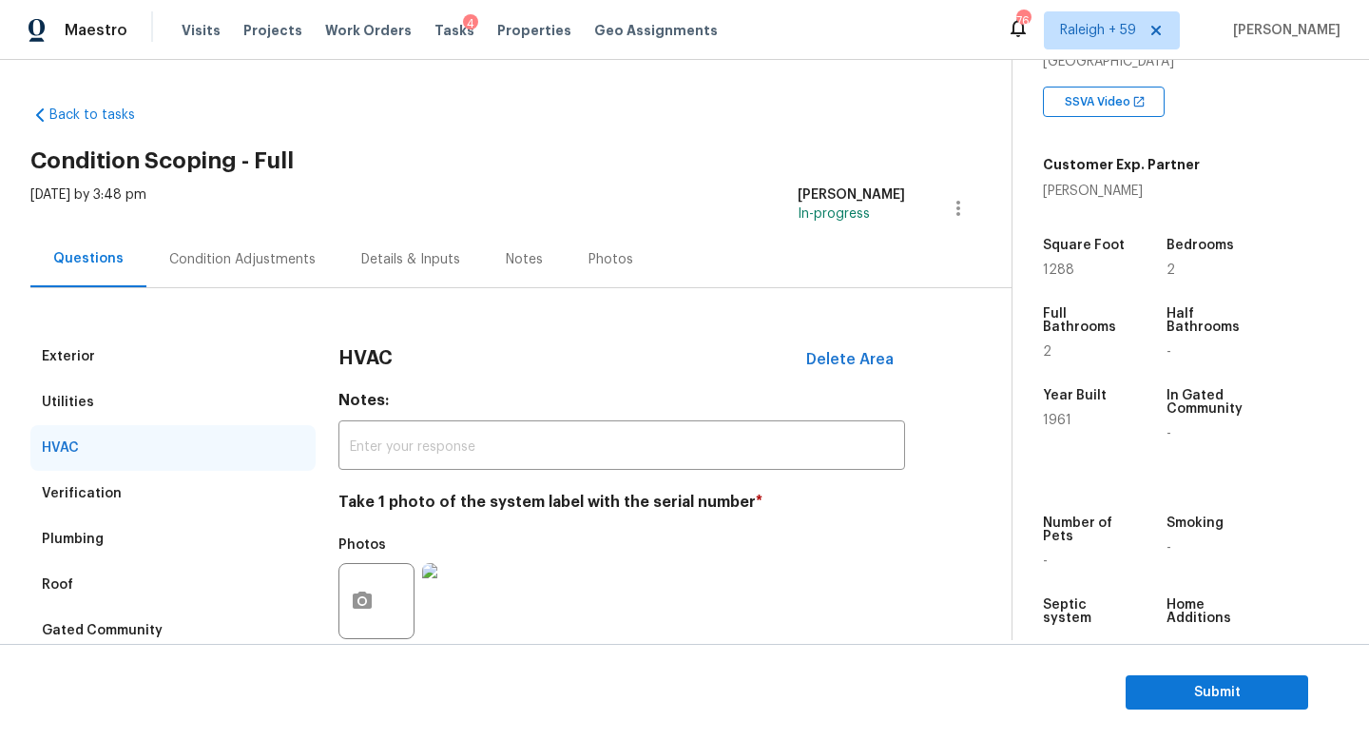
click at [275, 264] on div "Condition Adjustments" at bounding box center [242, 259] width 146 height 19
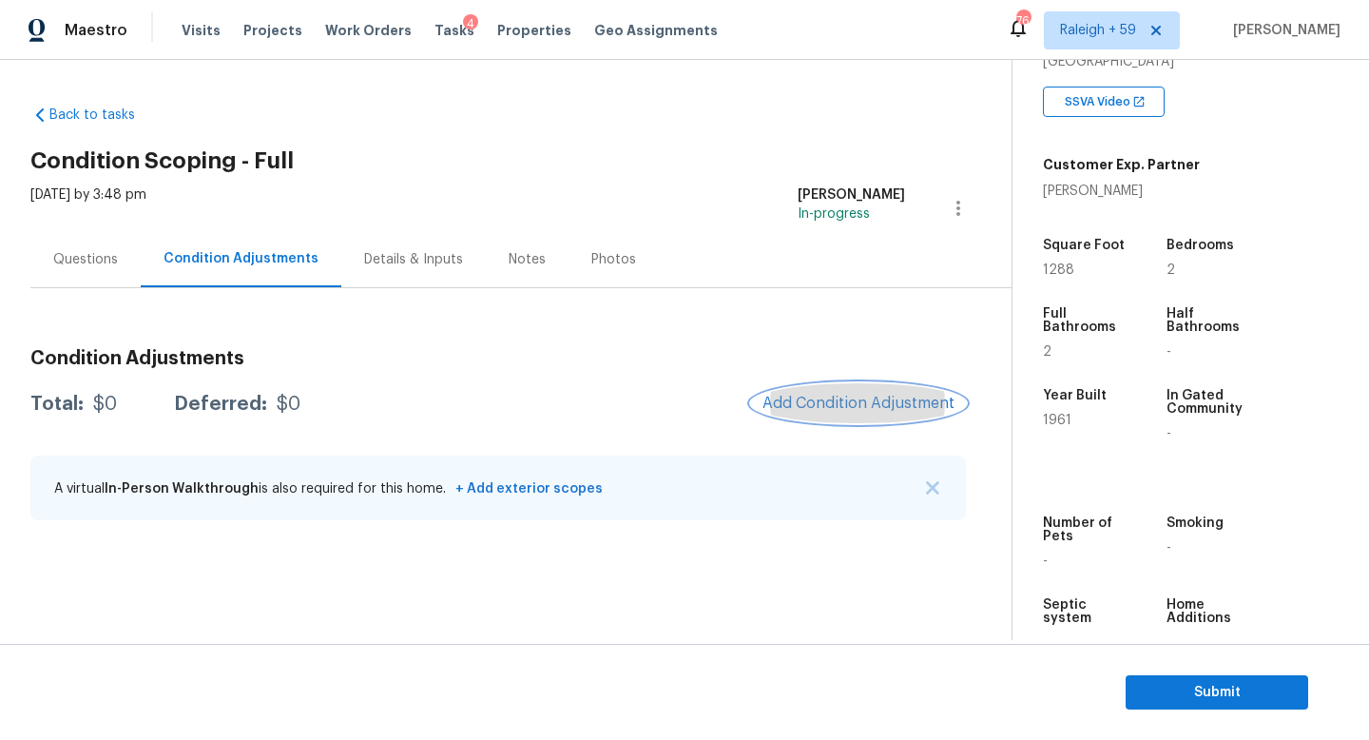
click at [825, 411] on span "Add Condition Adjustment" at bounding box center [859, 403] width 192 height 17
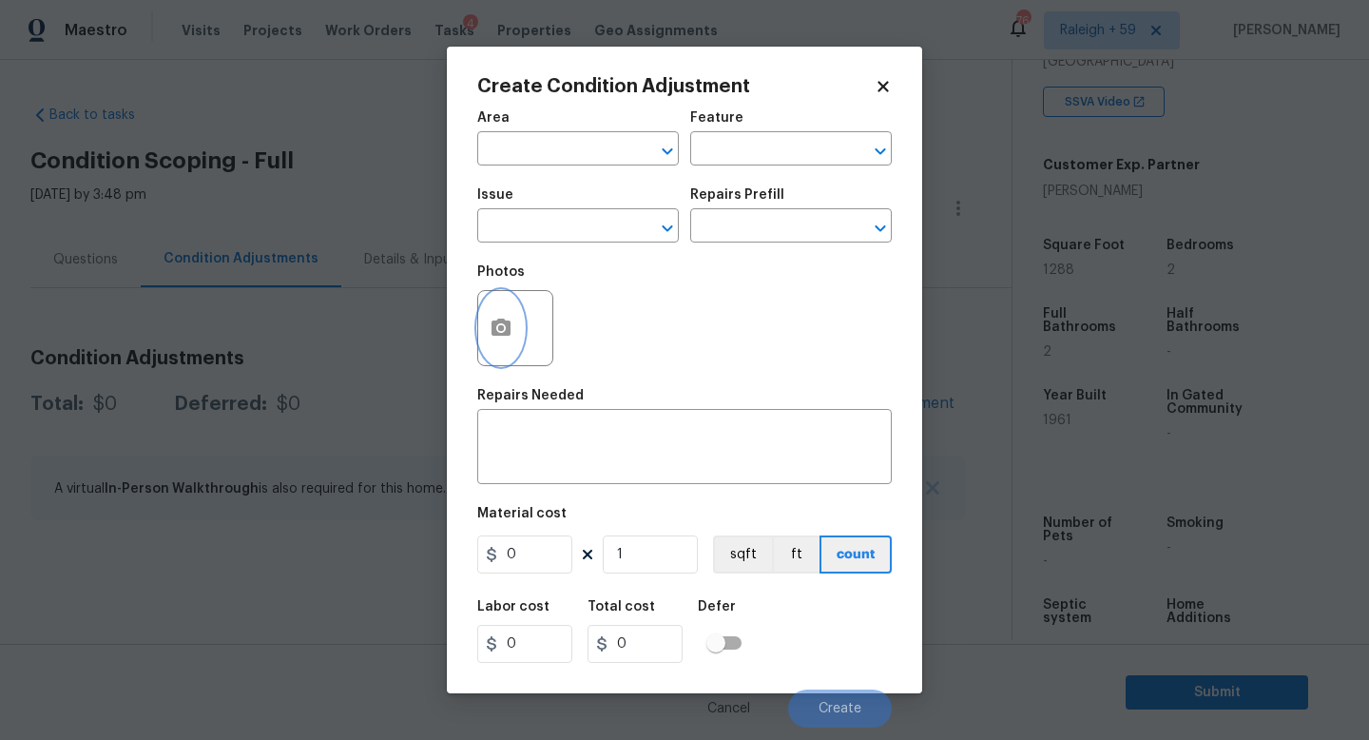
click at [495, 324] on icon "button" at bounding box center [501, 327] width 19 height 17
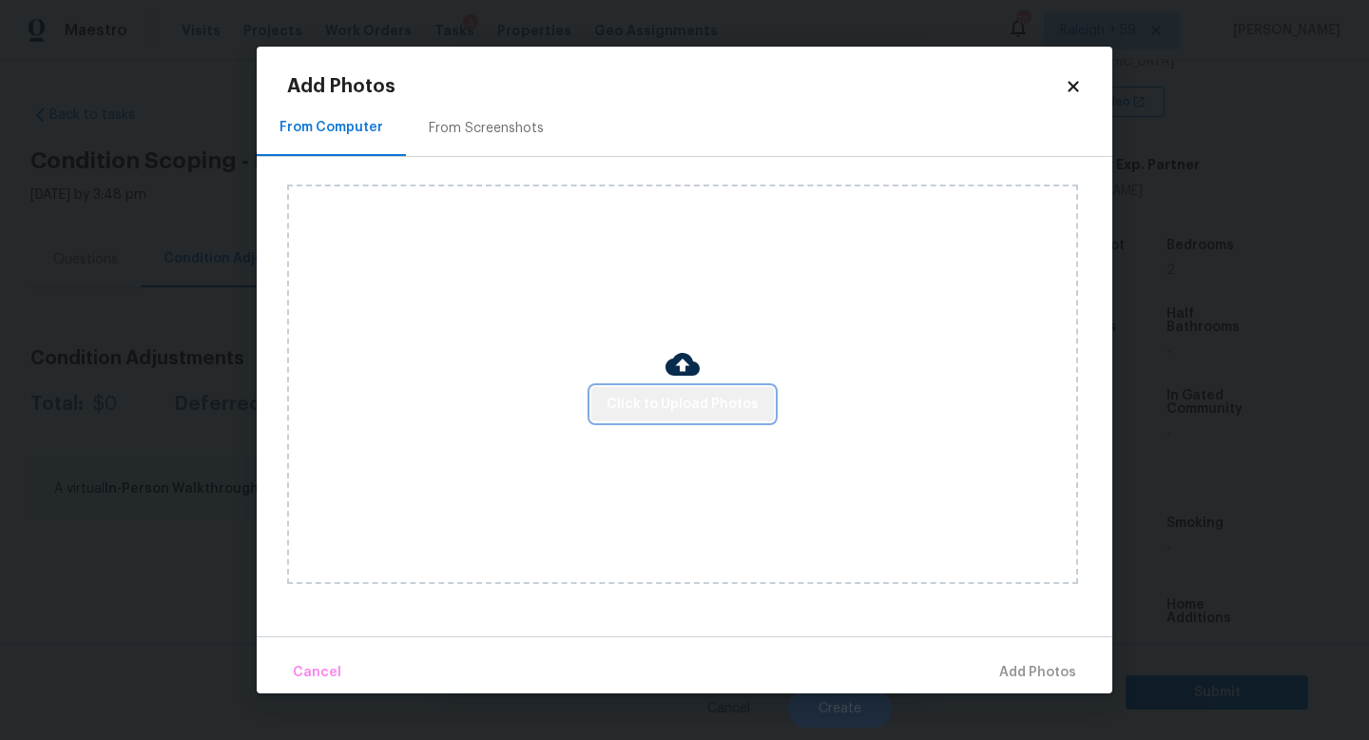
click at [710, 417] on button "Click to Upload Photos" at bounding box center [682, 404] width 183 height 35
